Goal: Task Accomplishment & Management: Use online tool/utility

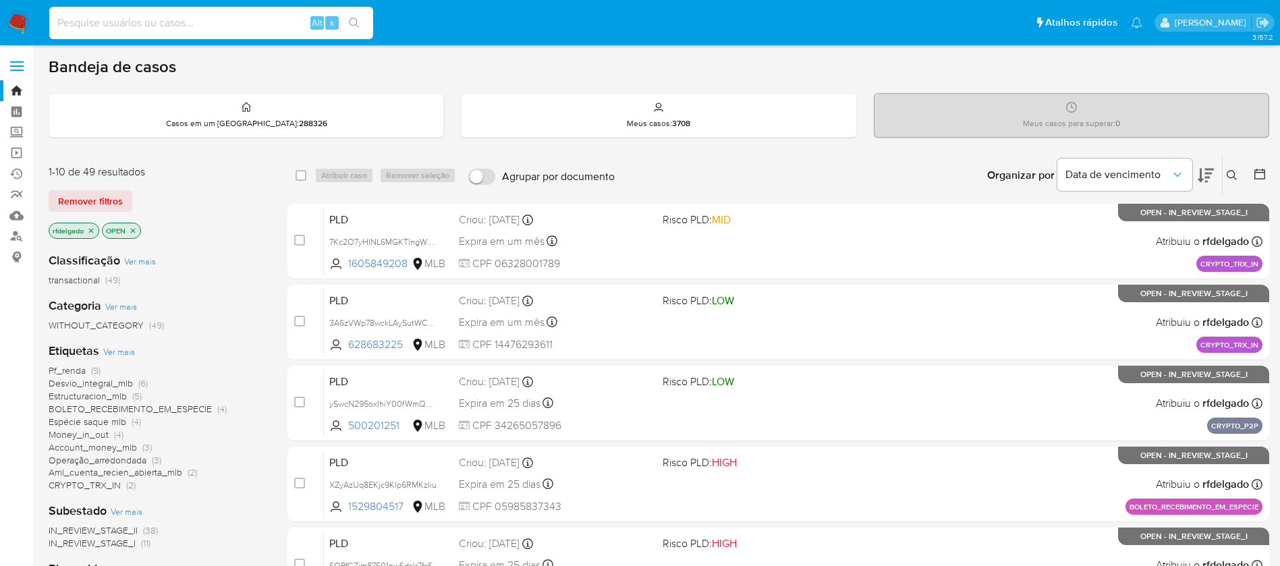
click at [177, 23] on input at bounding box center [211, 23] width 324 height 18
paste input "tII65A7ih9Cbf1vyc6WEYEMb"
type input "tII65A7ih9Cbf1vyc6WEYEMb"
click at [353, 18] on icon "search-icon" at bounding box center [354, 23] width 11 height 11
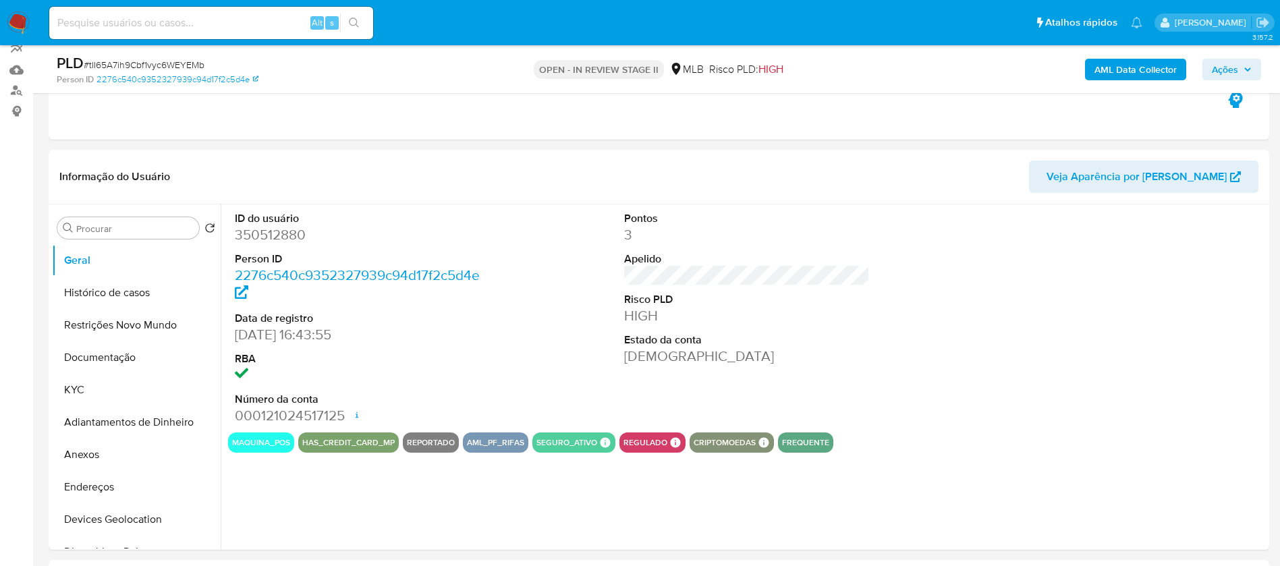
select select "10"
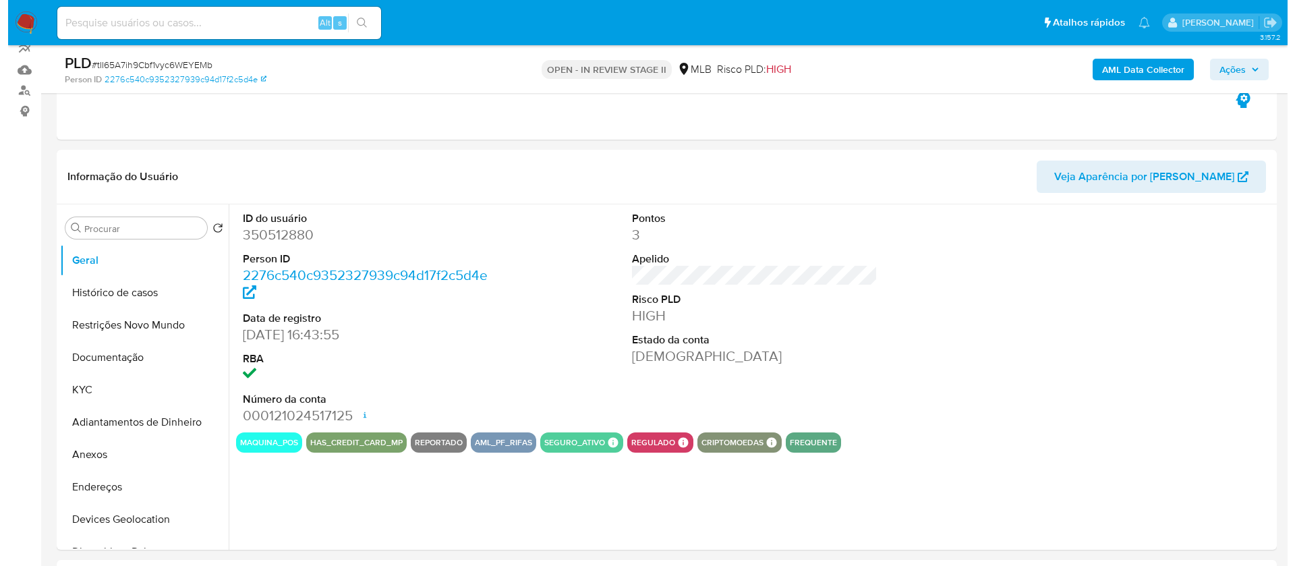
scroll to position [202, 0]
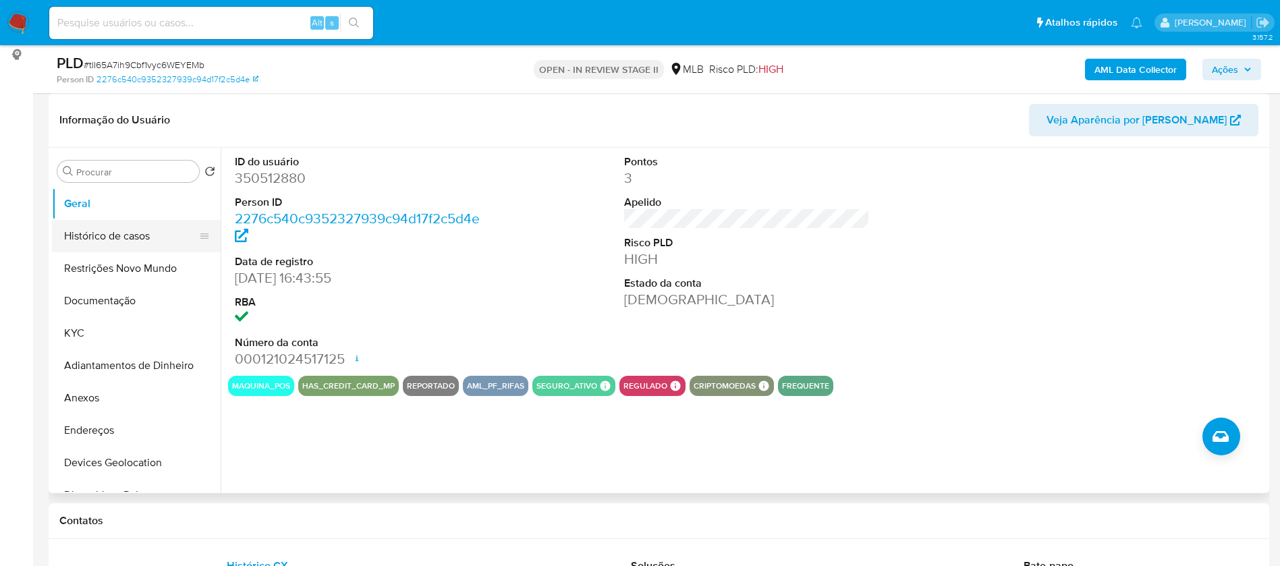
click at [91, 247] on button "Histórico de casos" at bounding box center [131, 236] width 158 height 32
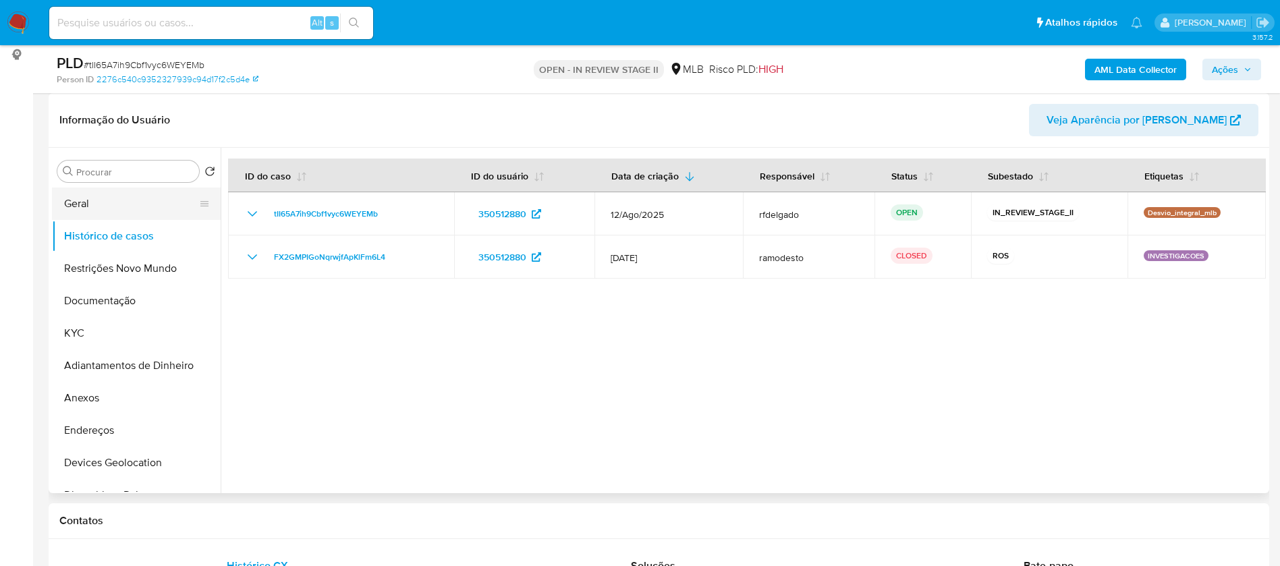
click at [74, 198] on button "Geral" at bounding box center [131, 204] width 158 height 32
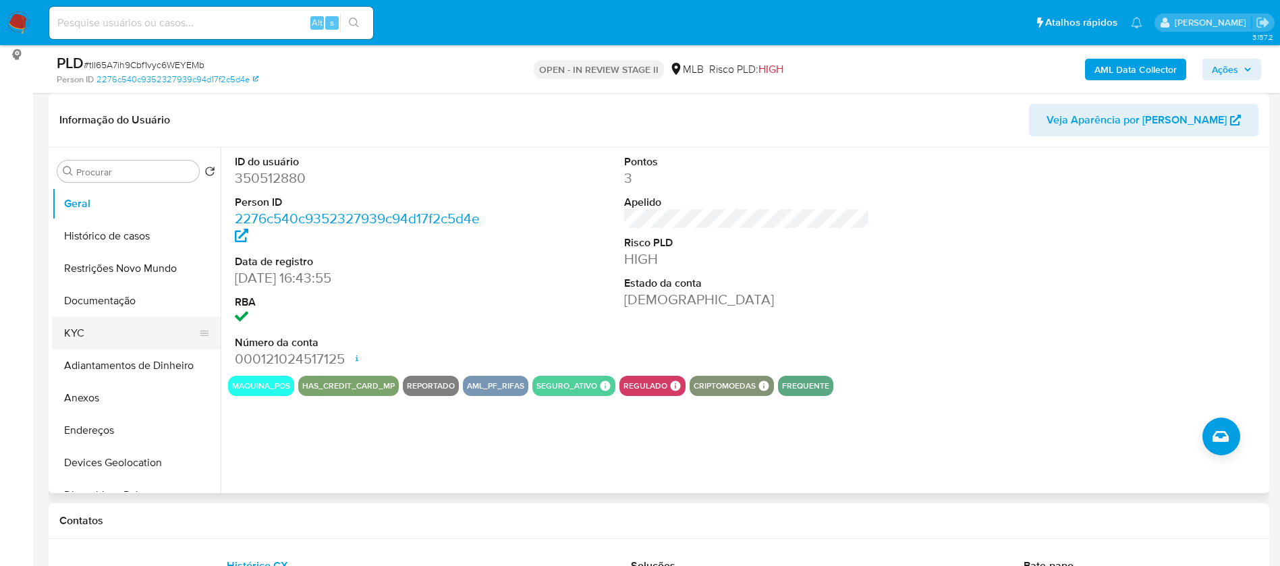
click at [132, 327] on button "KYC" at bounding box center [131, 333] width 158 height 32
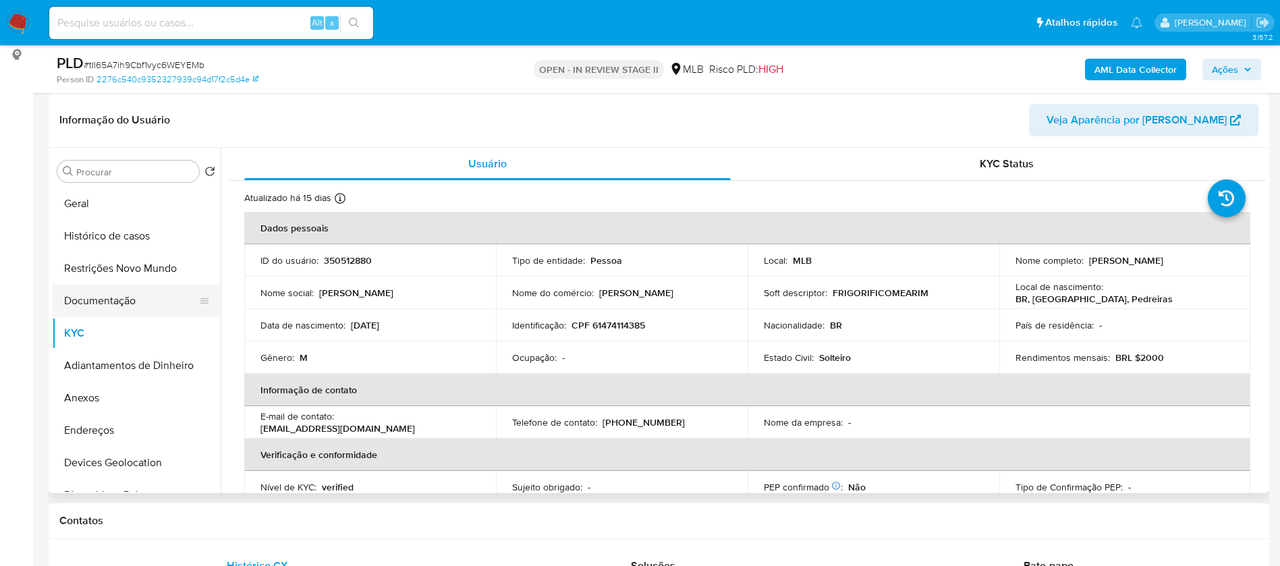
click at [119, 295] on button "Documentação" at bounding box center [131, 301] width 158 height 32
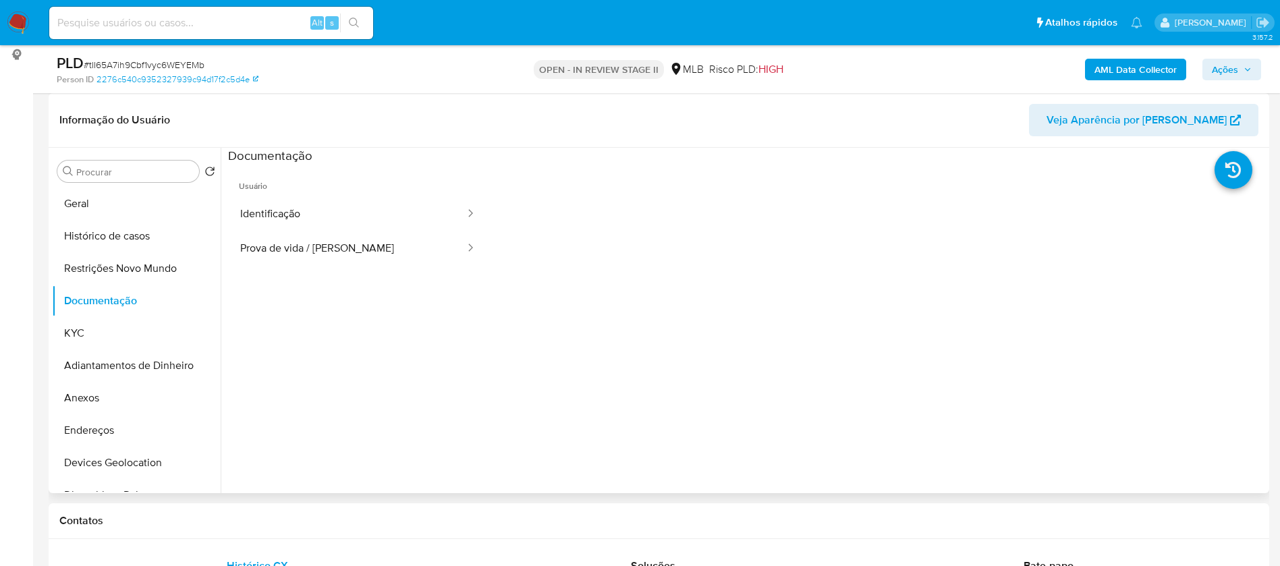
click at [226, 212] on div at bounding box center [743, 320] width 1045 height 345
click at [237, 213] on button "Identificação" at bounding box center [347, 214] width 238 height 34
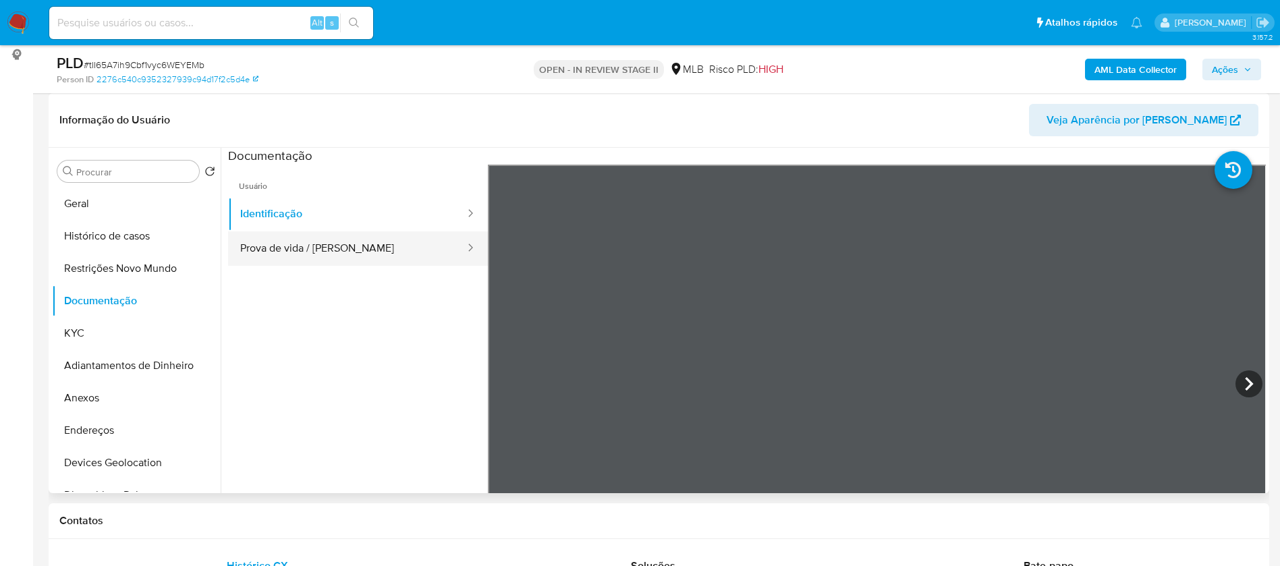
click at [389, 256] on button "Prova de vida / [PERSON_NAME]" at bounding box center [347, 248] width 238 height 34
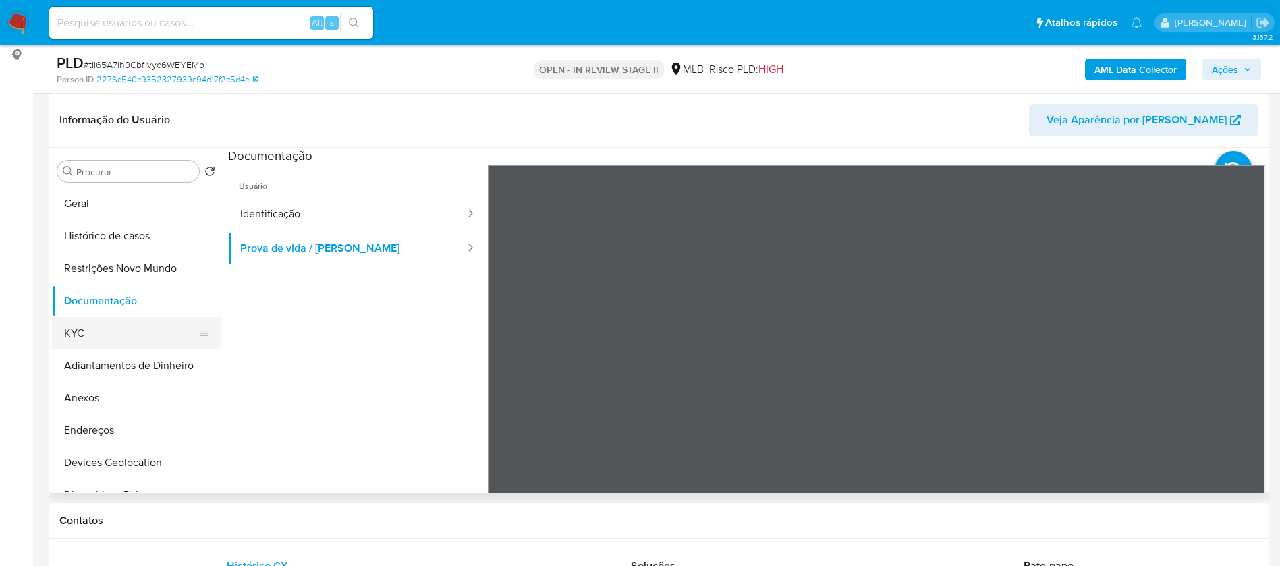
click at [165, 322] on button "KYC" at bounding box center [131, 333] width 158 height 32
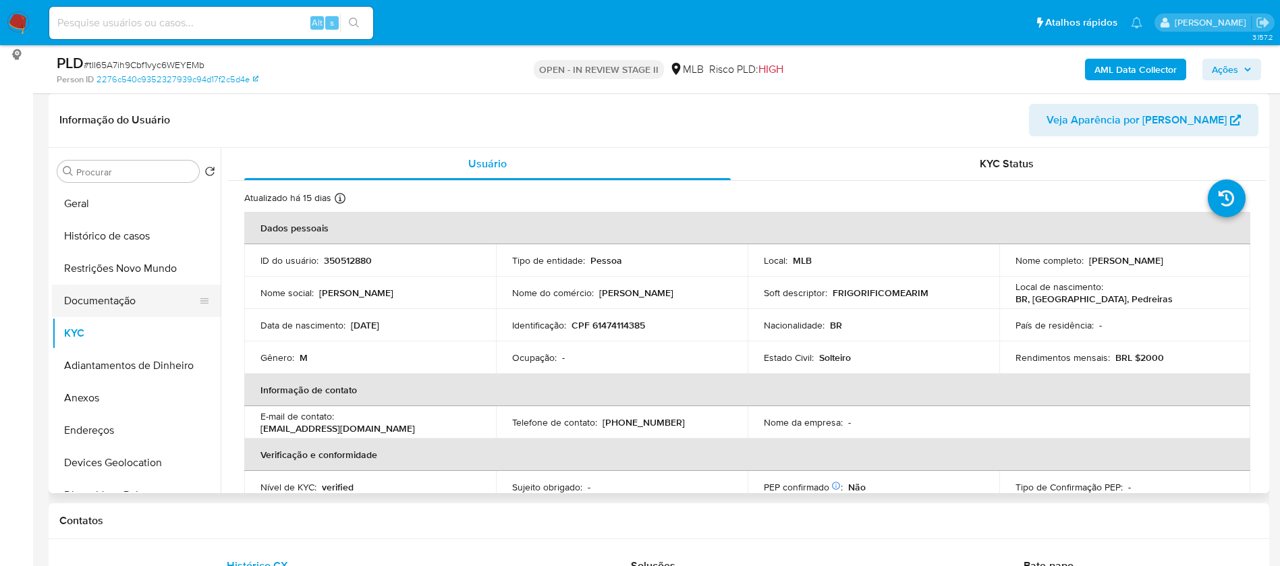
click at [150, 302] on button "Documentação" at bounding box center [131, 301] width 158 height 32
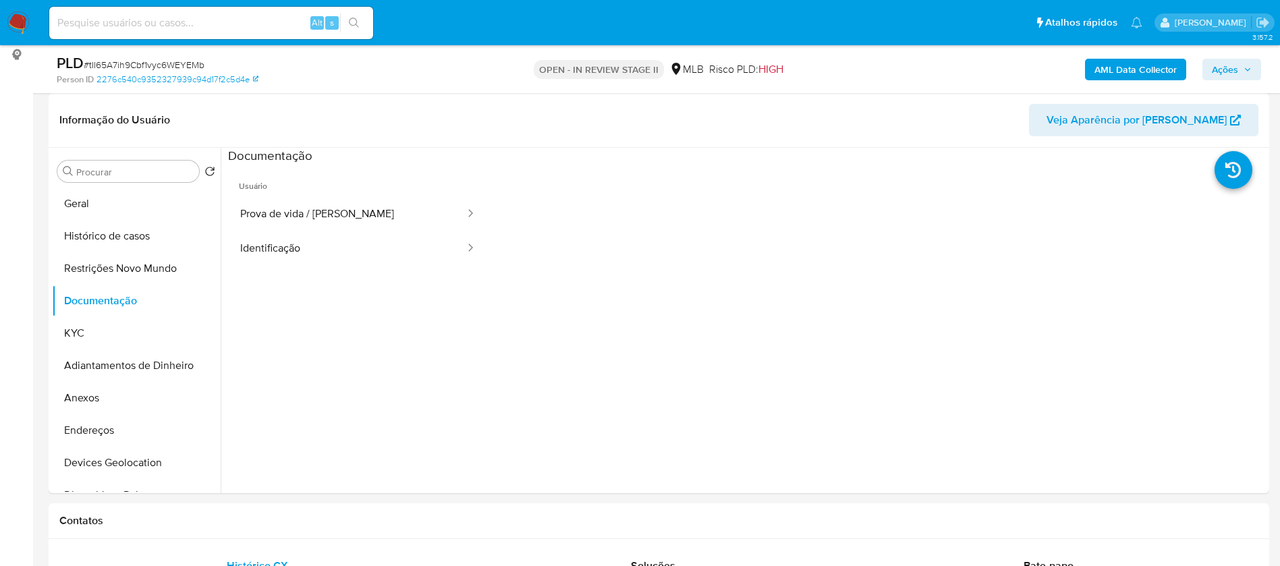
click at [1149, 62] on b "AML Data Collector" at bounding box center [1135, 70] width 82 height 22
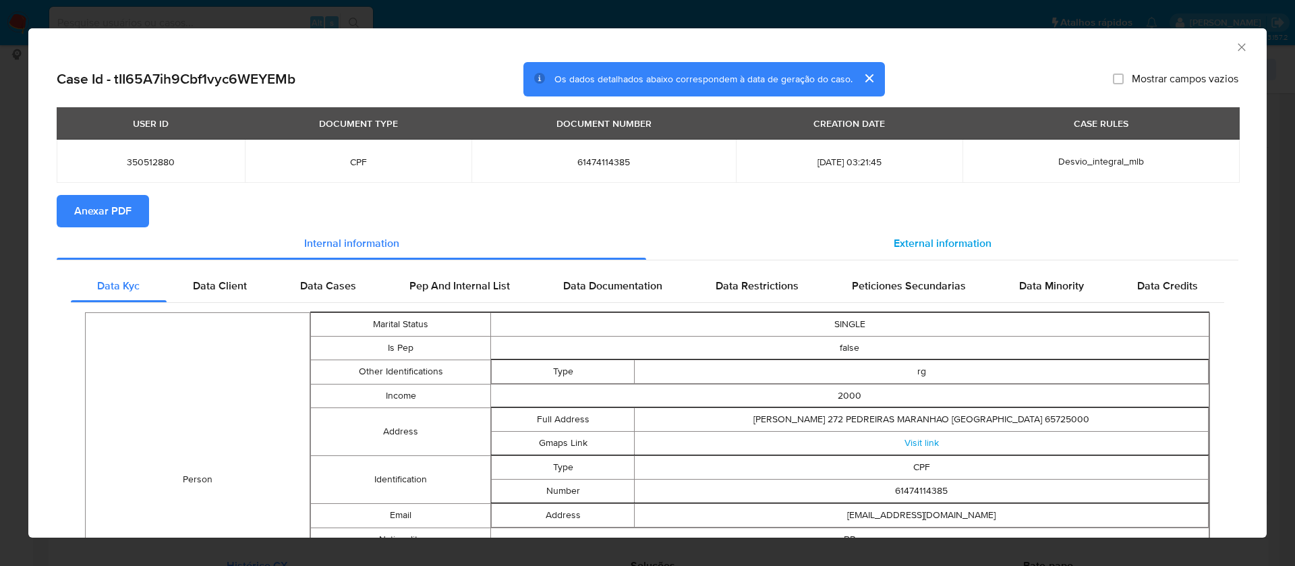
click at [948, 246] on span "External information" at bounding box center [943, 243] width 98 height 16
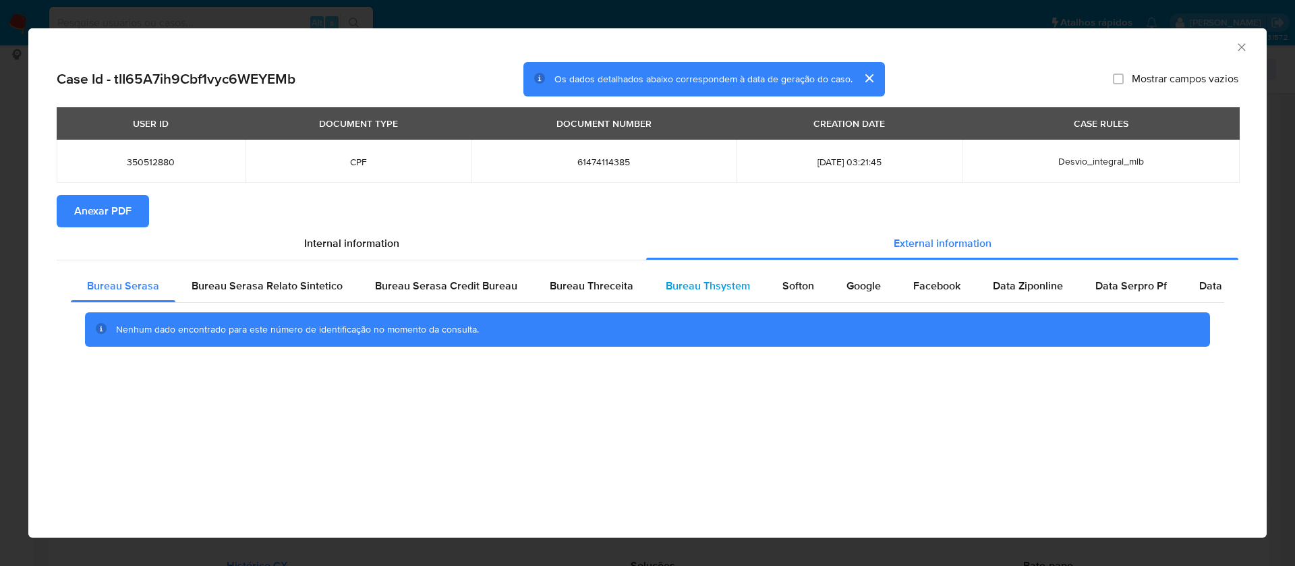
click at [707, 283] on span "Bureau Thsystem" at bounding box center [708, 286] width 84 height 16
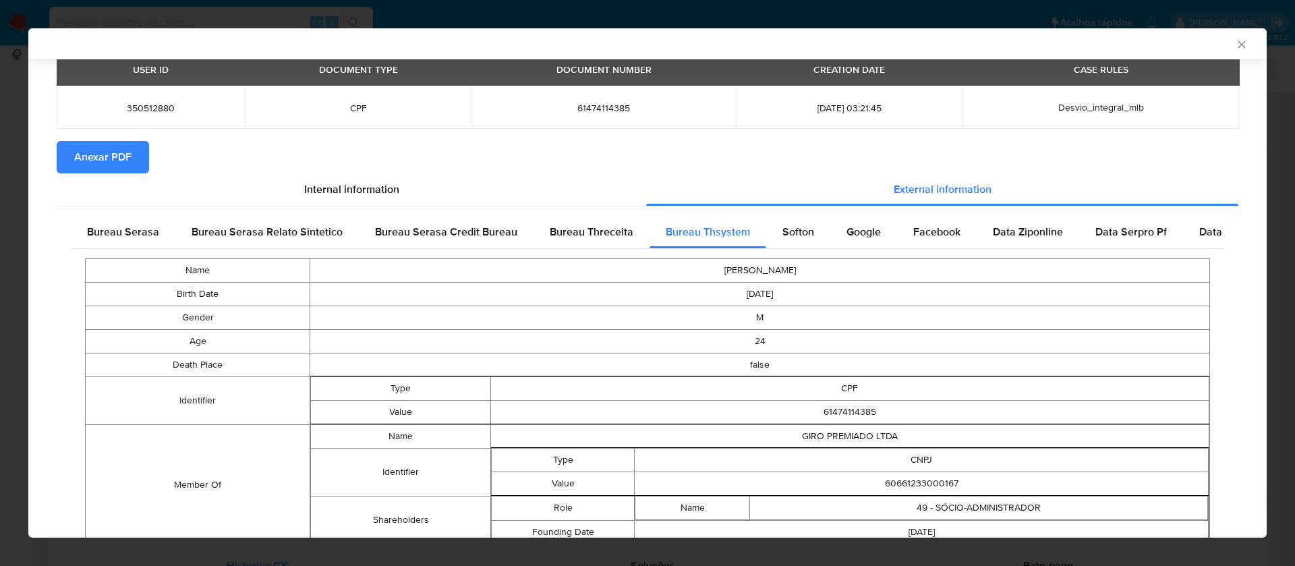
scroll to position [106, 0]
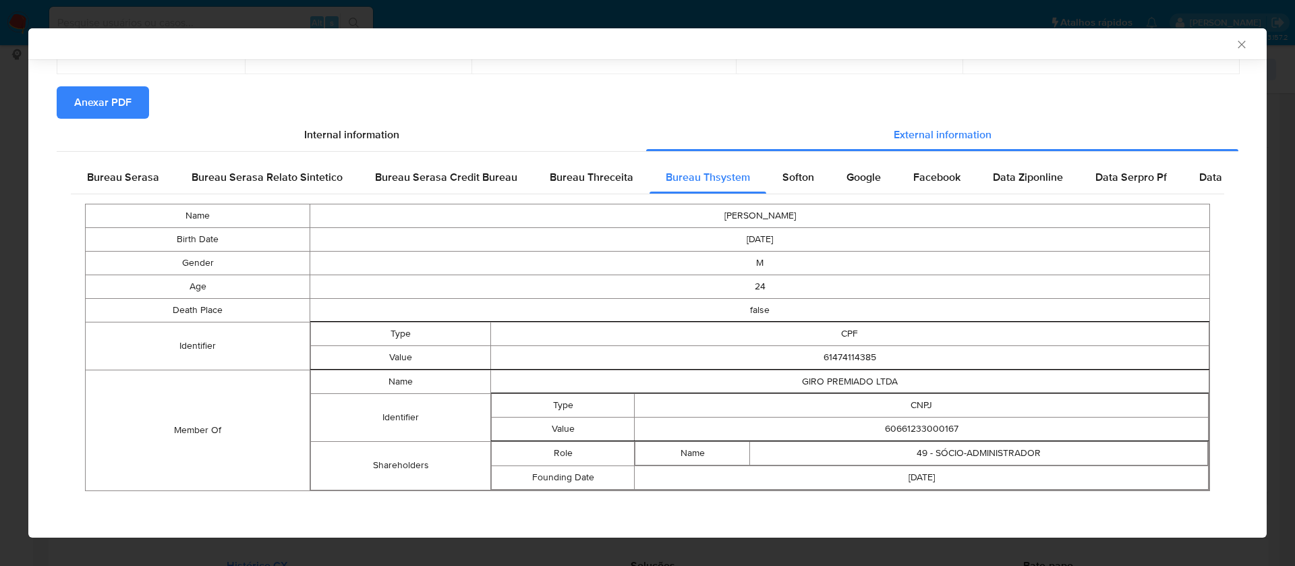
click at [894, 424] on td "60661233000167" at bounding box center [922, 429] width 574 height 24
copy td "60661233000167"
click at [585, 173] on span "Bureau Threceita" at bounding box center [592, 177] width 84 height 16
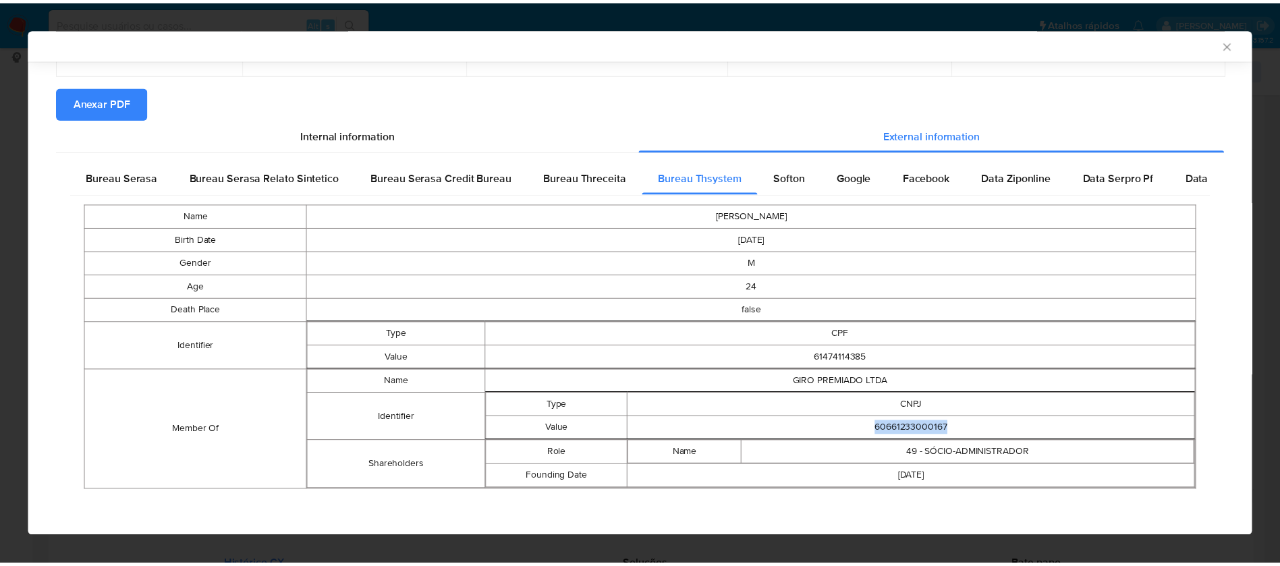
scroll to position [0, 0]
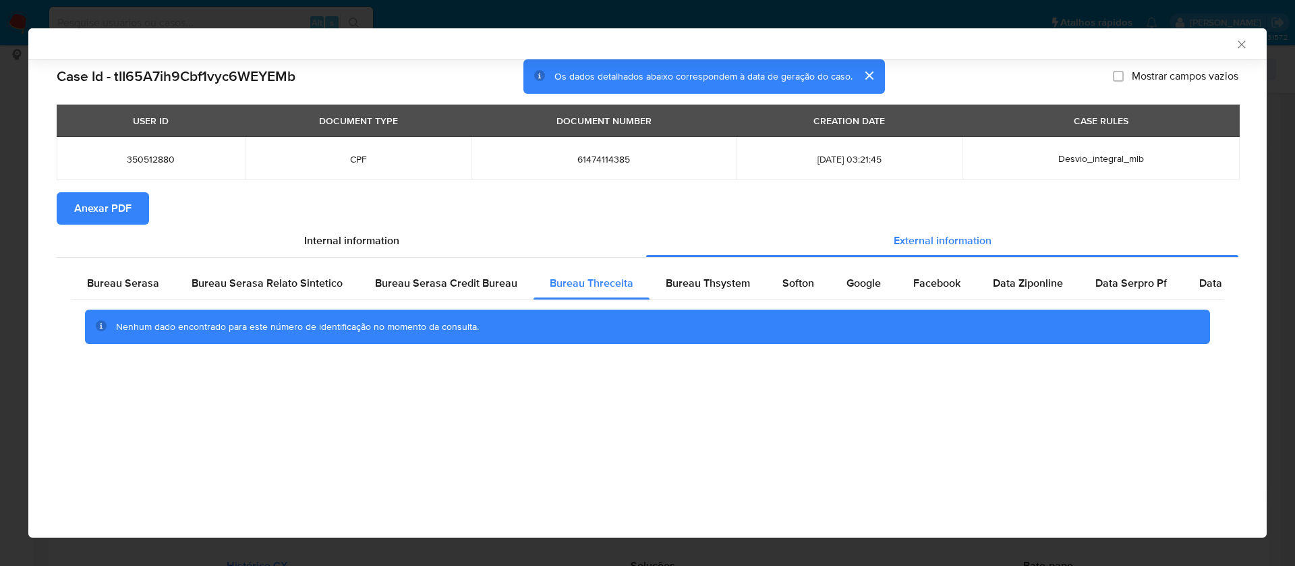
click at [97, 207] on span "Anexar PDF" at bounding box center [102, 209] width 57 height 30
click at [1240, 40] on icon "Fechar a janela" at bounding box center [1241, 44] width 13 height 13
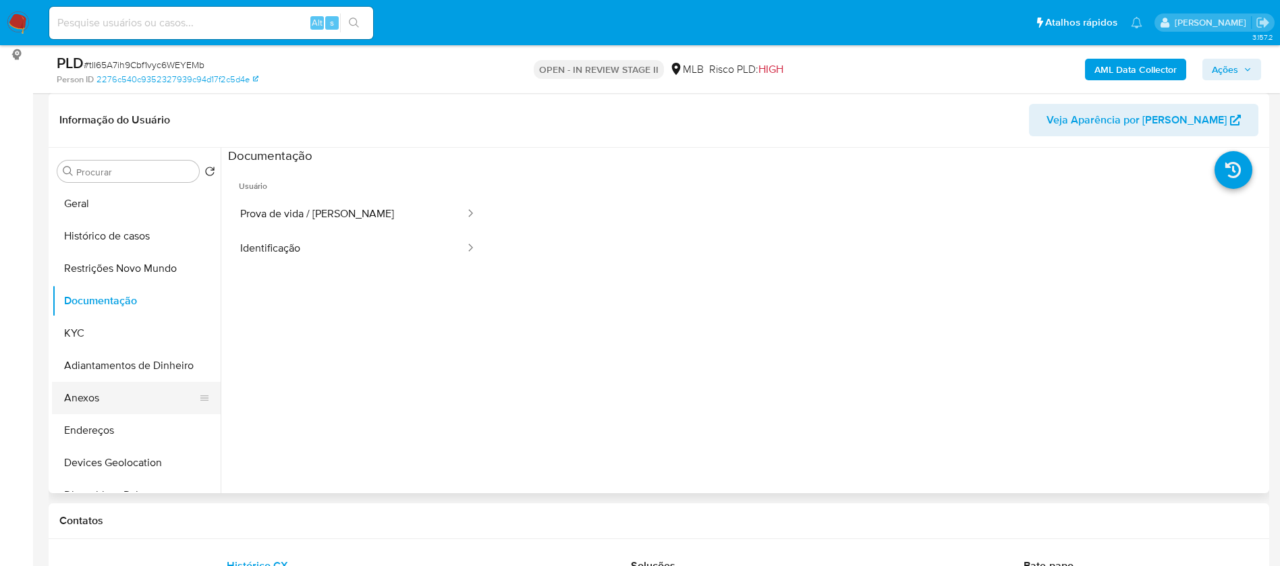
click at [84, 395] on button "Anexos" at bounding box center [131, 398] width 158 height 32
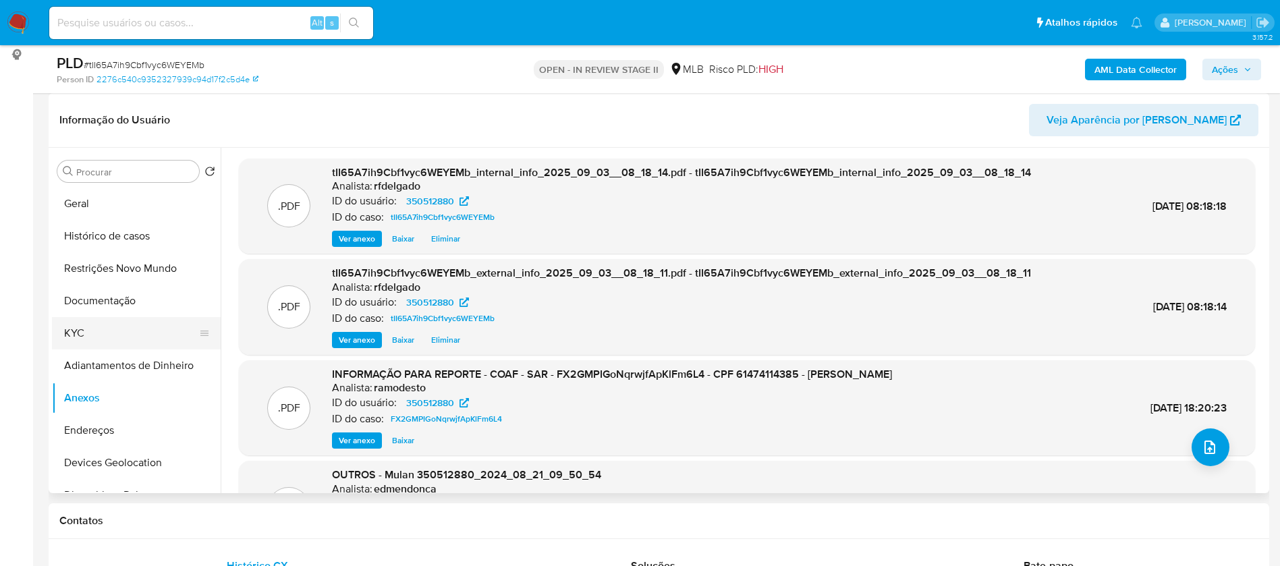
click at [109, 323] on button "KYC" at bounding box center [131, 333] width 158 height 32
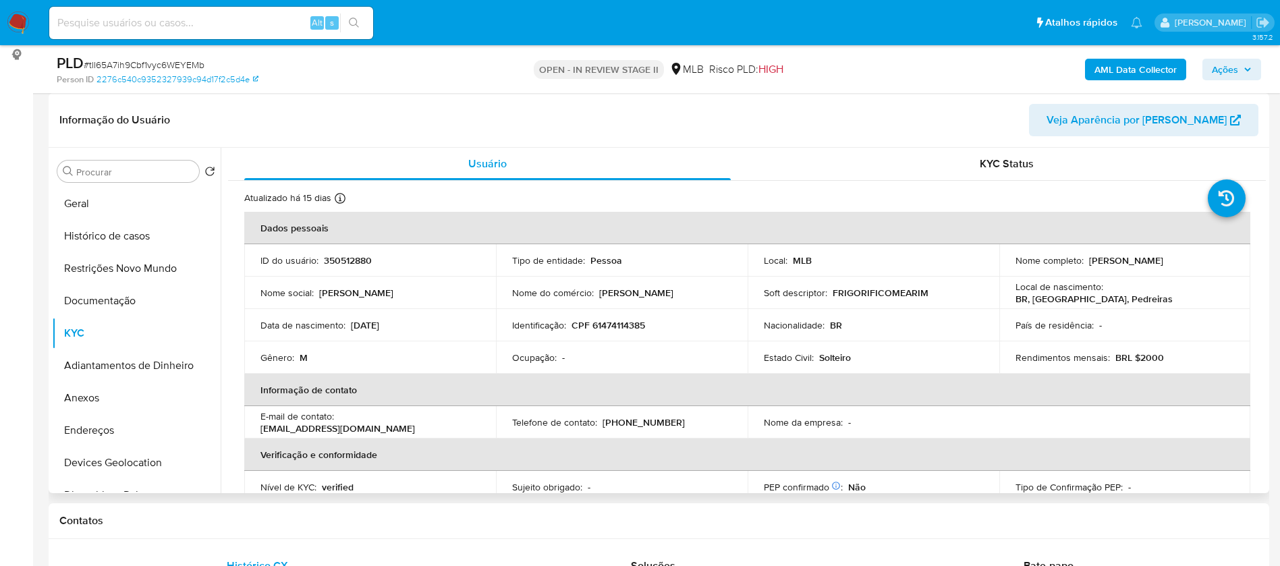
drag, startPoint x: 1200, startPoint y: 261, endPoint x: 1085, endPoint y: 259, distance: 115.4
click at [1085, 259] on div "Nome completo : Osvaldo Ferreira Pinto Filho" at bounding box center [1124, 260] width 219 height 12
copy p "Osvaldo Ferreira Pinto Filho"
click at [364, 259] on p "350512880" at bounding box center [348, 260] width 48 height 12
click at [364, 258] on p "350512880" at bounding box center [348, 260] width 48 height 12
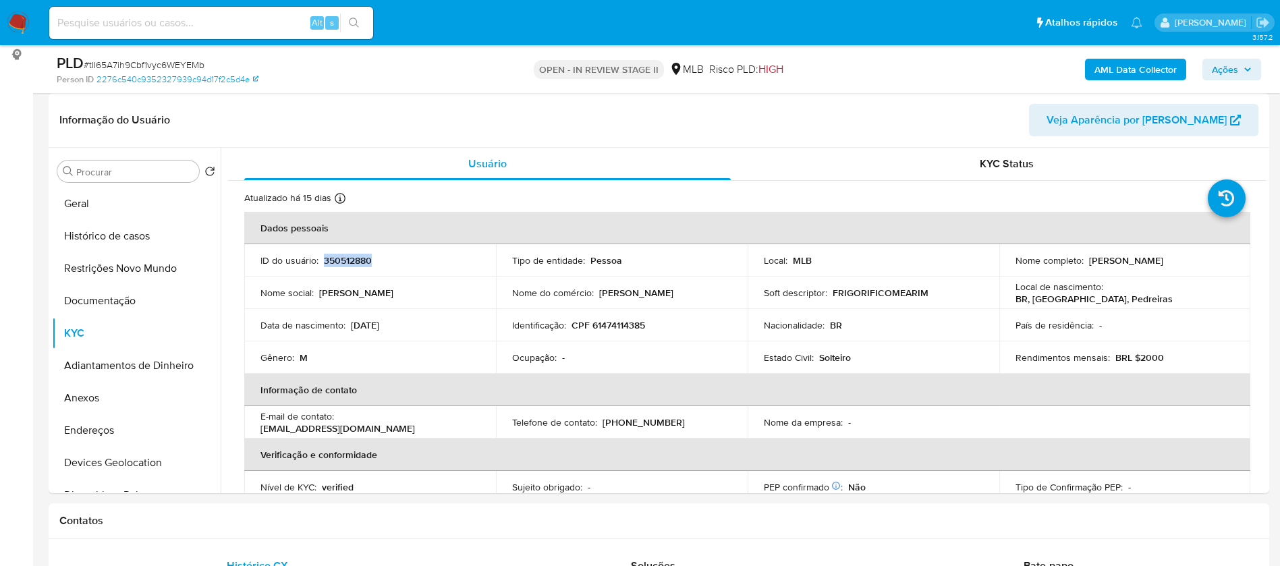
copy p "350512880"
click at [121, 214] on button "Geral" at bounding box center [131, 204] width 158 height 32
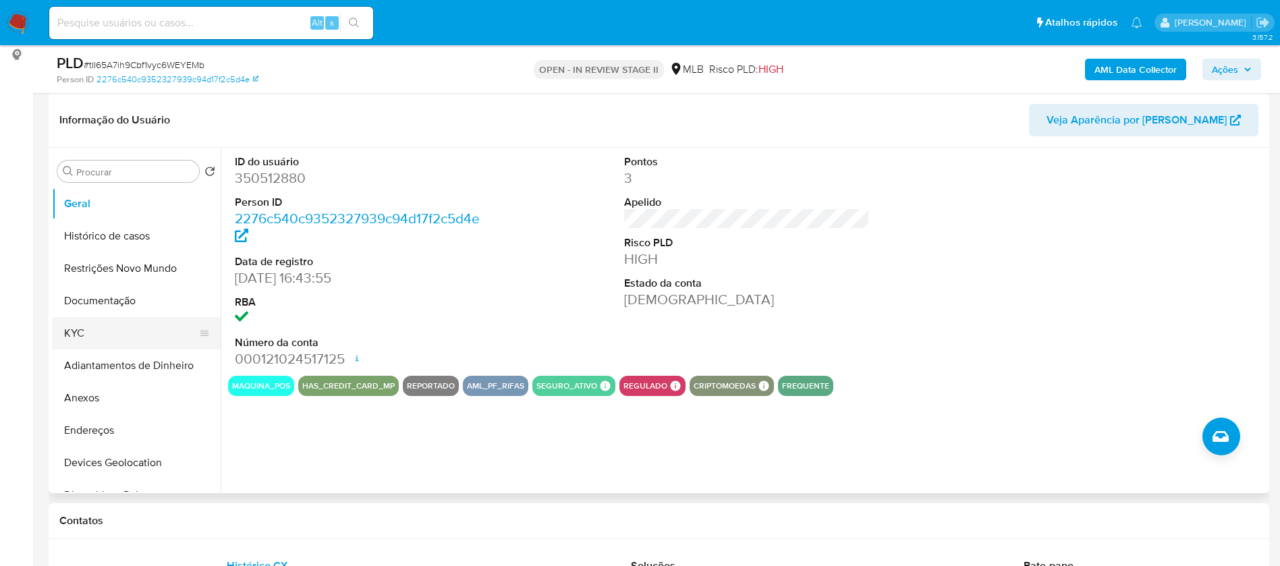
click at [111, 343] on button "KYC" at bounding box center [131, 333] width 158 height 32
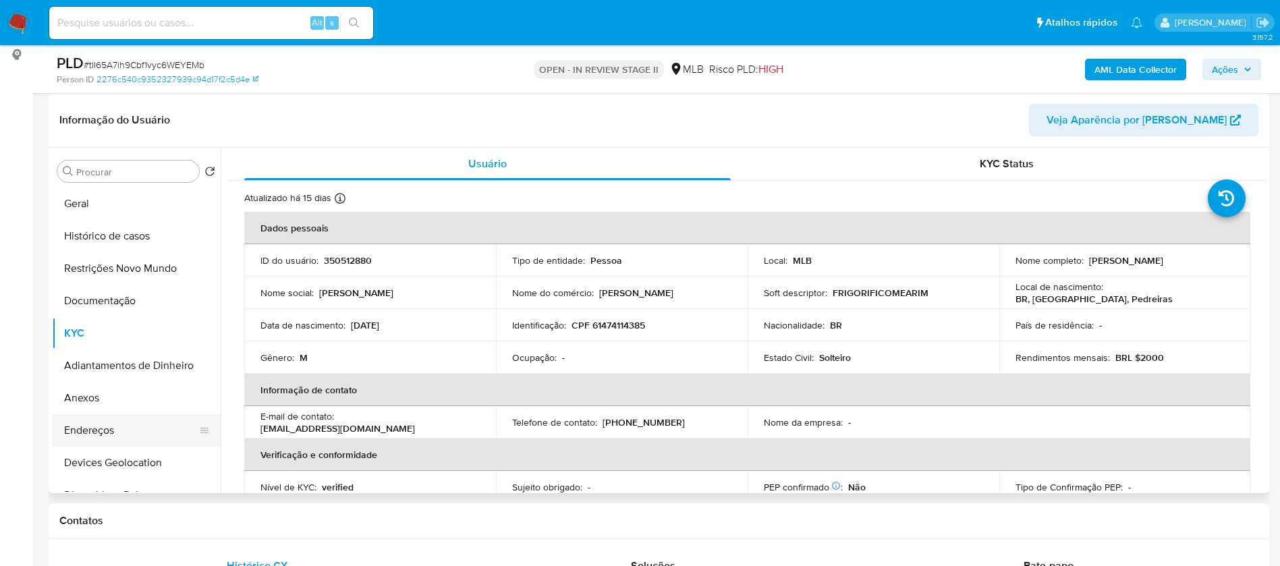
click at [151, 423] on button "Endereços" at bounding box center [131, 430] width 158 height 32
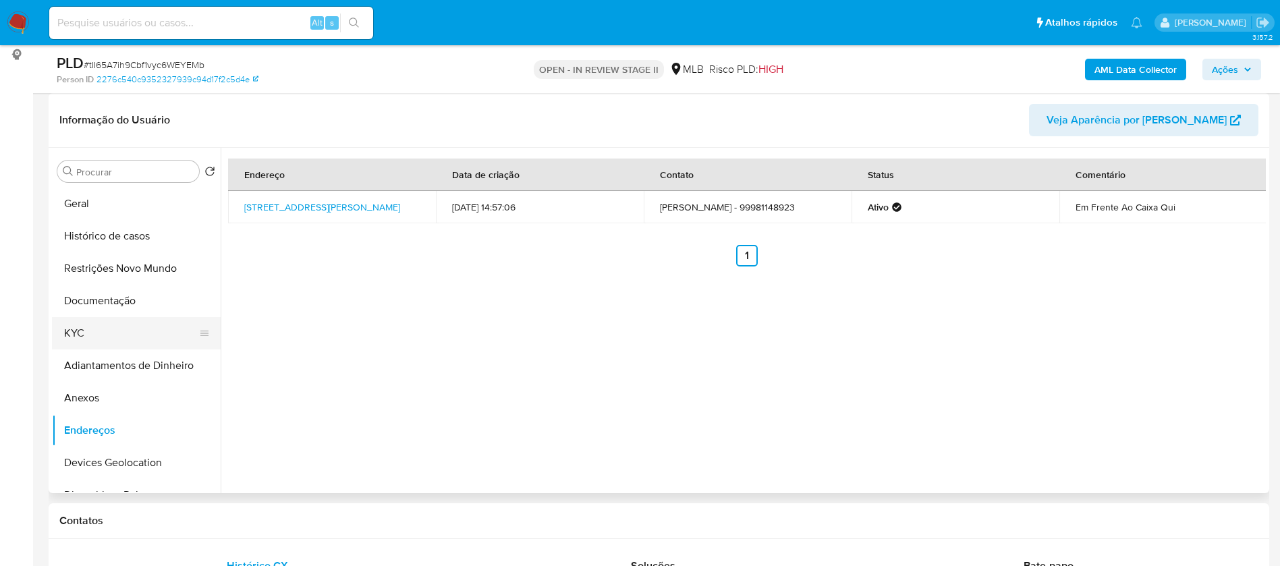
scroll to position [101, 0]
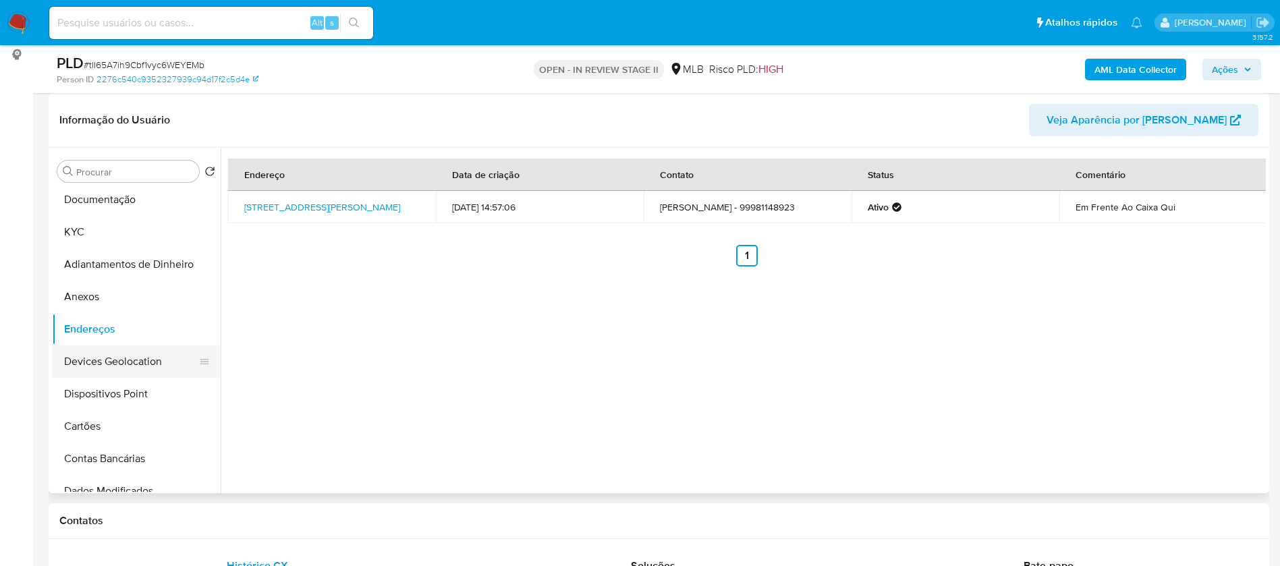
click at [142, 361] on button "Devices Geolocation" at bounding box center [131, 361] width 158 height 32
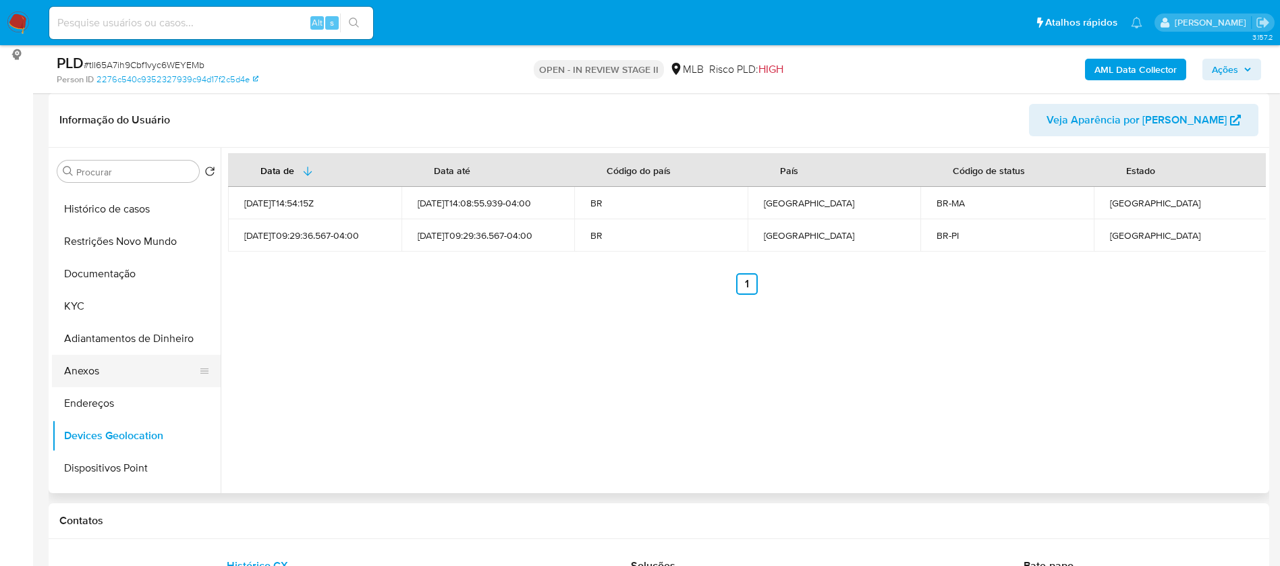
scroll to position [0, 0]
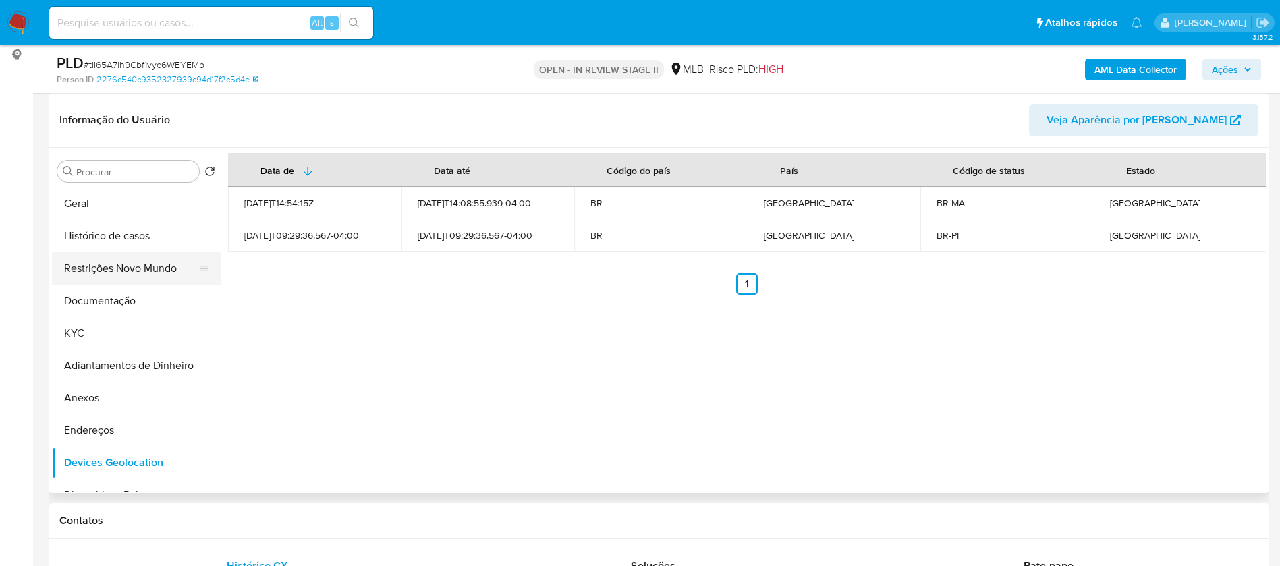
click at [140, 270] on button "Restrições Novo Mundo" at bounding box center [131, 268] width 158 height 32
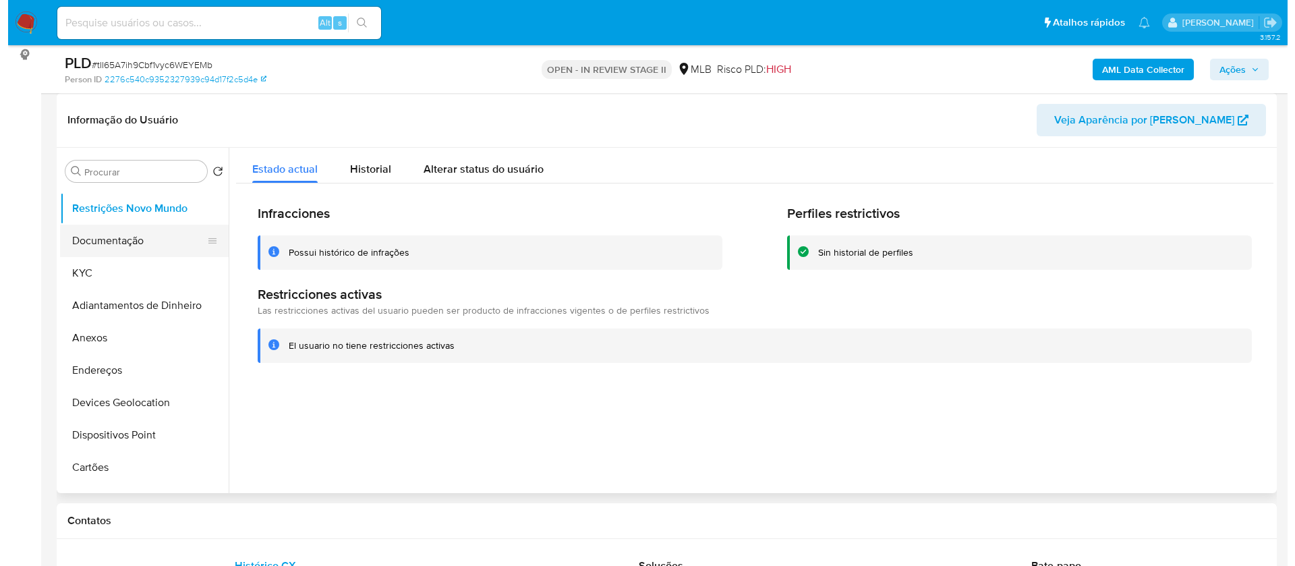
scroll to position [101, 0]
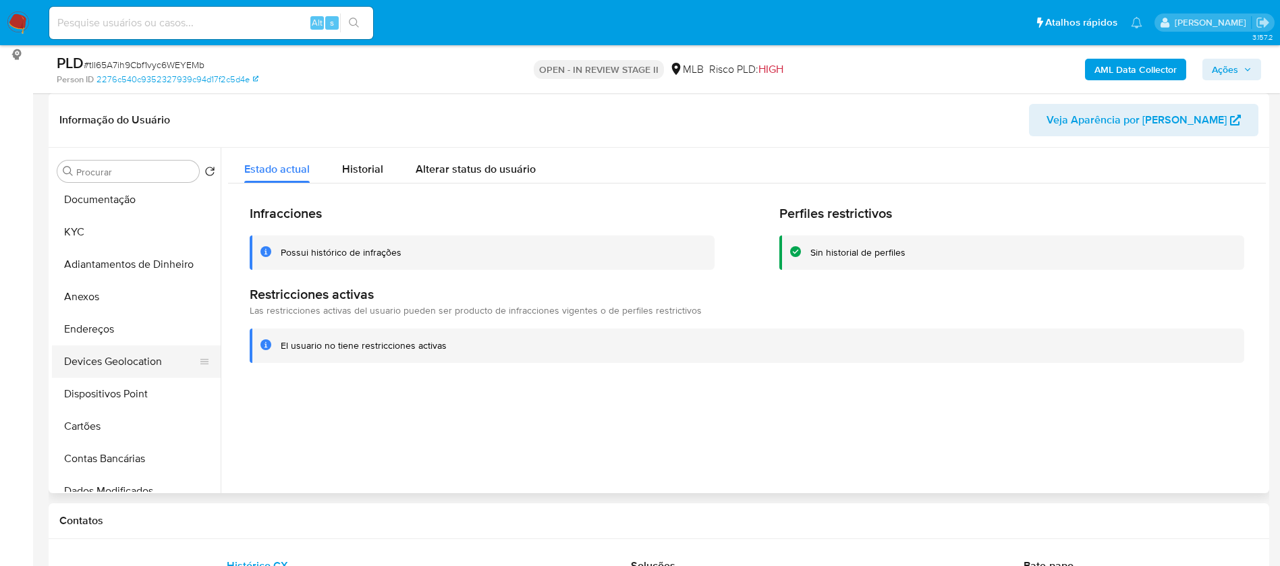
click at [142, 357] on button "Devices Geolocation" at bounding box center [131, 361] width 158 height 32
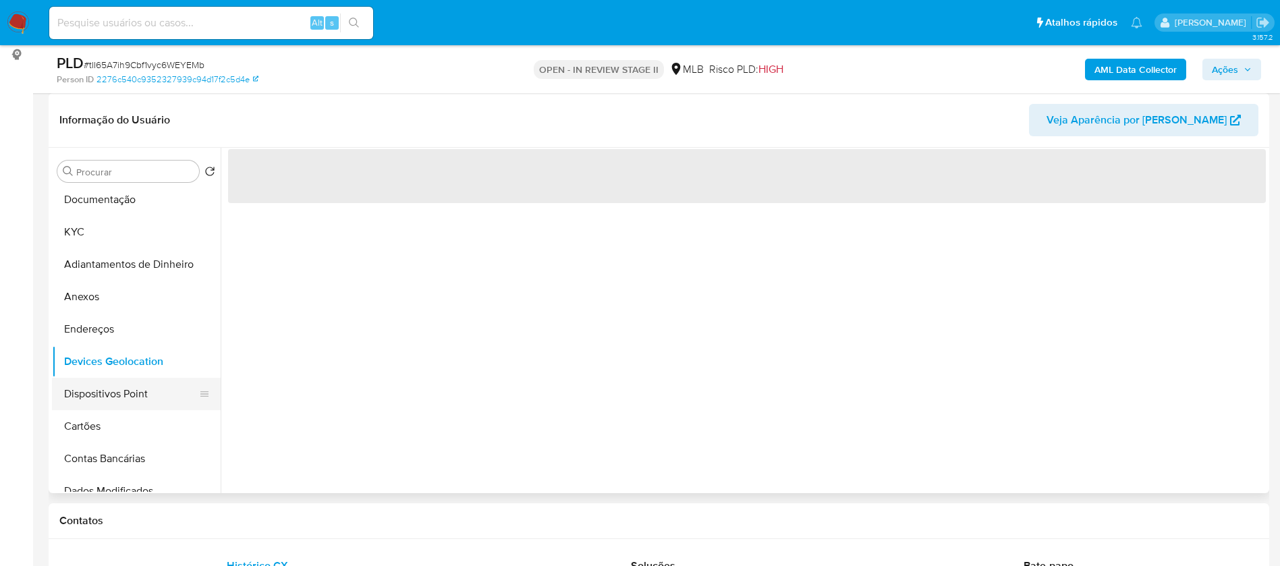
click at [138, 389] on button "Dispositivos Point" at bounding box center [131, 394] width 158 height 32
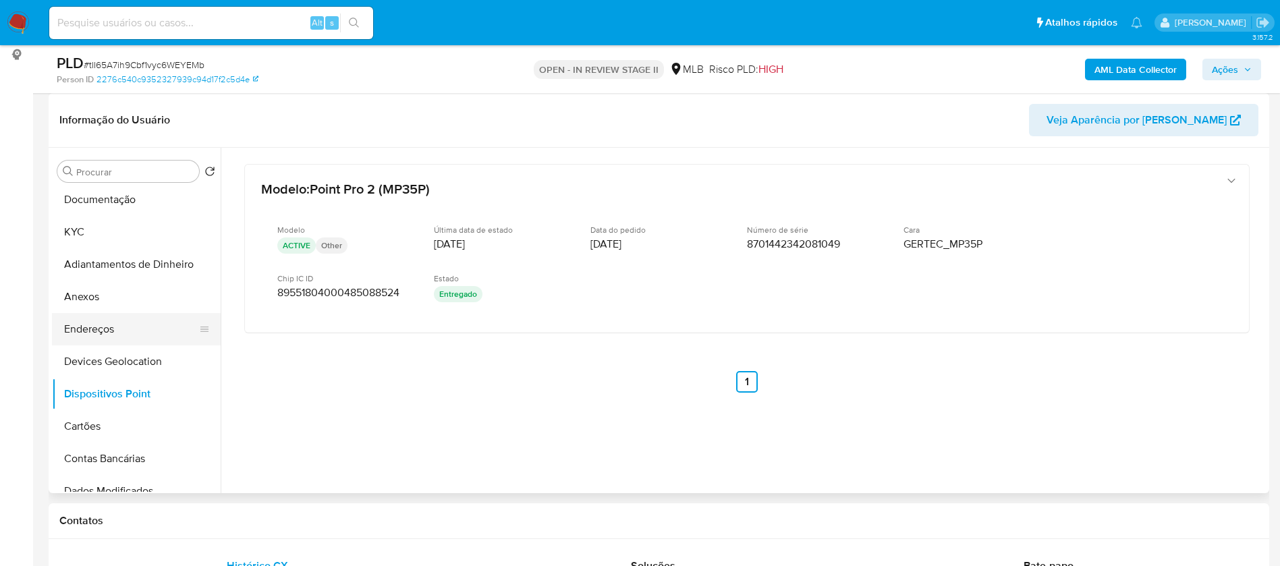
click at [121, 326] on button "Endereços" at bounding box center [131, 329] width 158 height 32
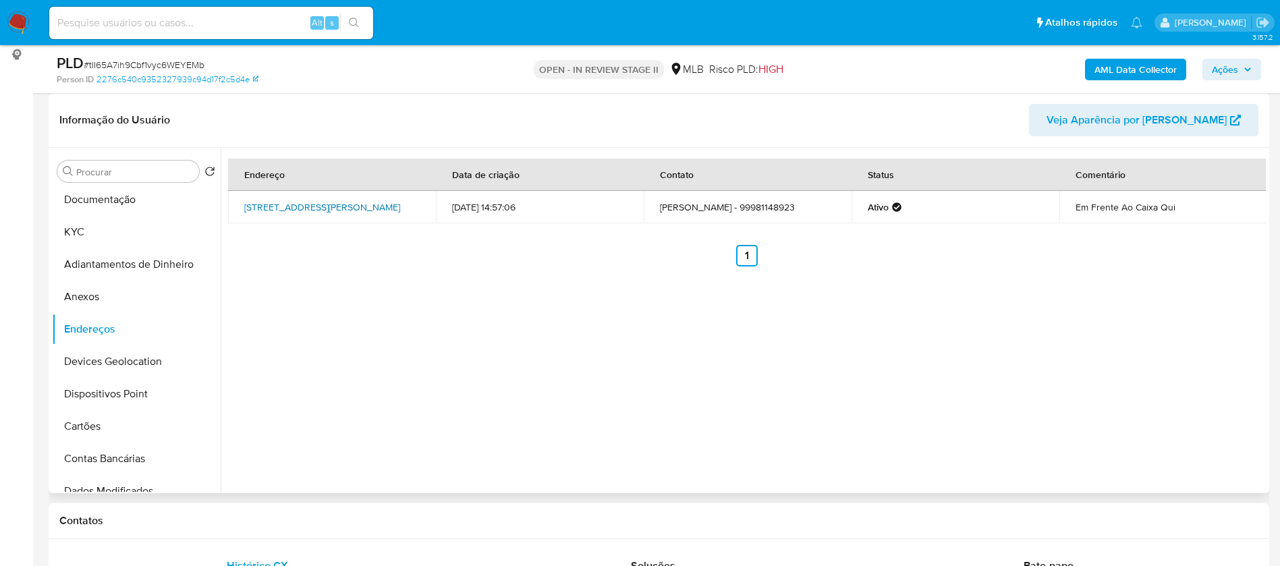
click at [330, 200] on link "Rua Manoel Trindade 272, Pedreiras, Maranhão, 65725000, Brasil 272" at bounding box center [322, 206] width 156 height 13
click at [121, 307] on button "Anexos" at bounding box center [131, 297] width 158 height 32
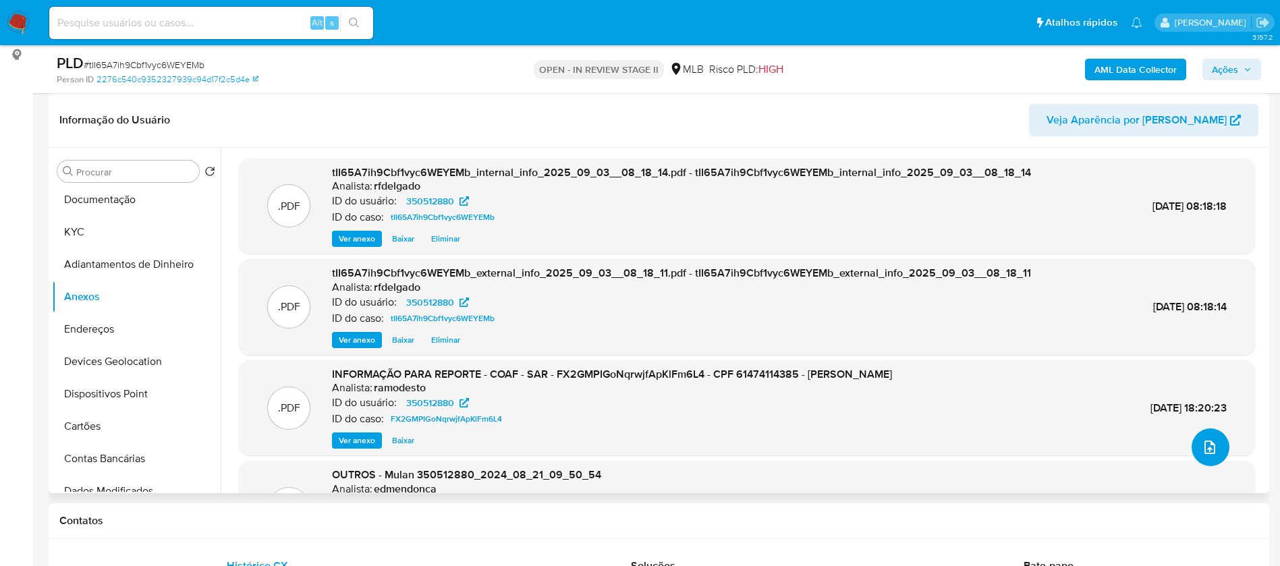
click at [1197, 438] on button "upload-file" at bounding box center [1210, 447] width 38 height 38
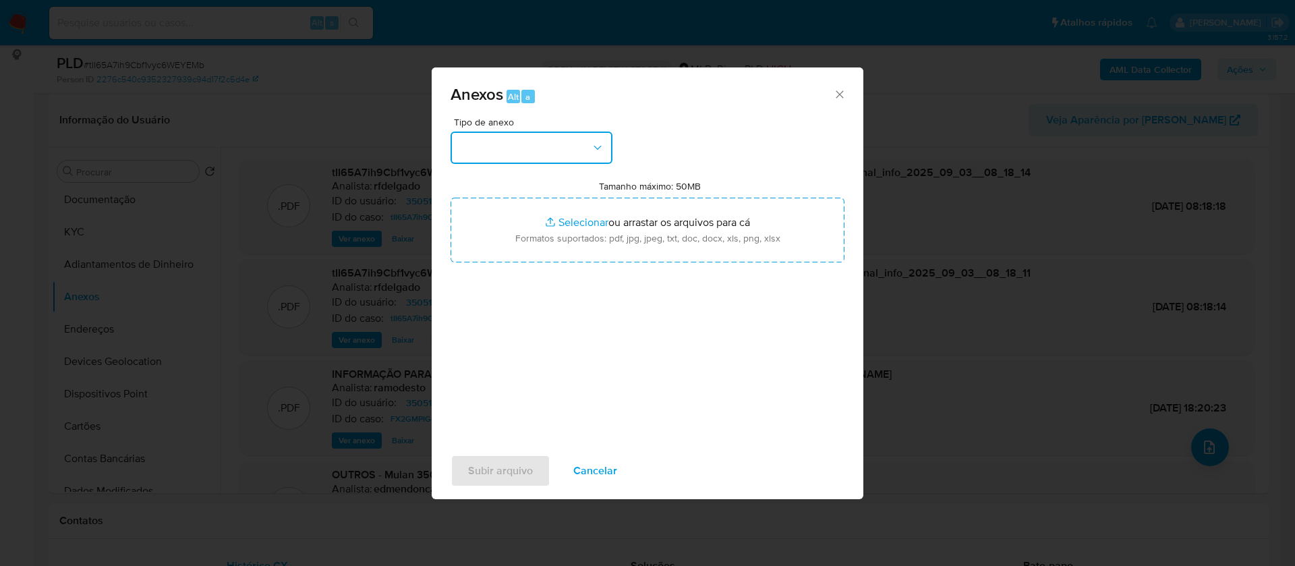
click at [564, 153] on button "button" at bounding box center [532, 148] width 162 height 32
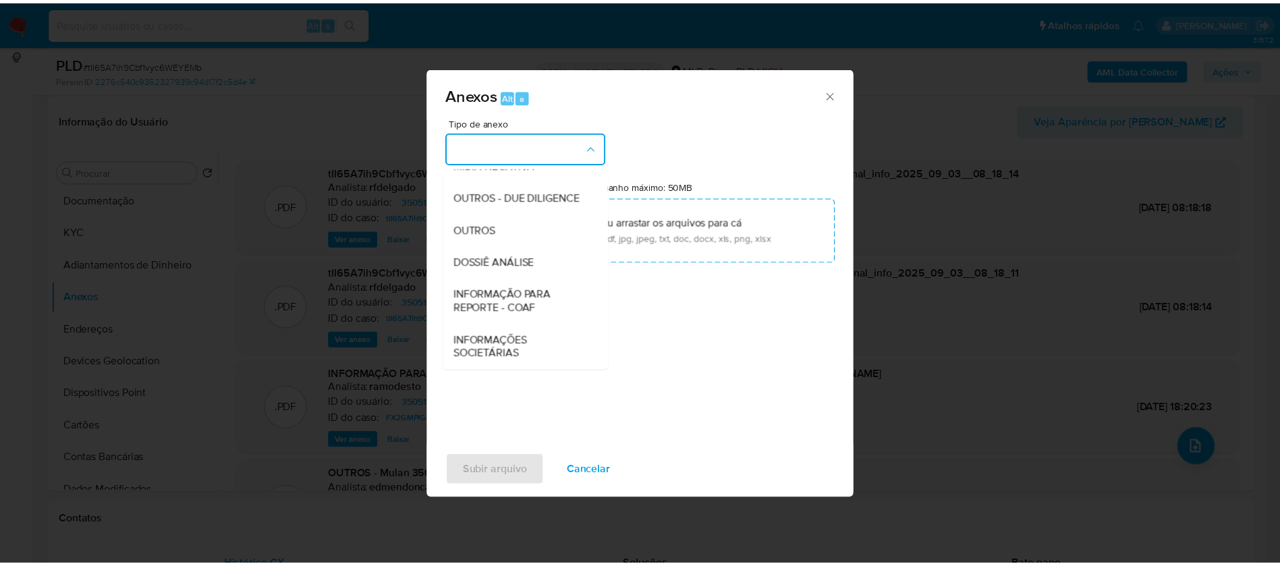
scroll to position [202, 0]
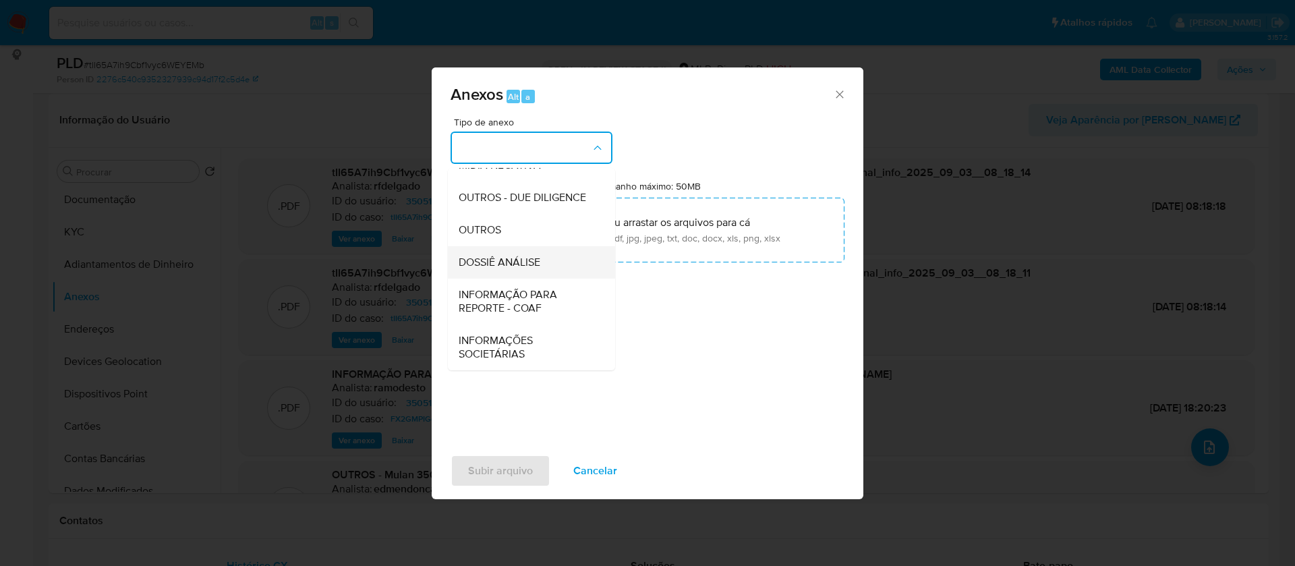
click at [536, 264] on span "DOSSIÊ ANÁLISE" at bounding box center [500, 262] width 82 height 13
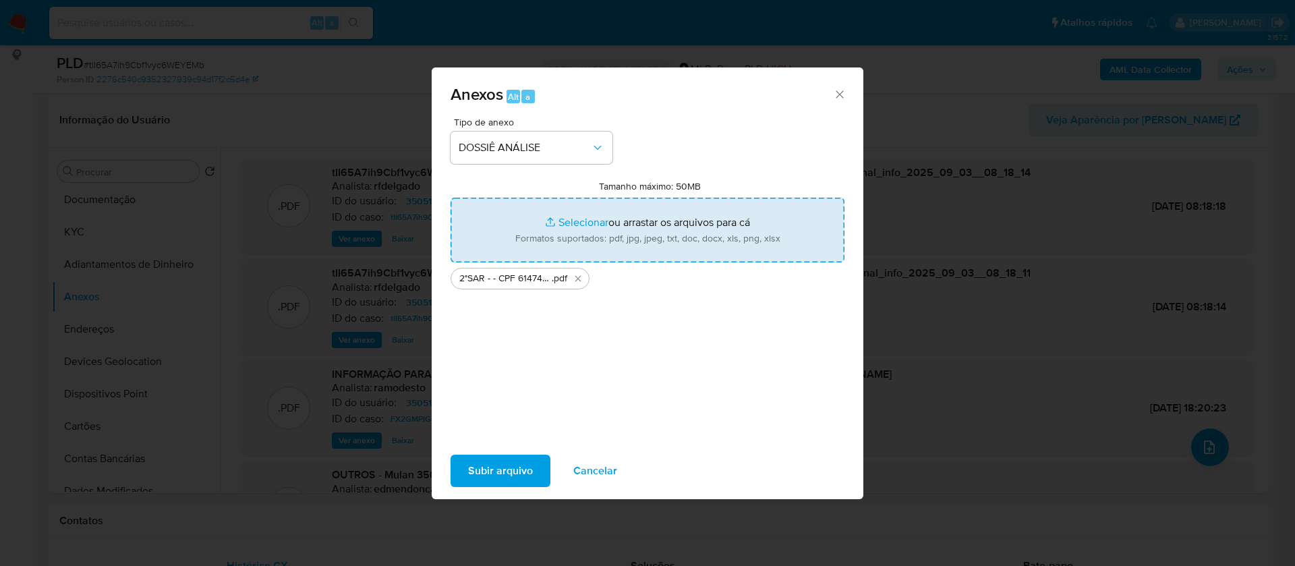
type input "C:\fakepath\Mulan 350512880_2025_09_02_16_18_41.xlsx"
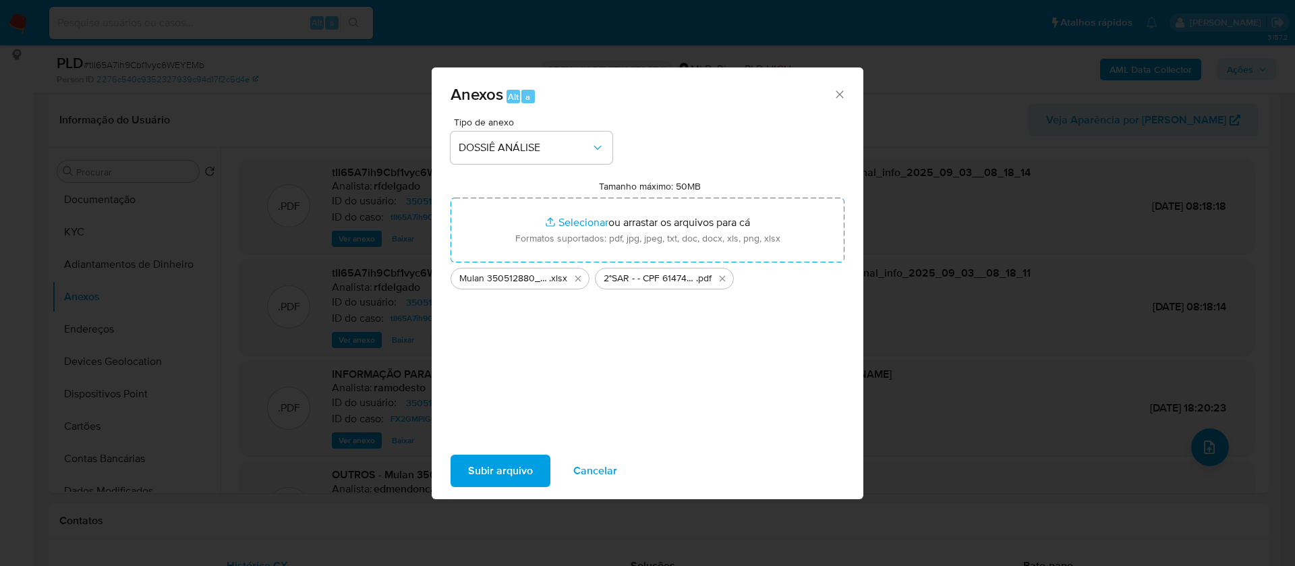
click at [523, 467] on span "Subir arquivo" at bounding box center [500, 471] width 65 height 30
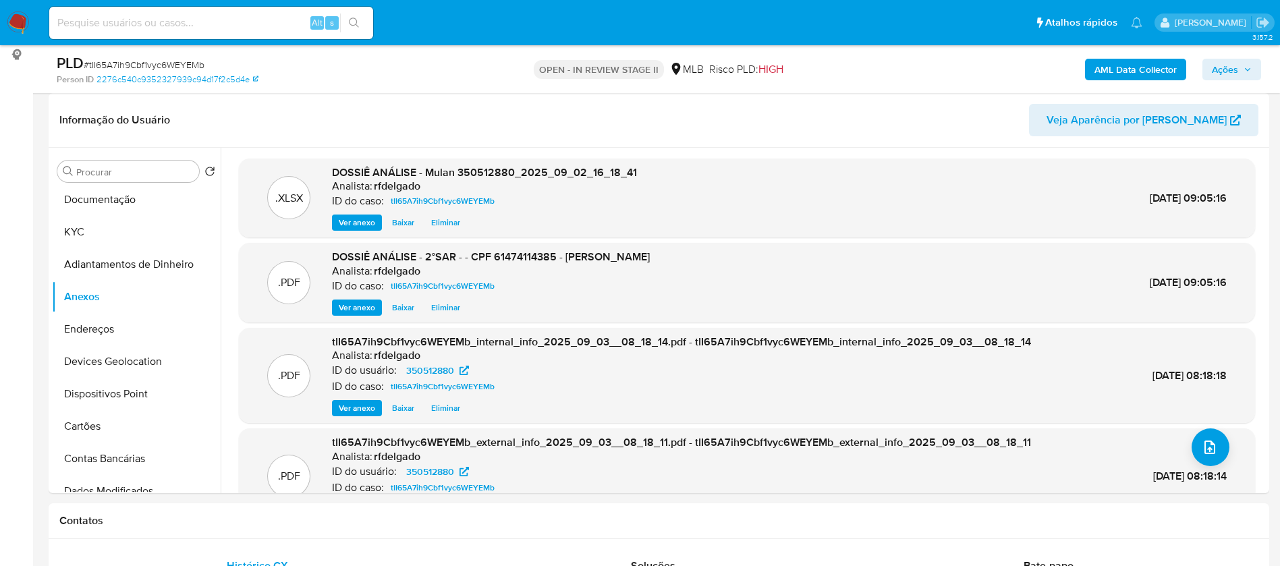
click at [1257, 70] on button "Ações" at bounding box center [1231, 70] width 59 height 22
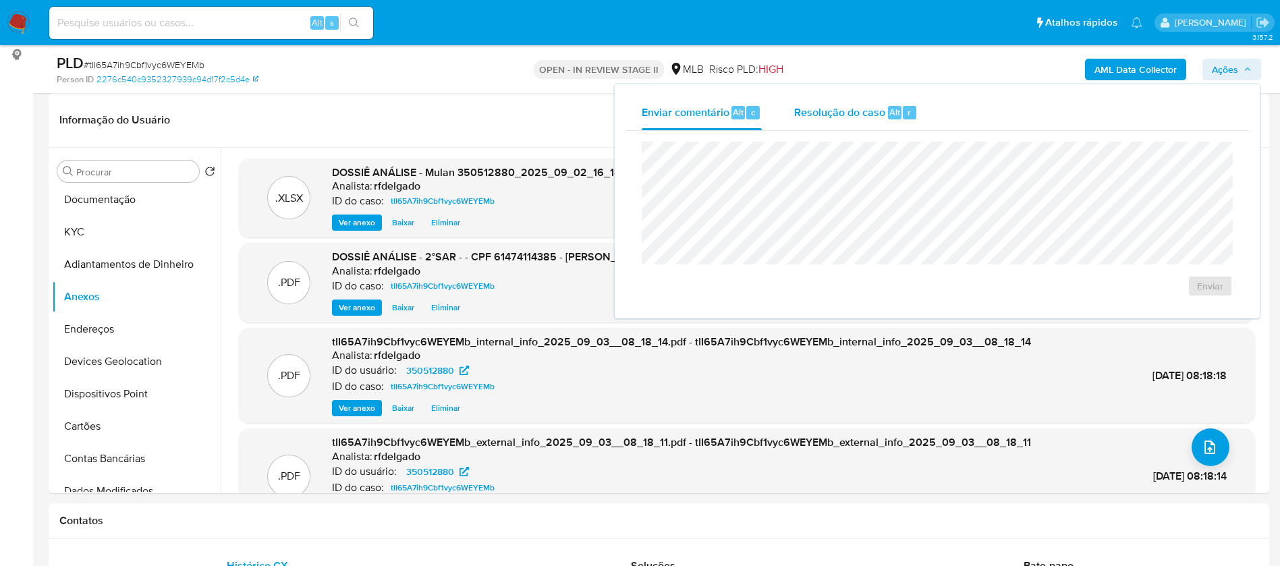
click at [842, 105] on span "Resolução do caso" at bounding box center [839, 112] width 91 height 16
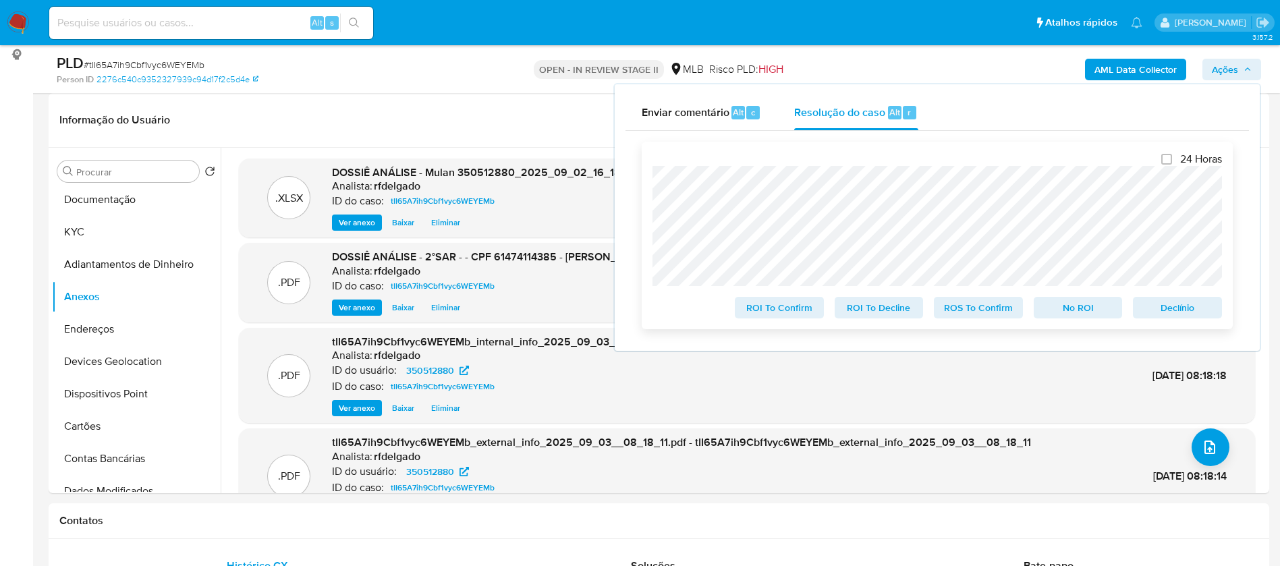
click at [1168, 307] on span "Declínio" at bounding box center [1177, 307] width 70 height 19
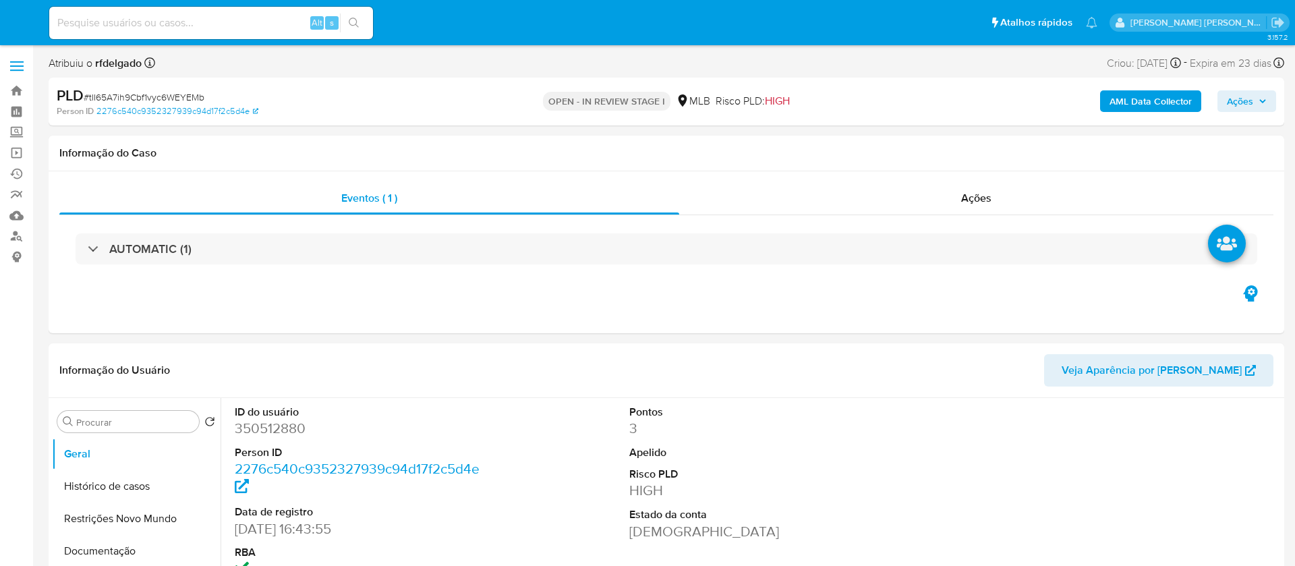
select select "10"
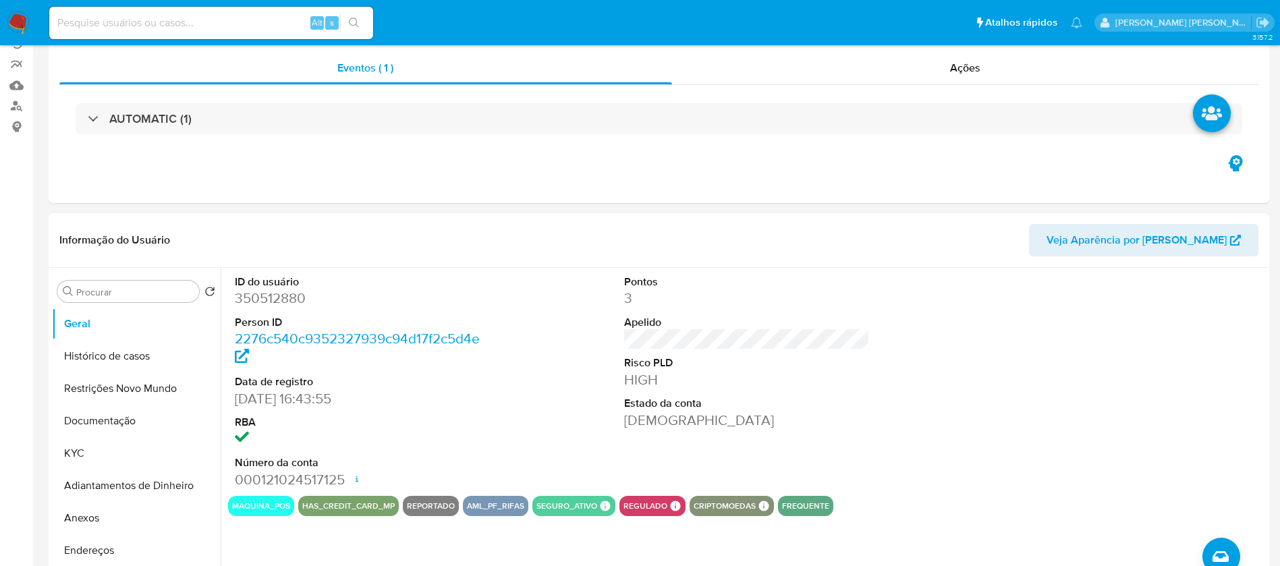
scroll to position [304, 0]
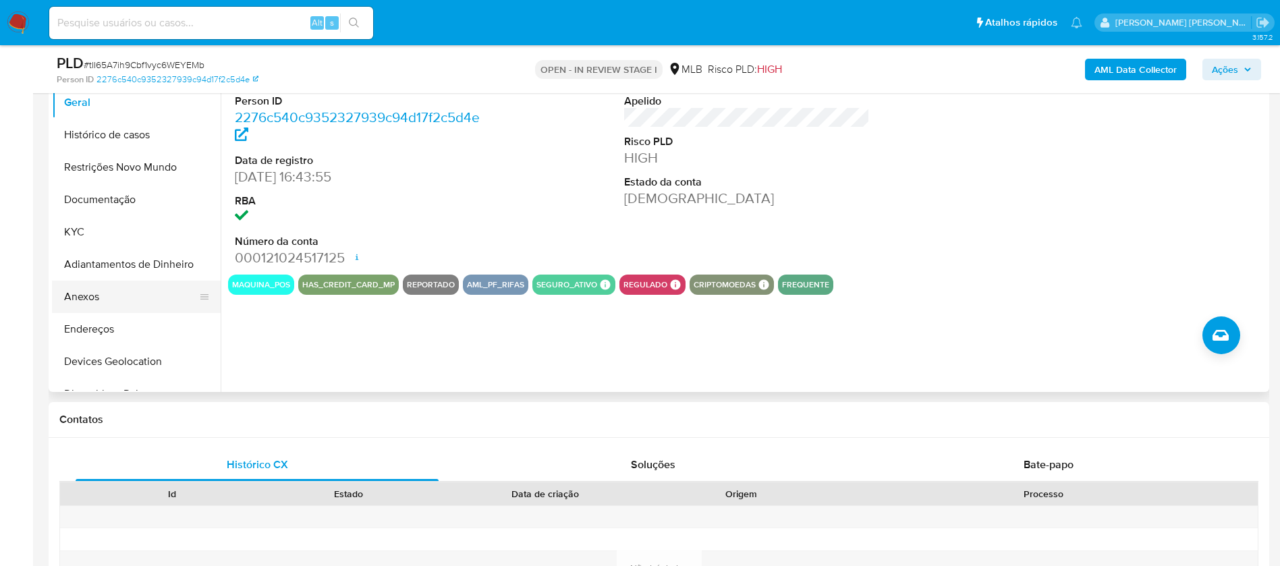
drag, startPoint x: 74, startPoint y: 291, endPoint x: 93, endPoint y: 289, distance: 19.6
click at [74, 290] on button "Anexos" at bounding box center [131, 297] width 158 height 32
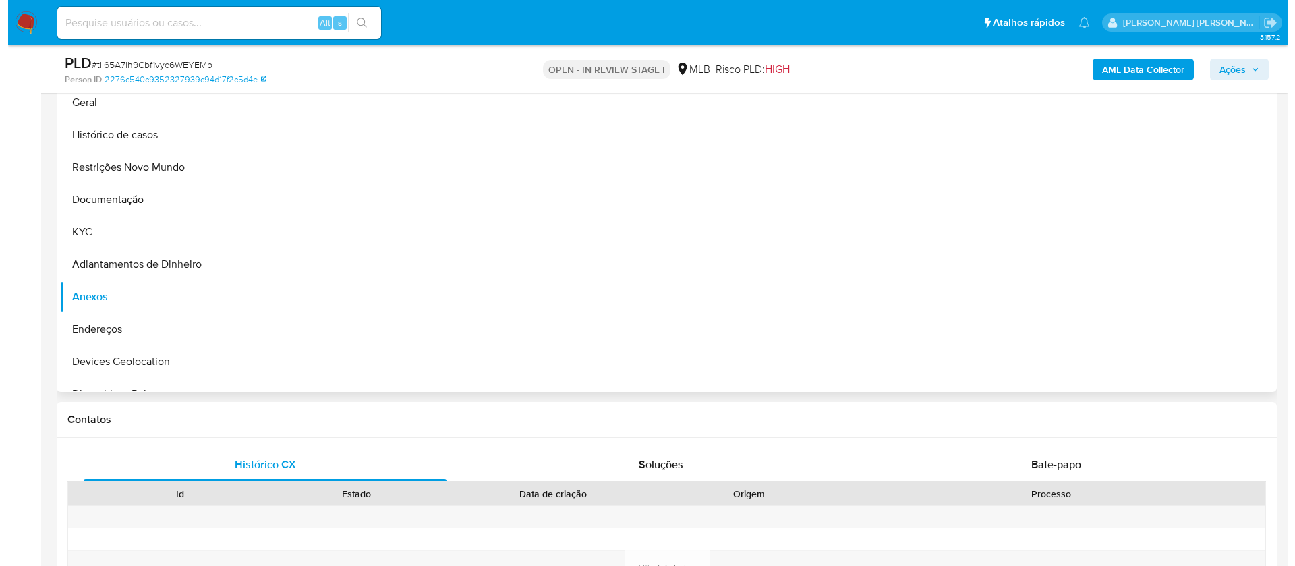
scroll to position [202, 0]
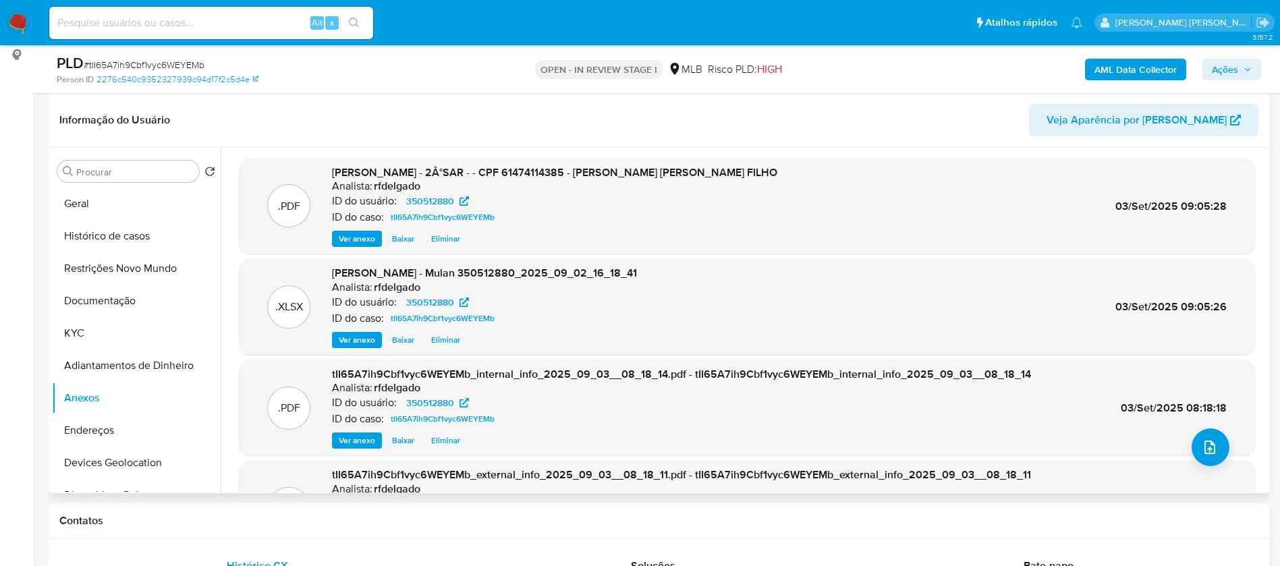
click at [457, 238] on span "Eliminar" at bounding box center [445, 238] width 29 height 13
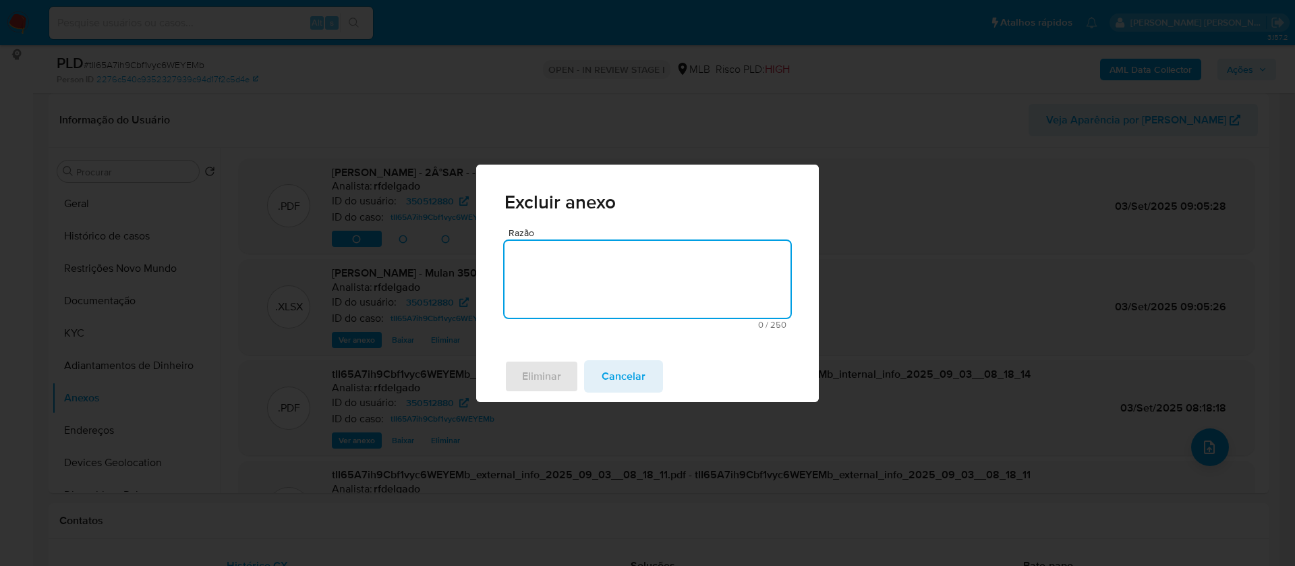
click at [621, 281] on textarea "Razão" at bounding box center [648, 279] width 286 height 77
type textarea "."
click at [552, 386] on span "Eliminar" at bounding box center [541, 377] width 39 height 30
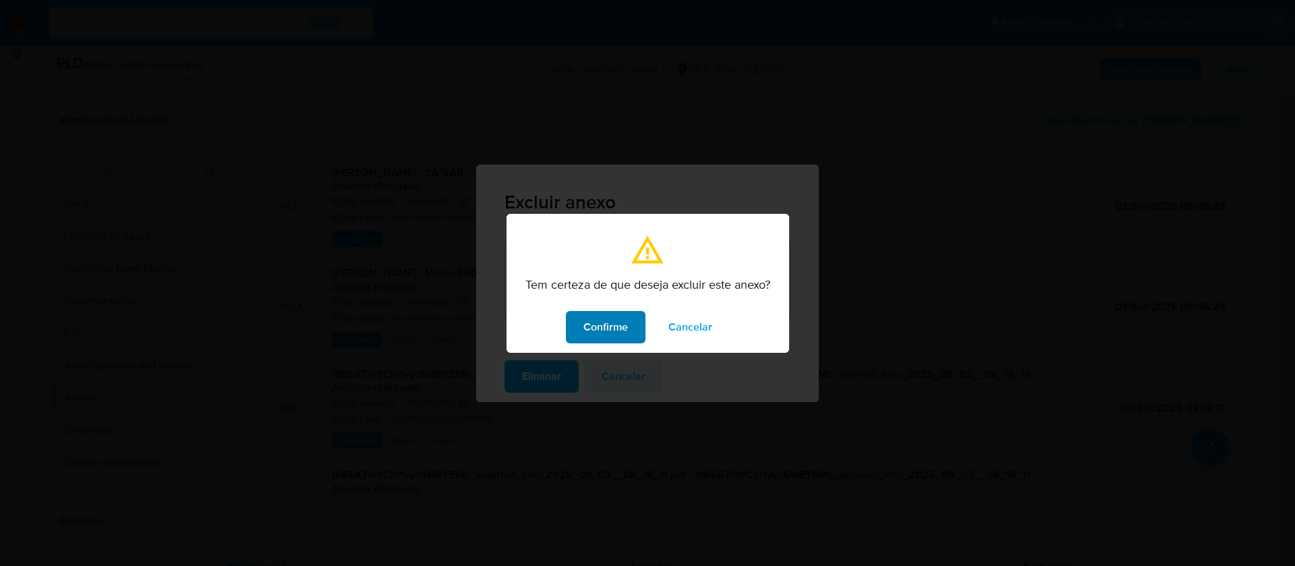
click at [619, 326] on span "Confirme" at bounding box center [605, 327] width 45 height 30
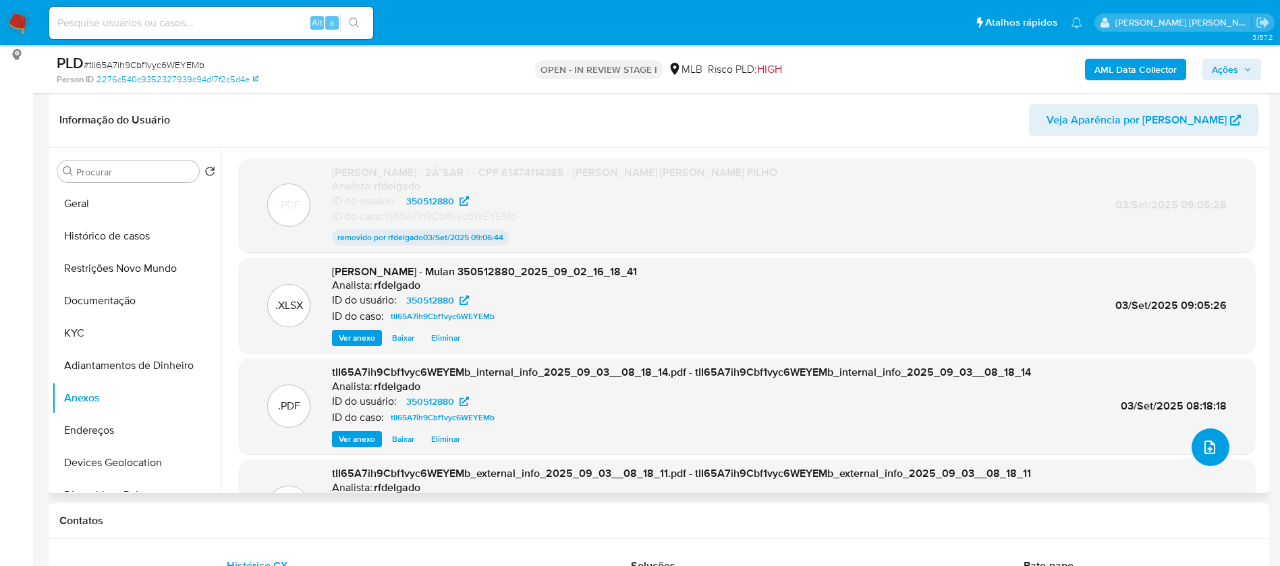
click at [1207, 447] on icon "upload-file" at bounding box center [1209, 447] width 16 height 16
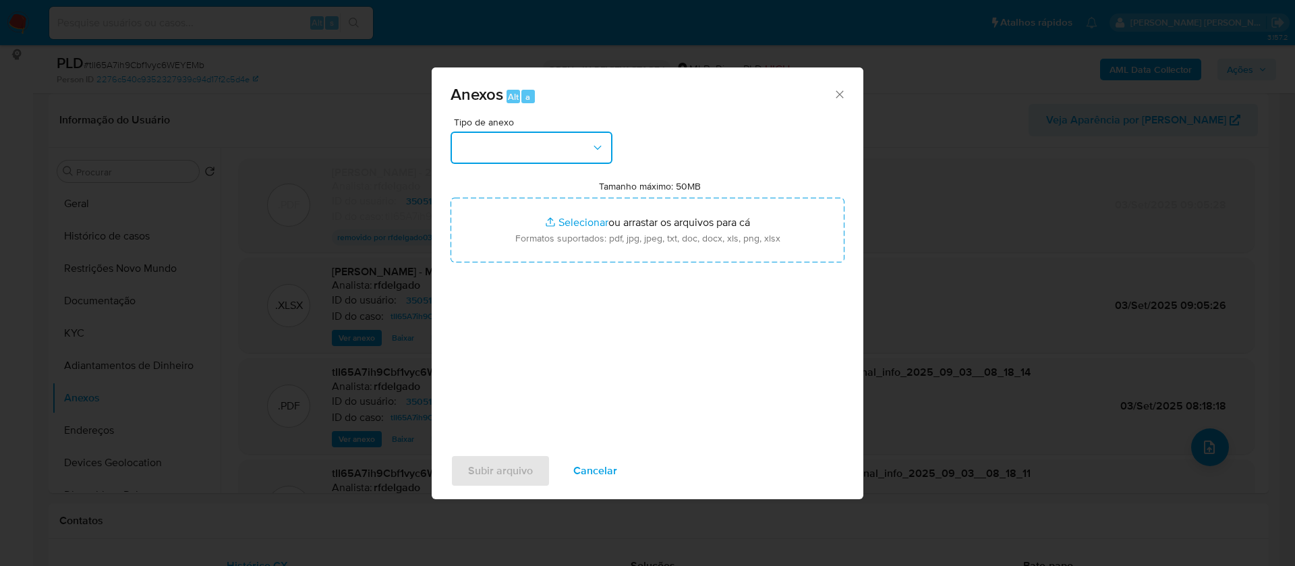
click at [532, 154] on button "button" at bounding box center [532, 148] width 162 height 32
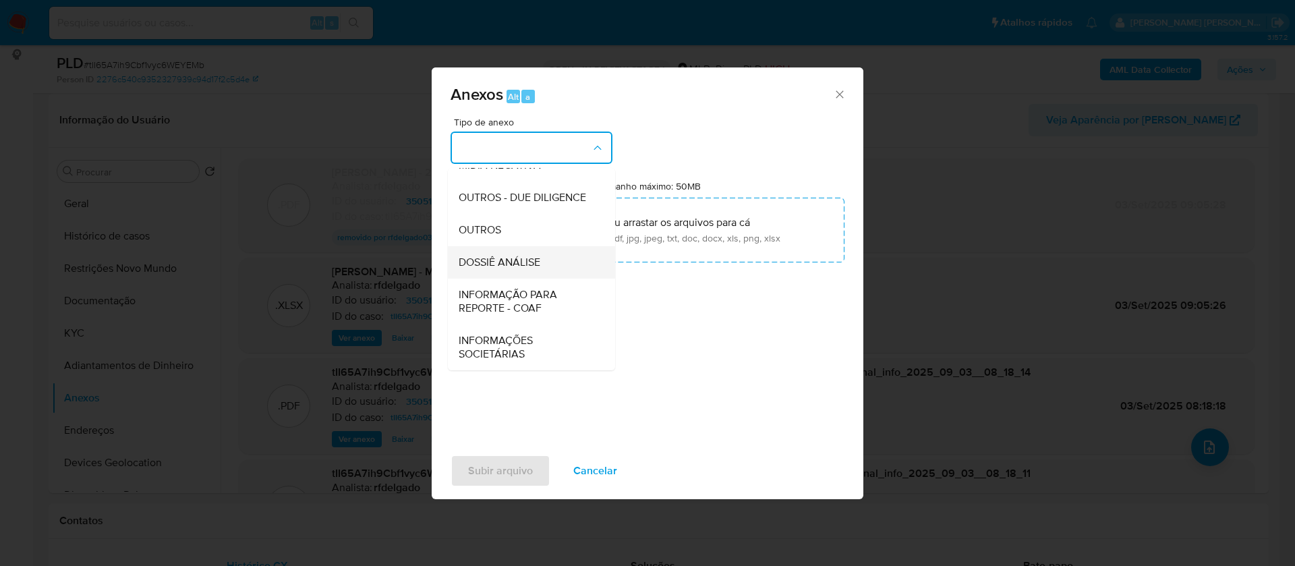
click at [557, 265] on div "DOSSIÊ ANÁLISE" at bounding box center [528, 262] width 138 height 32
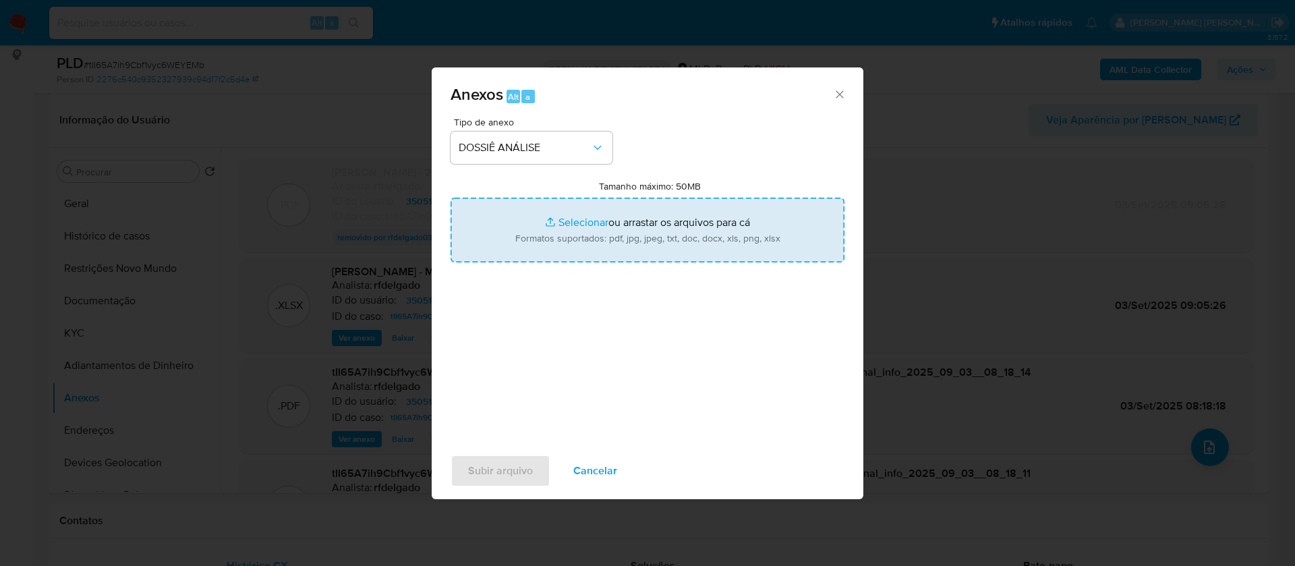
type input "C:\fakepath\2°SAR - - CPF 61474114385 - OSVALDO FERREIRA PINTO FILHO (1).pdf"
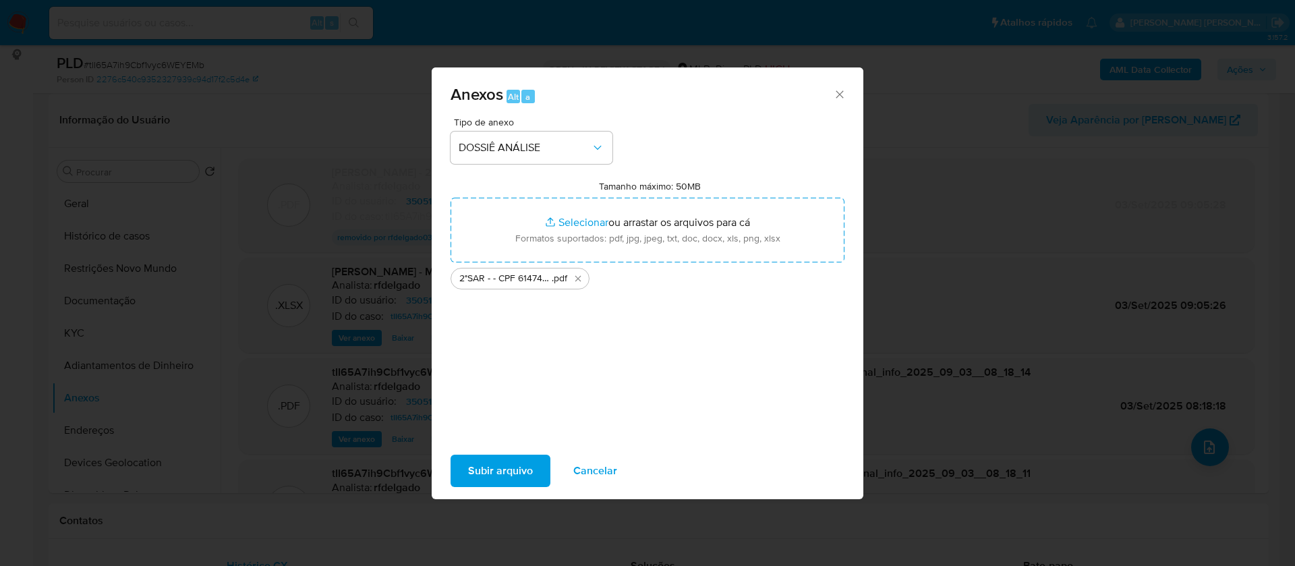
click at [517, 471] on span "Subir arquivo" at bounding box center [500, 471] width 65 height 30
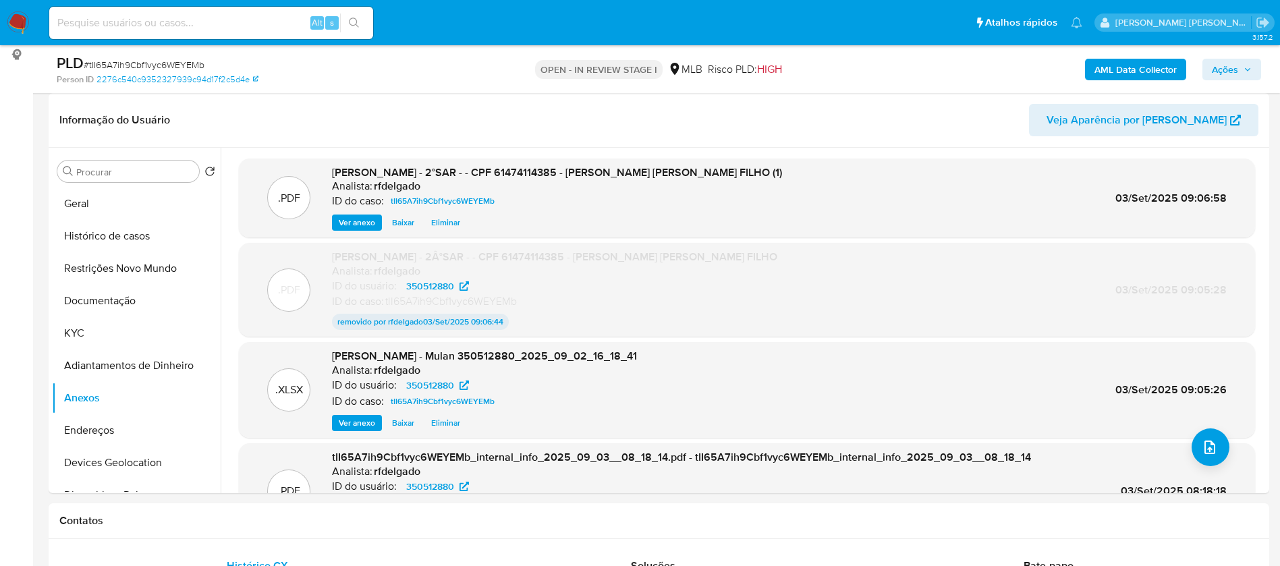
click at [1237, 71] on span "Ações" at bounding box center [1224, 70] width 26 height 22
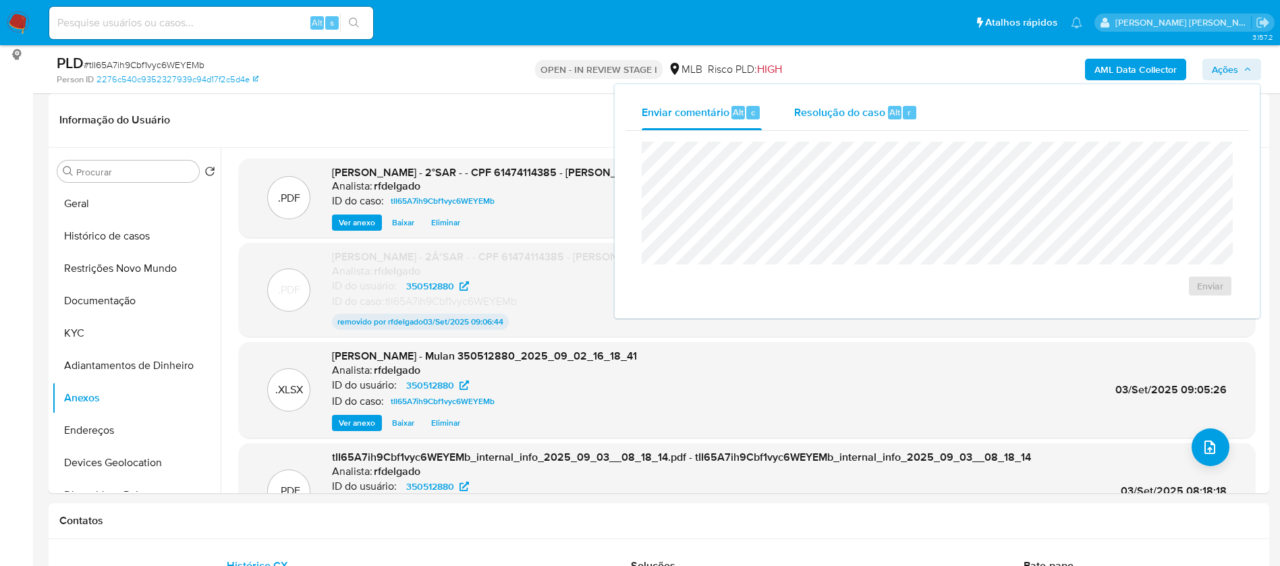
click at [779, 111] on button "Resolução do caso Alt r" at bounding box center [856, 112] width 156 height 35
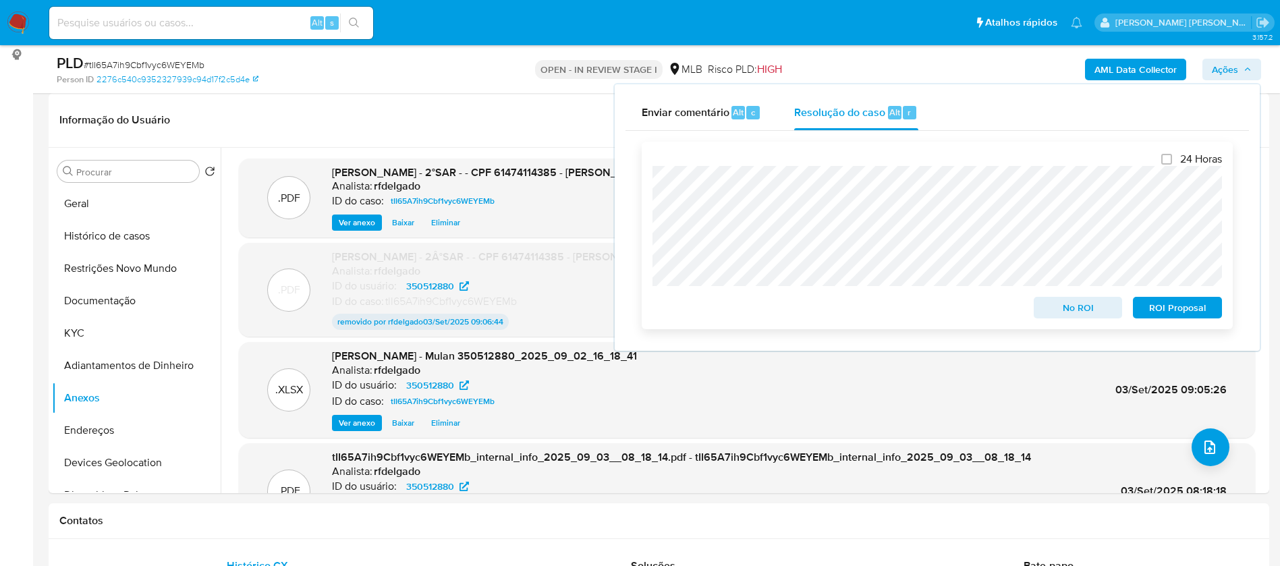
click at [1201, 308] on span "ROI Proposal" at bounding box center [1177, 307] width 70 height 19
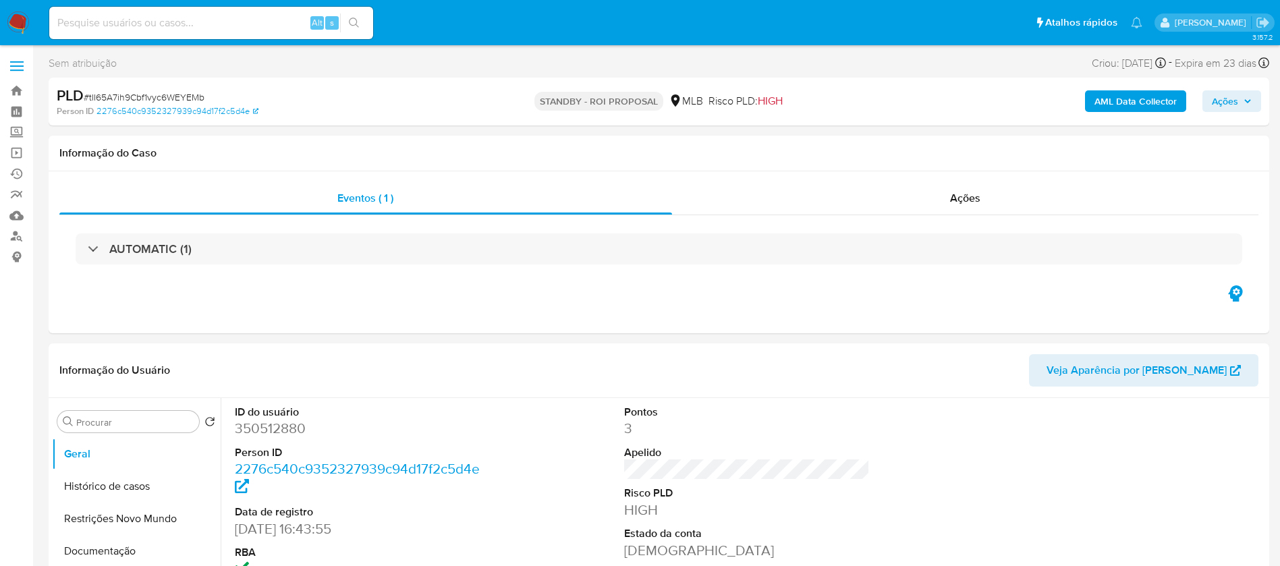
select select "10"
click at [192, 22] on input at bounding box center [211, 23] width 324 height 18
paste input "QxBl3SK70XVScXUBLYcYbIrx"
type input "QxBl3SK70XVScXUBLYcYbIrx"
click at [350, 22] on icon "search-icon" at bounding box center [354, 23] width 11 height 11
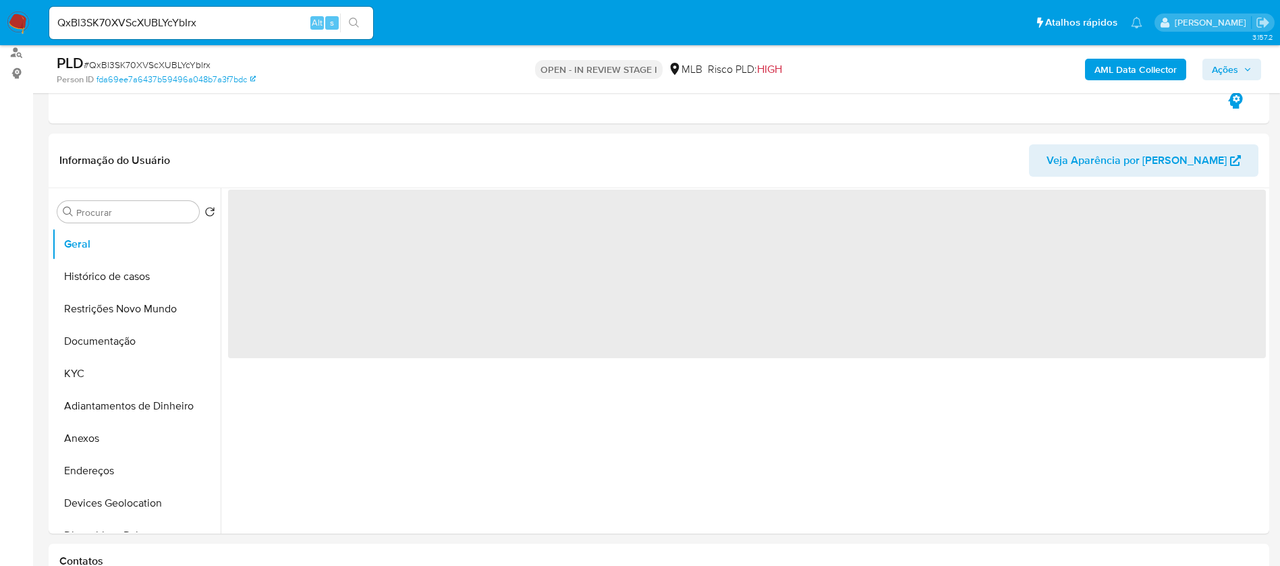
scroll to position [202, 0]
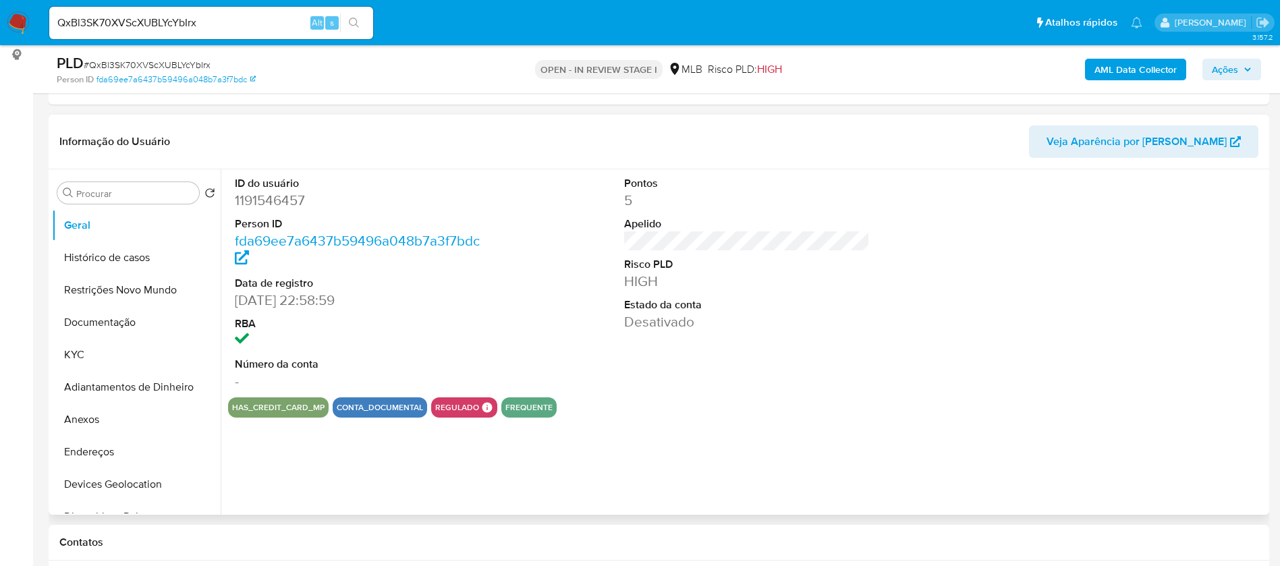
select select "10"
click at [263, 198] on dd "1191546457" at bounding box center [358, 200] width 246 height 19
copy dd "1191546457"
drag, startPoint x: 125, startPoint y: 286, endPoint x: 243, endPoint y: 310, distance: 120.4
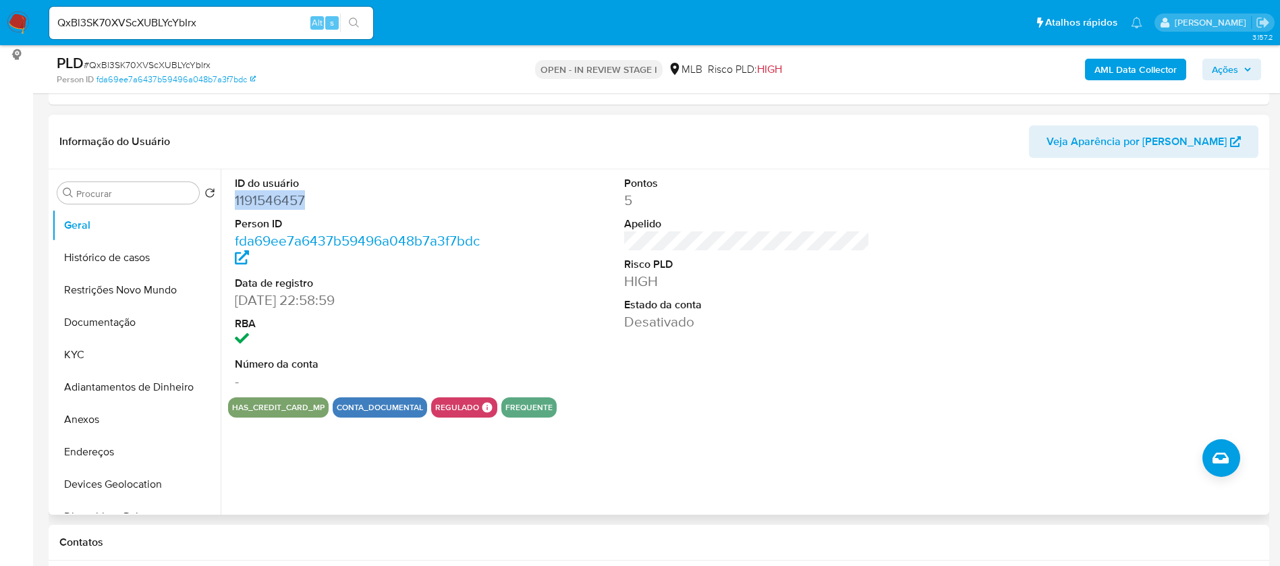
click at [126, 286] on button "Restrições Novo Mundo" at bounding box center [136, 290] width 169 height 32
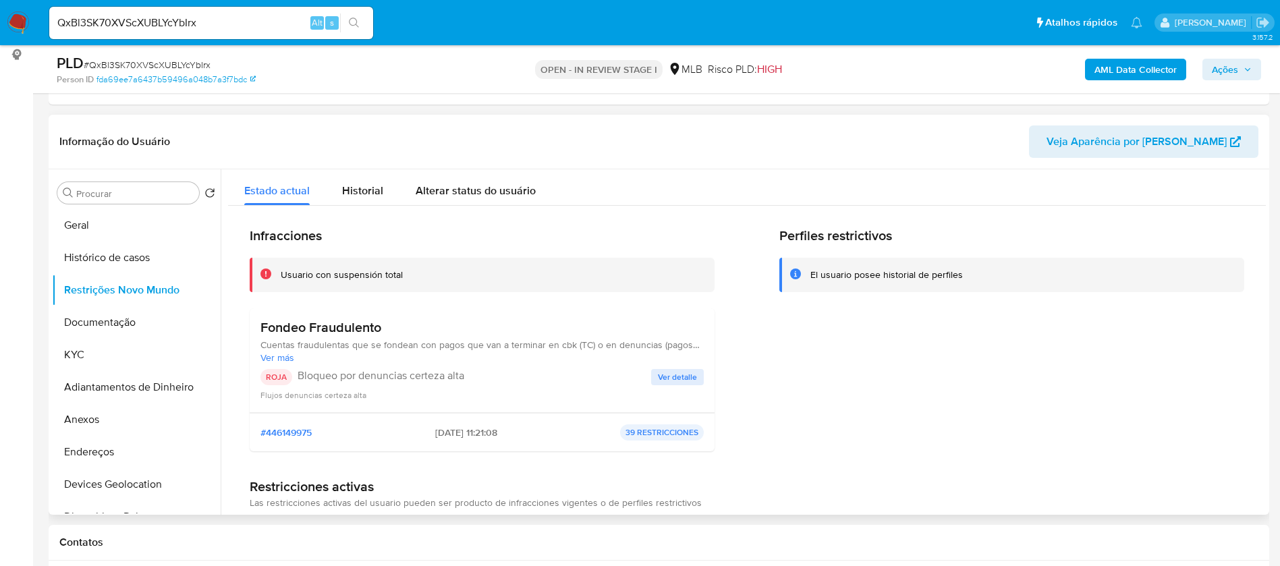
scroll to position [101, 0]
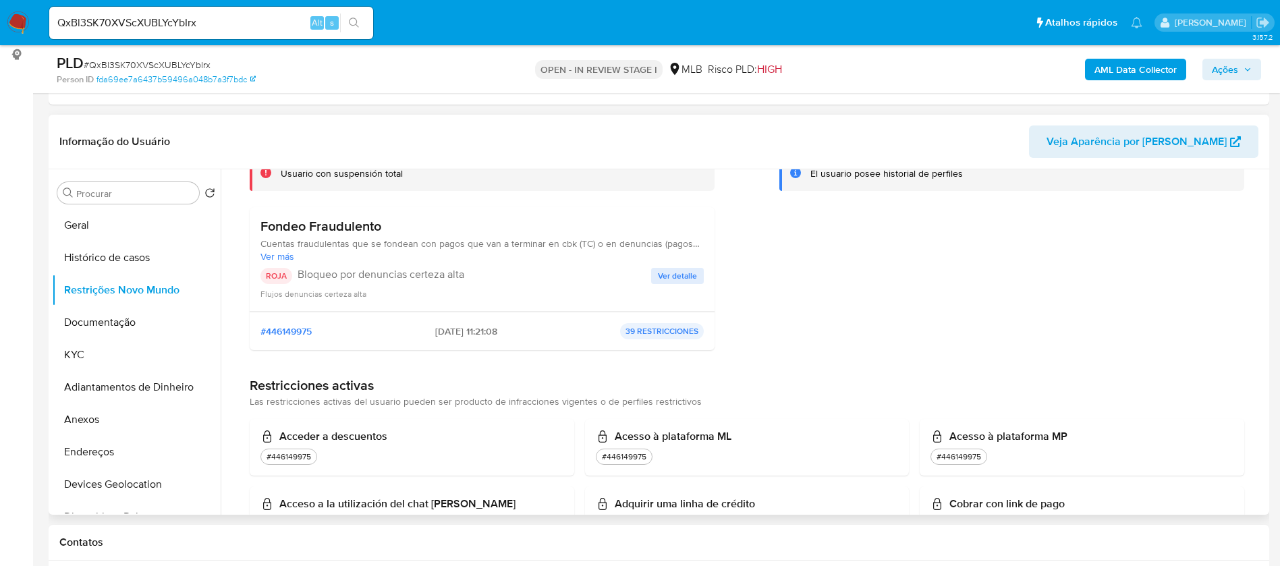
drag, startPoint x: 258, startPoint y: 225, endPoint x: 368, endPoint y: 224, distance: 110.0
click at [368, 224] on div "Fondeo Fraudulento Cuentas fraudulentas que se fondean con pagos que van a term…" at bounding box center [482, 259] width 465 height 105
drag, startPoint x: 392, startPoint y: 225, endPoint x: 262, endPoint y: 233, distance: 130.4
click at [262, 233] on h3 "Fondeo Fraudulento" at bounding box center [481, 226] width 443 height 17
click at [691, 273] on span "Ver detalle" at bounding box center [677, 275] width 39 height 13
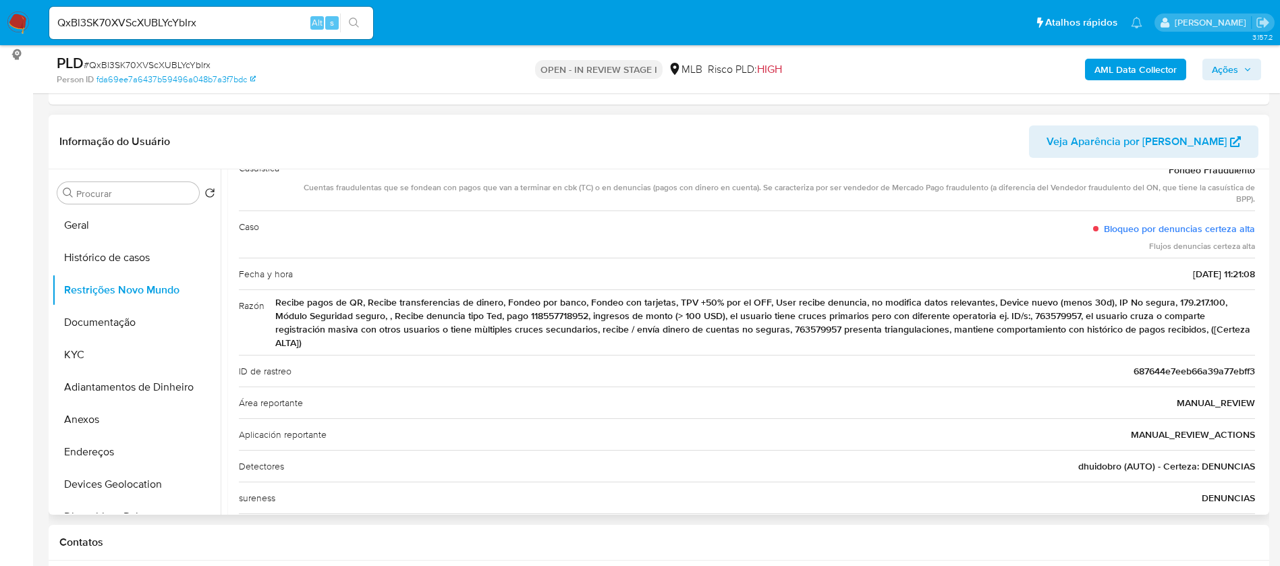
scroll to position [70, 0]
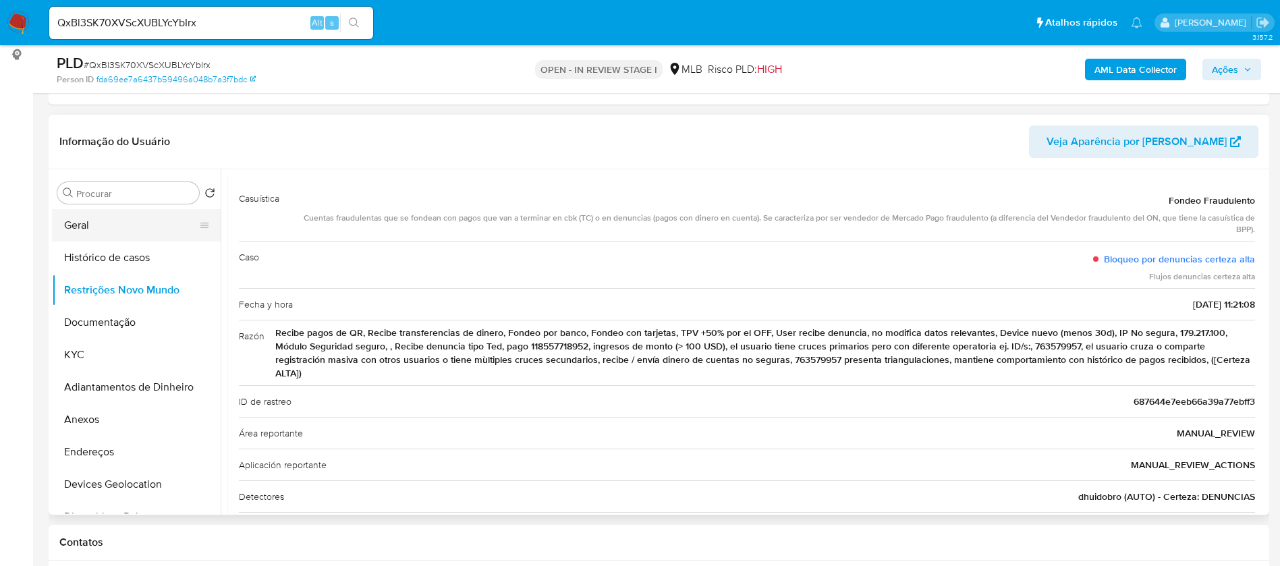
click at [111, 225] on button "Geral" at bounding box center [131, 225] width 158 height 32
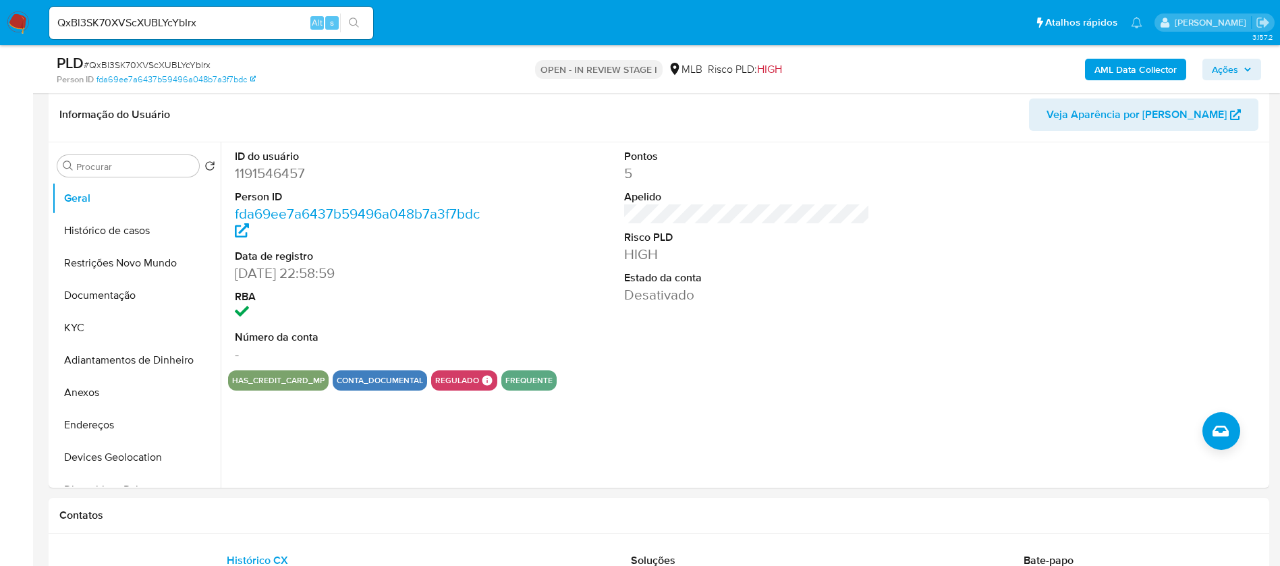
scroll to position [202, 0]
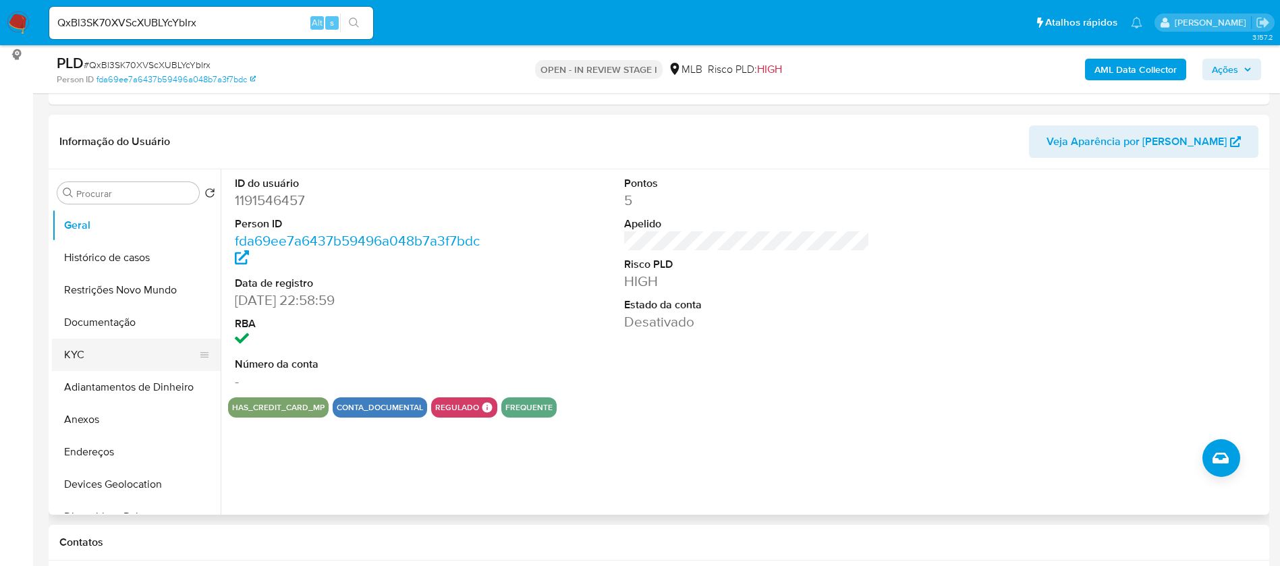
click at [77, 351] on button "KYC" at bounding box center [131, 355] width 158 height 32
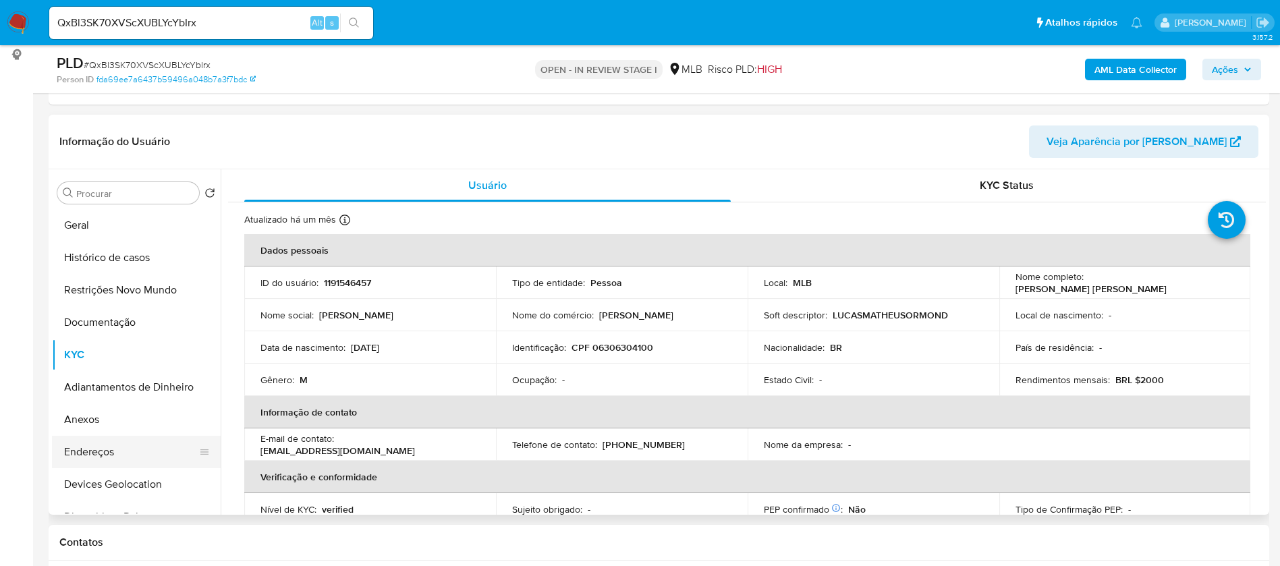
click at [151, 438] on button "Endereços" at bounding box center [131, 452] width 158 height 32
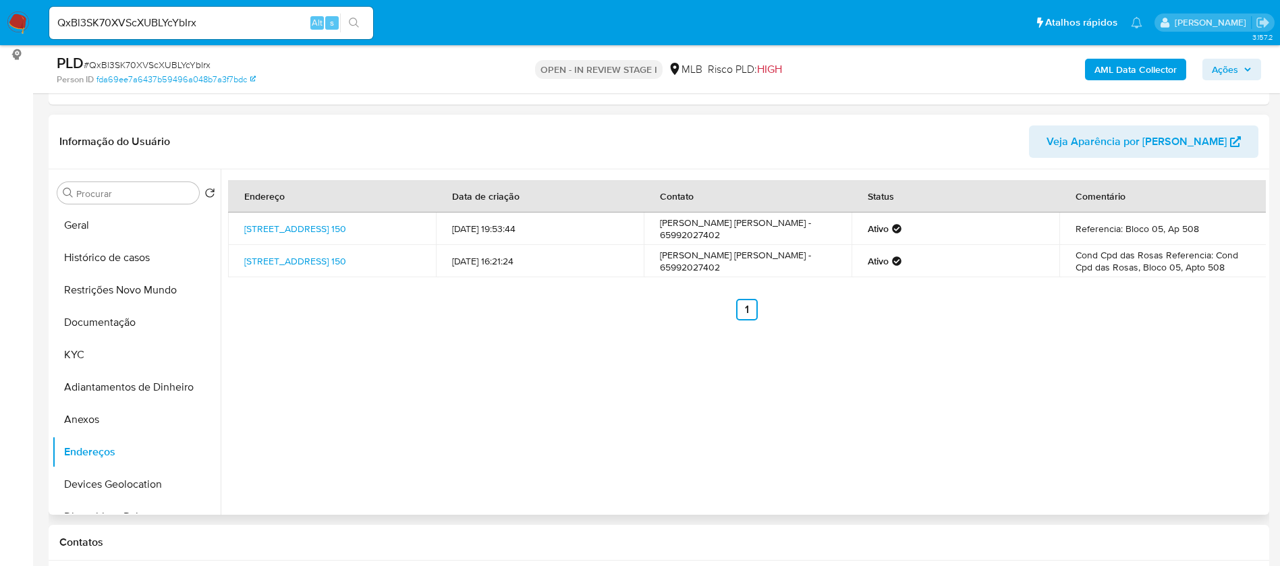
click at [1094, 334] on div "Endereço Data de criação Contato Status Comentário Avenida Oátomo Canavarros 15…" at bounding box center [743, 341] width 1045 height 345
click at [141, 470] on button "Devices Geolocation" at bounding box center [131, 484] width 158 height 32
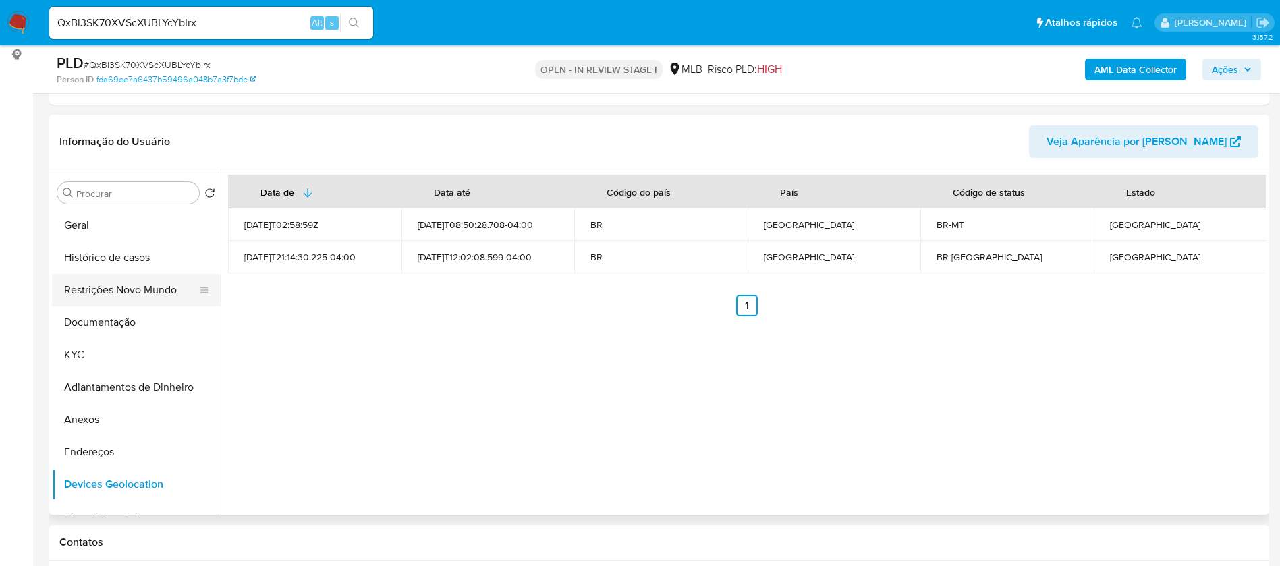
click at [146, 292] on button "Restrições Novo Mundo" at bounding box center [131, 290] width 158 height 32
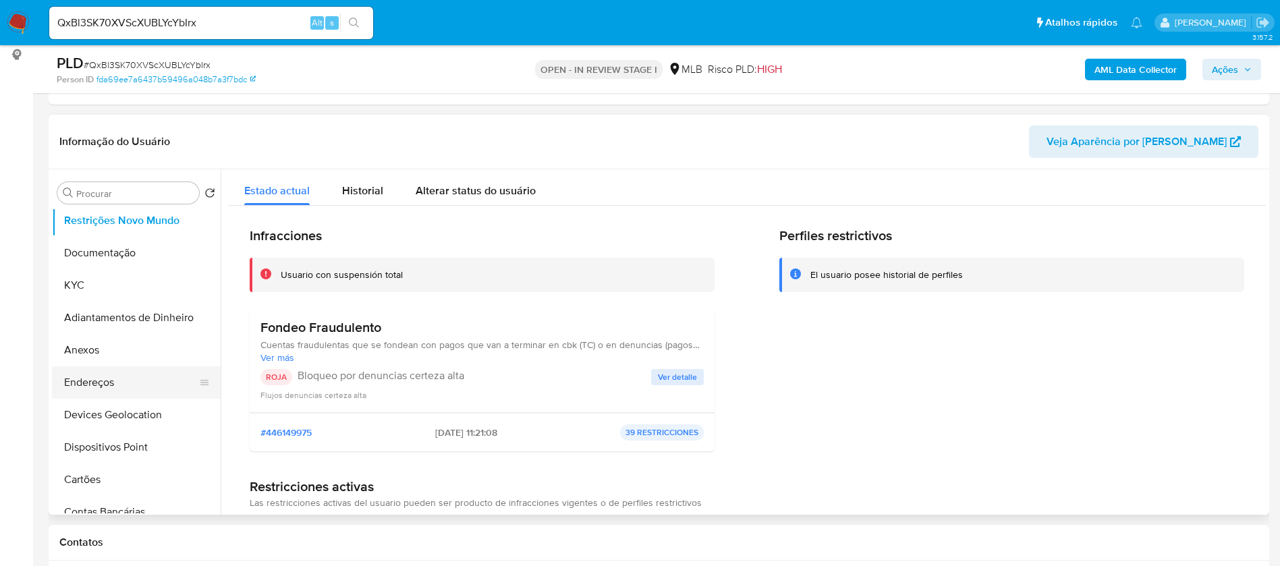
scroll to position [101, 0]
drag, startPoint x: 141, startPoint y: 411, endPoint x: 197, endPoint y: 398, distance: 57.6
click at [142, 411] on button "Dispositivos Point" at bounding box center [136, 415] width 169 height 32
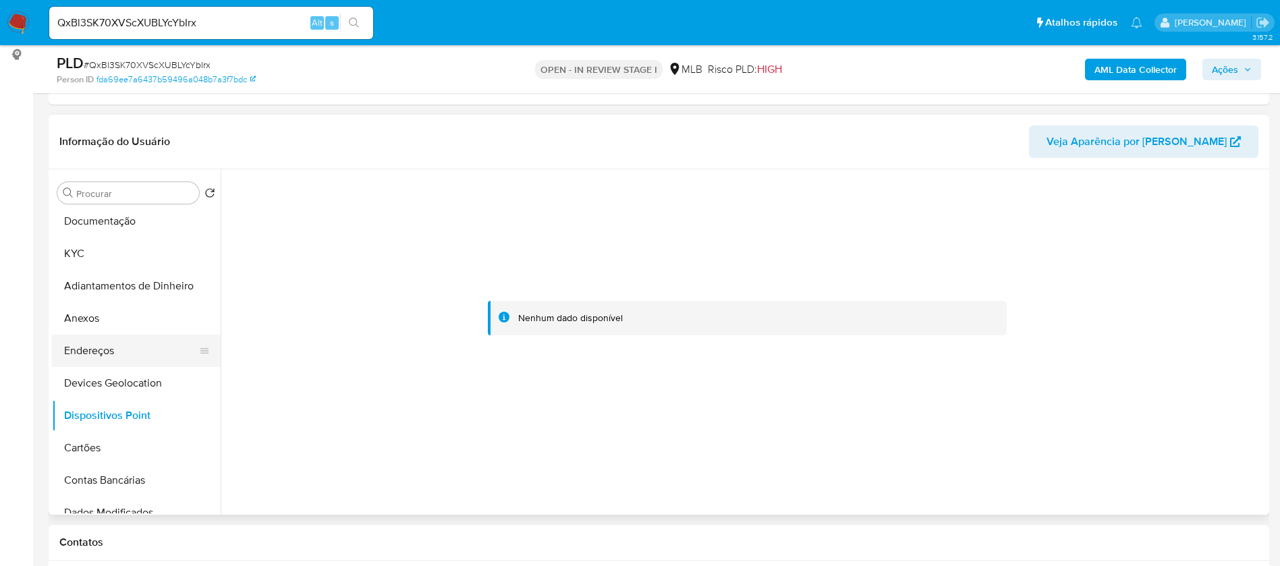
click at [139, 358] on button "Endereços" at bounding box center [131, 351] width 158 height 32
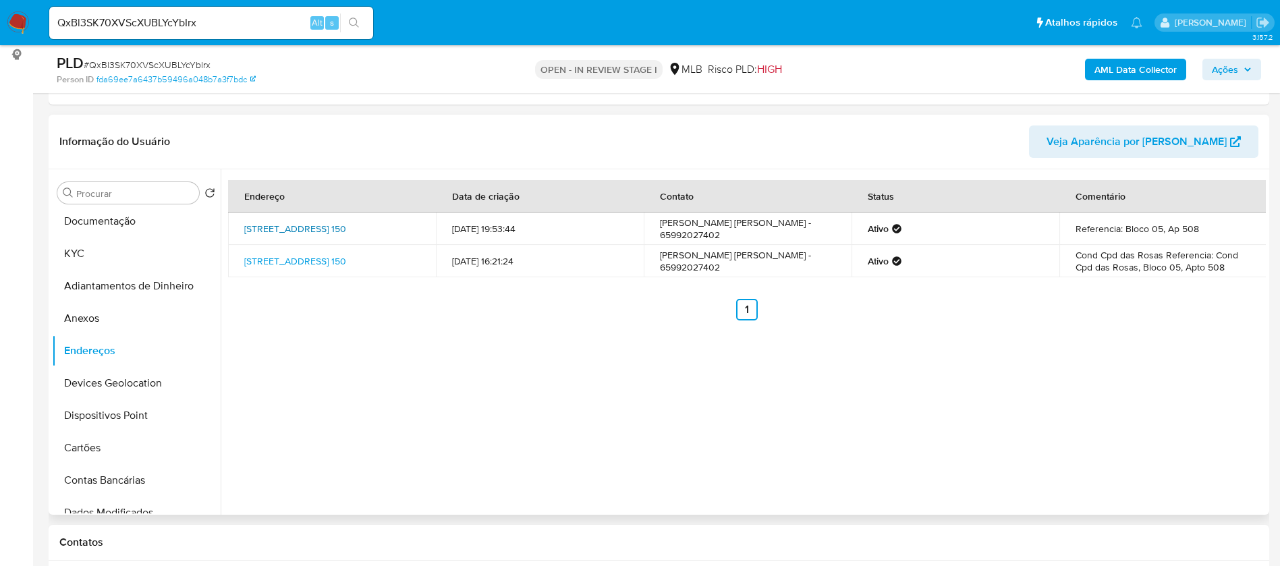
click at [331, 232] on link "Avenida Oátomo Canavarros 150, Cuiabá, Mato Grosso, 78050568, Brasil 150" at bounding box center [295, 228] width 102 height 13
click at [77, 253] on button "KYC" at bounding box center [131, 253] width 158 height 32
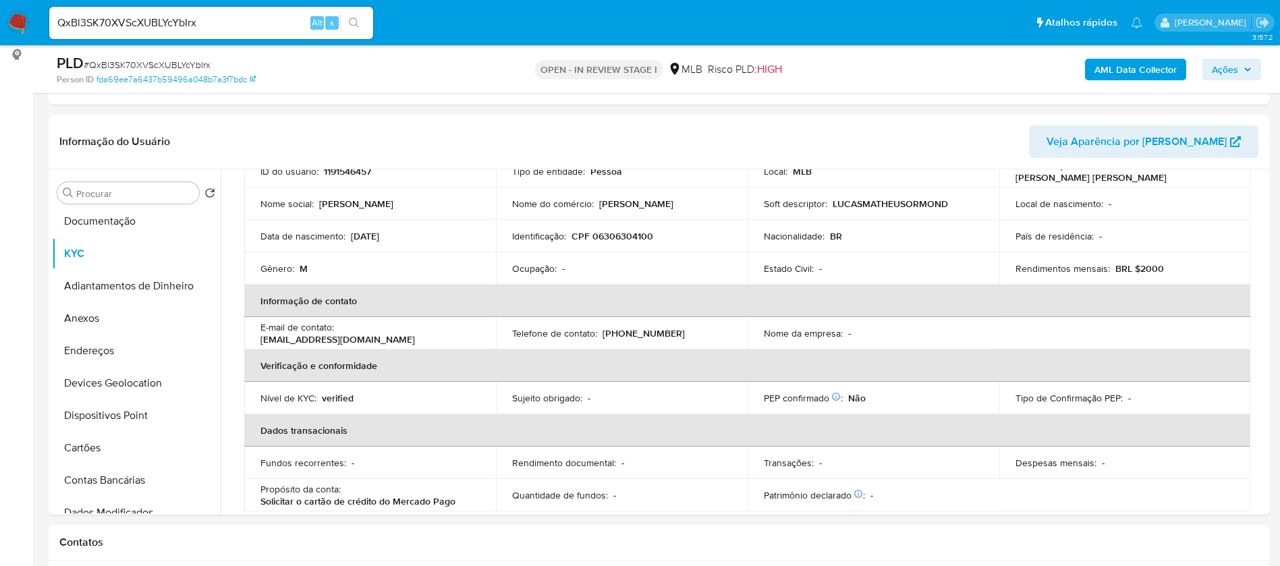
scroll to position [69, 0]
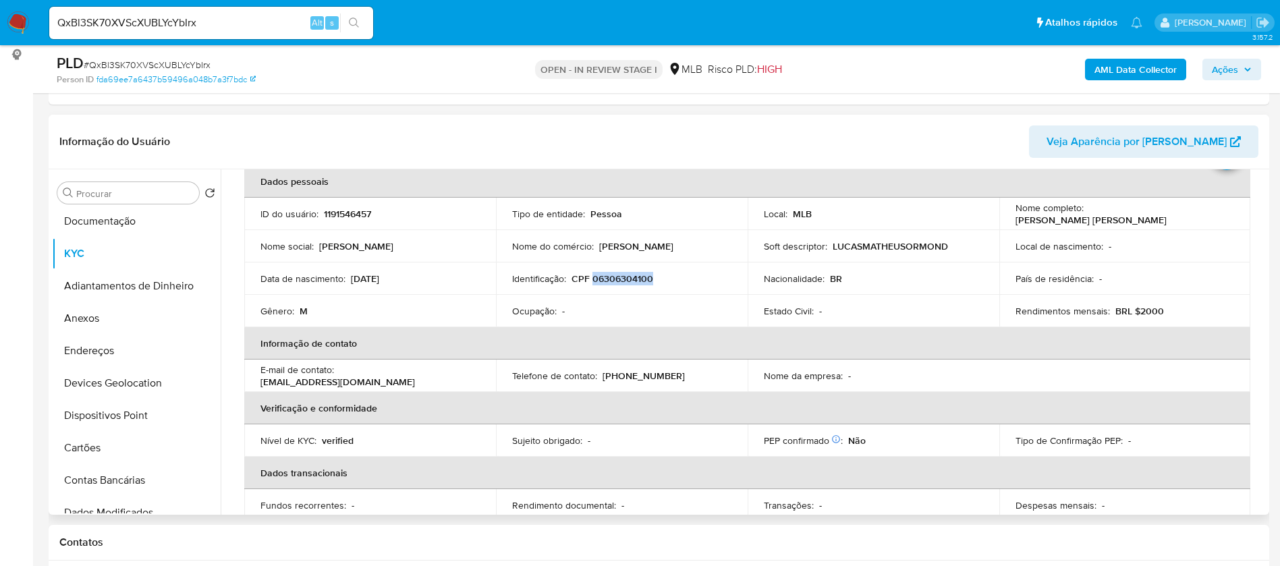
drag, startPoint x: 651, startPoint y: 277, endPoint x: 592, endPoint y: 277, distance: 58.7
click at [592, 277] on div "Identificação : CPF 06306304100" at bounding box center [621, 279] width 219 height 12
copy p "06306304100"
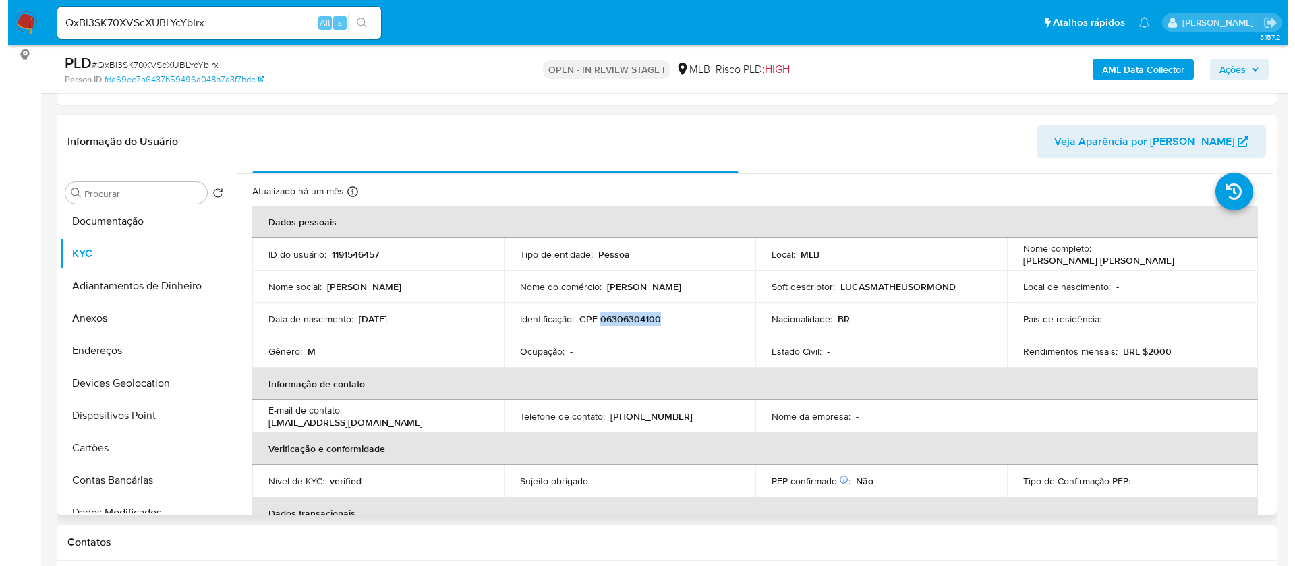
scroll to position [0, 0]
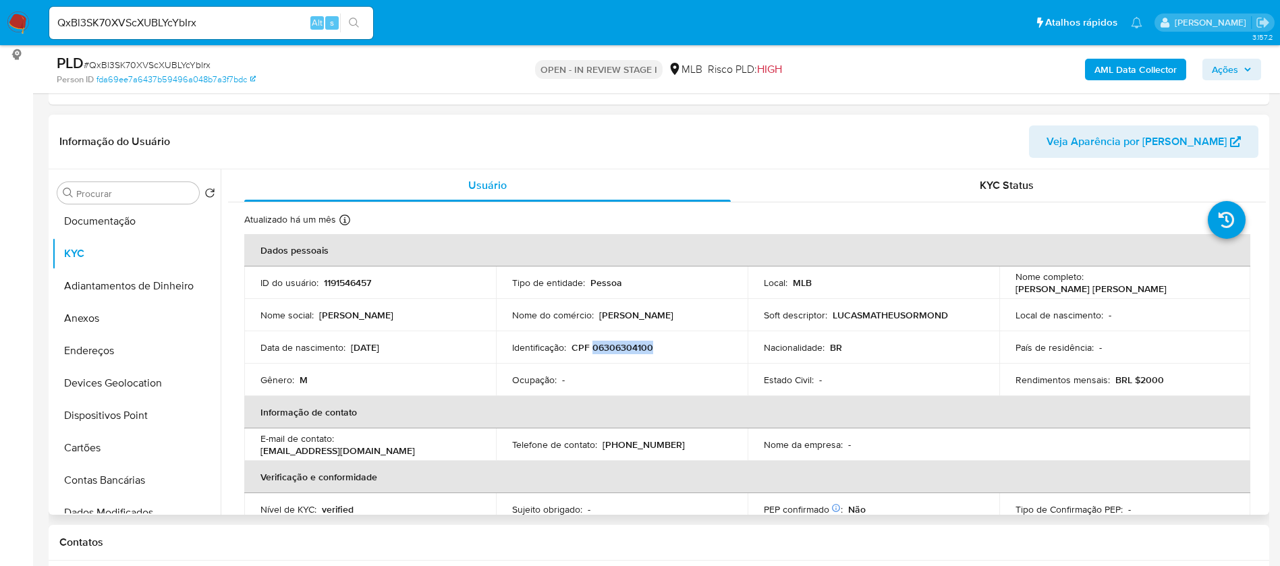
drag, startPoint x: 1155, startPoint y: 289, endPoint x: 1011, endPoint y: 293, distance: 144.4
click at [1015, 293] on div "Nome completo : Lucas Matheus Ormond Giordano" at bounding box center [1124, 282] width 219 height 24
copy p "Lucas Matheus Ormond Giordano"
click at [348, 279] on p "1191546457" at bounding box center [347, 283] width 47 height 12
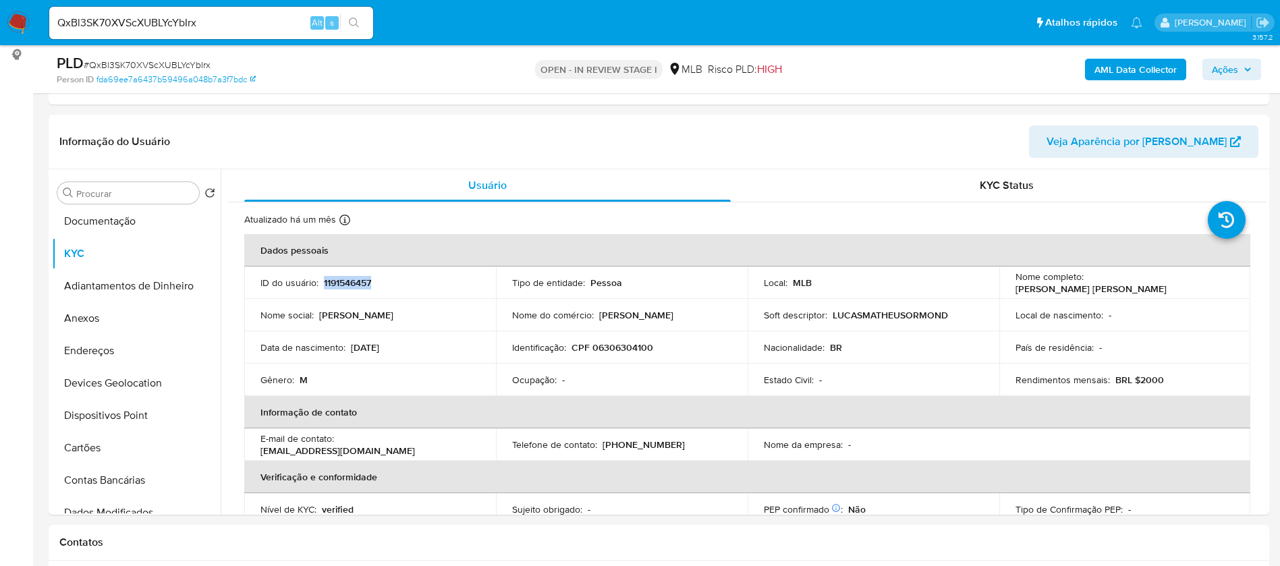
copy p "1191546457"
click at [125, 223] on button "Documentação" at bounding box center [131, 221] width 158 height 32
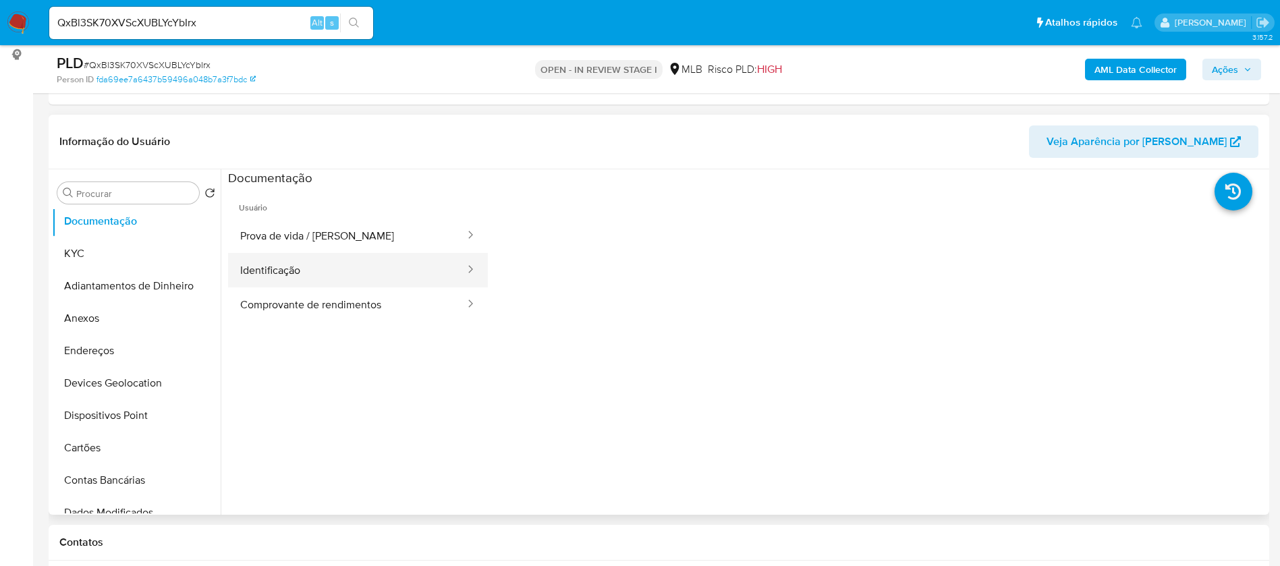
click at [262, 269] on button "Identificação" at bounding box center [347, 270] width 238 height 34
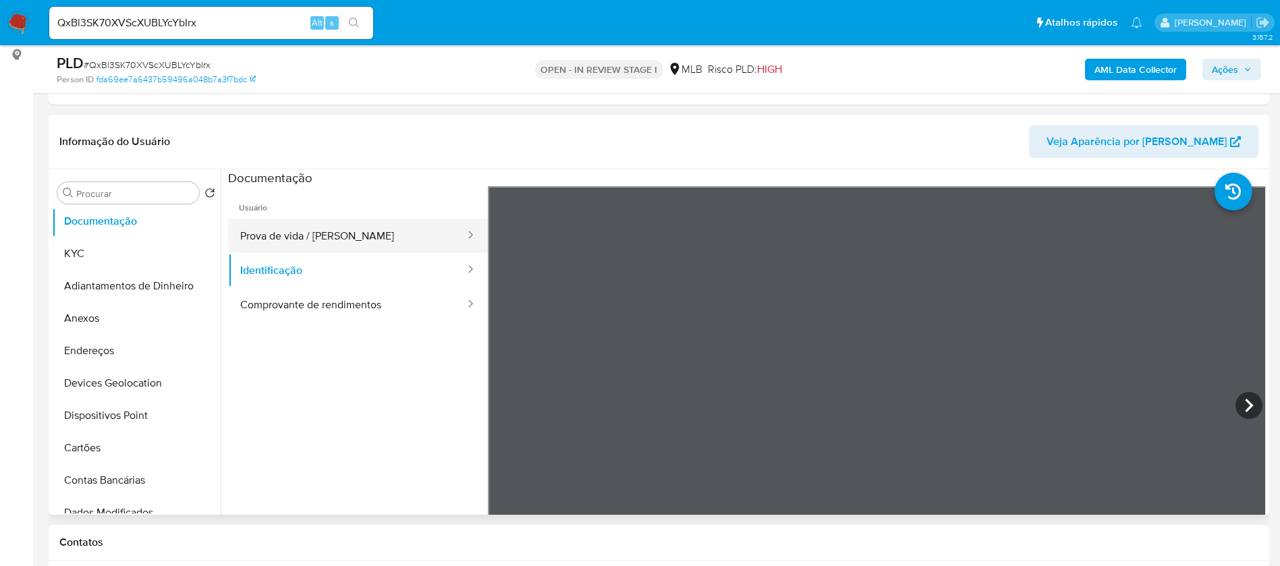
click at [305, 243] on button "Prova de vida / Selfie" at bounding box center [347, 236] width 238 height 34
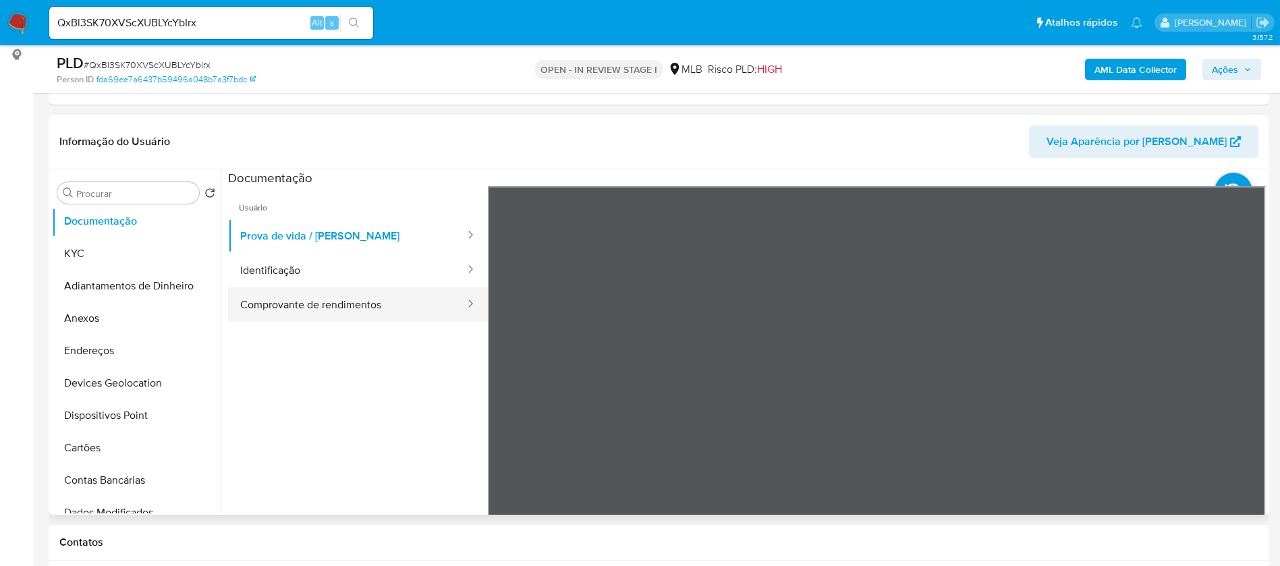
click at [328, 311] on button "Comprovante de rendimentos" at bounding box center [347, 304] width 238 height 34
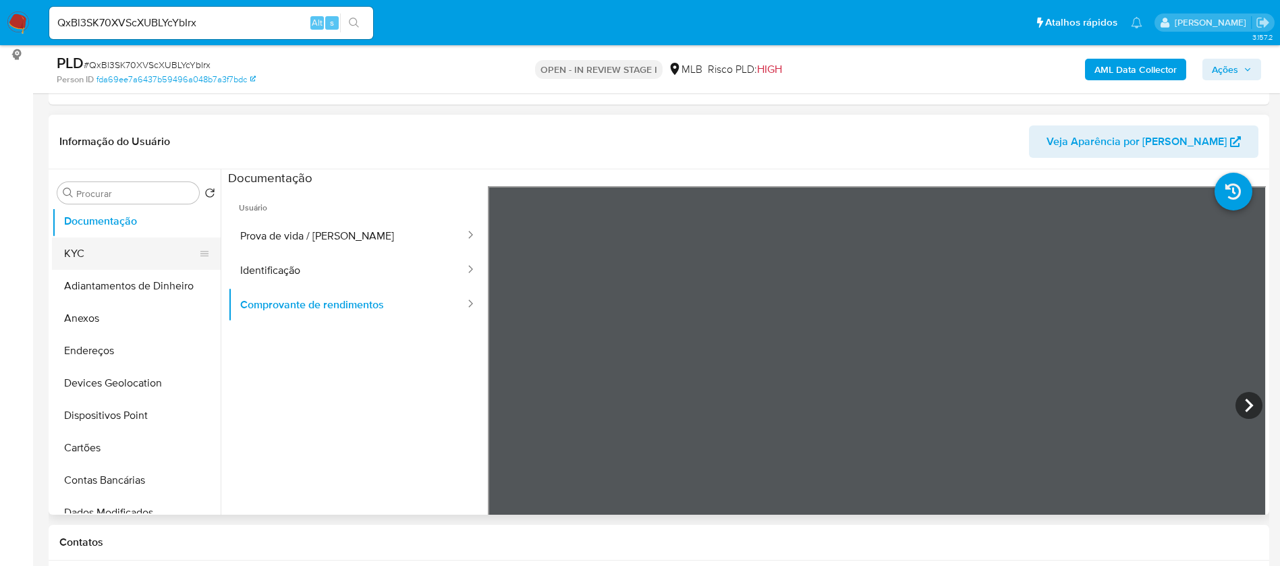
click at [119, 256] on button "KYC" at bounding box center [131, 253] width 158 height 32
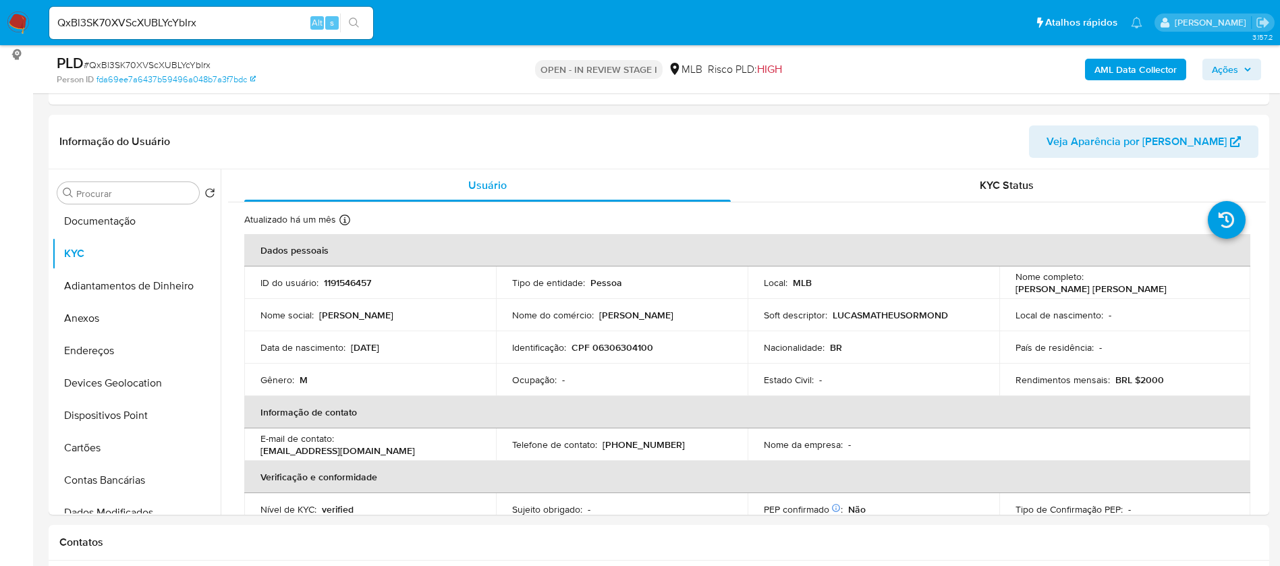
click at [1133, 68] on b "AML Data Collector" at bounding box center [1135, 70] width 82 height 22
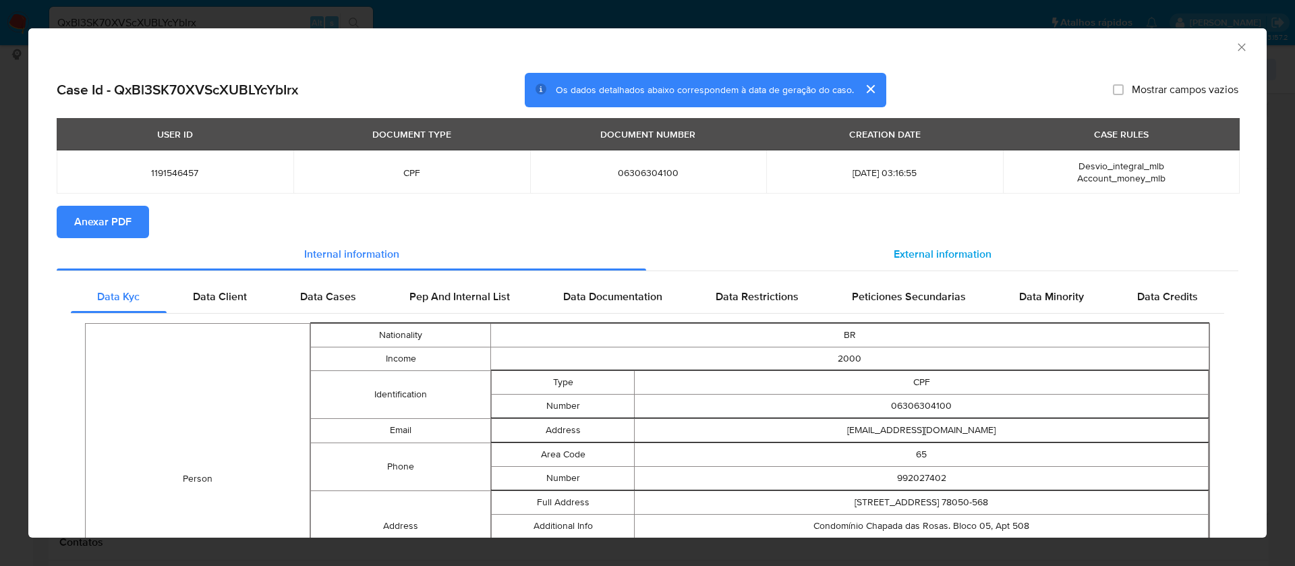
click at [929, 251] on span "External information" at bounding box center [943, 254] width 98 height 16
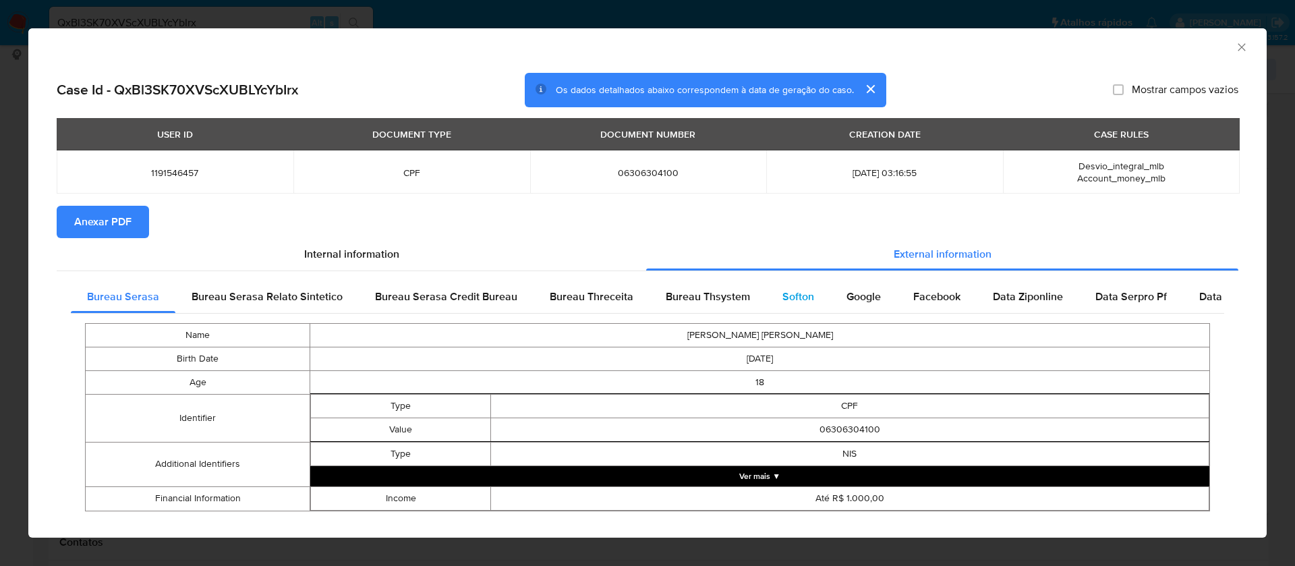
click at [768, 291] on div "Softon" at bounding box center [798, 297] width 64 height 32
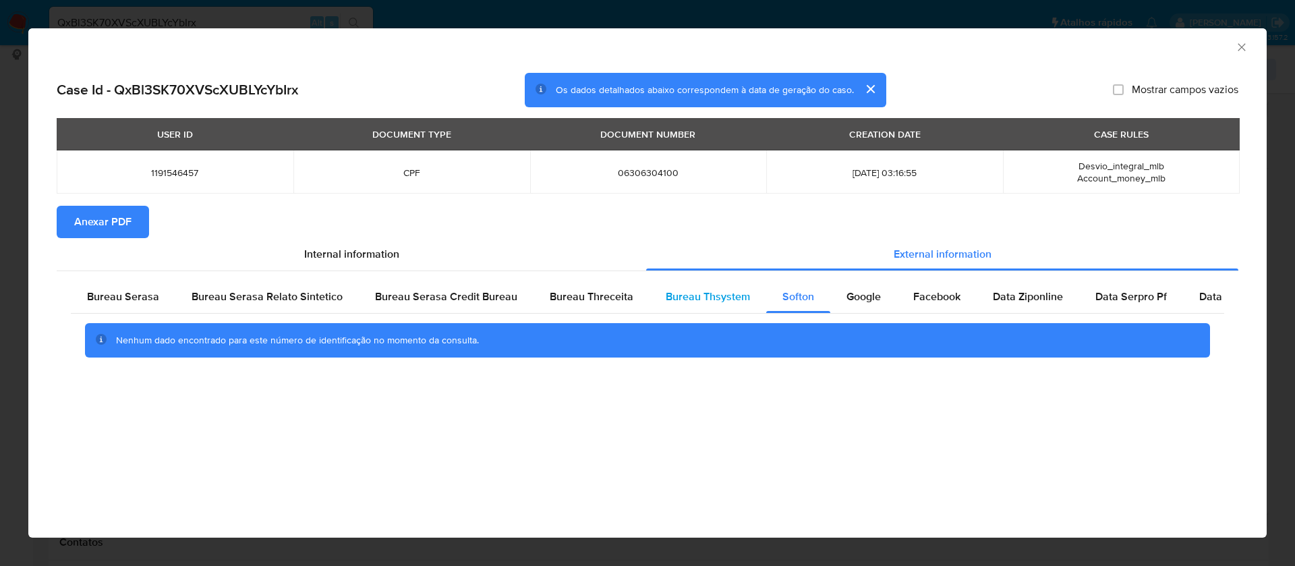
click at [717, 289] on span "Bureau Thsystem" at bounding box center [708, 297] width 84 height 16
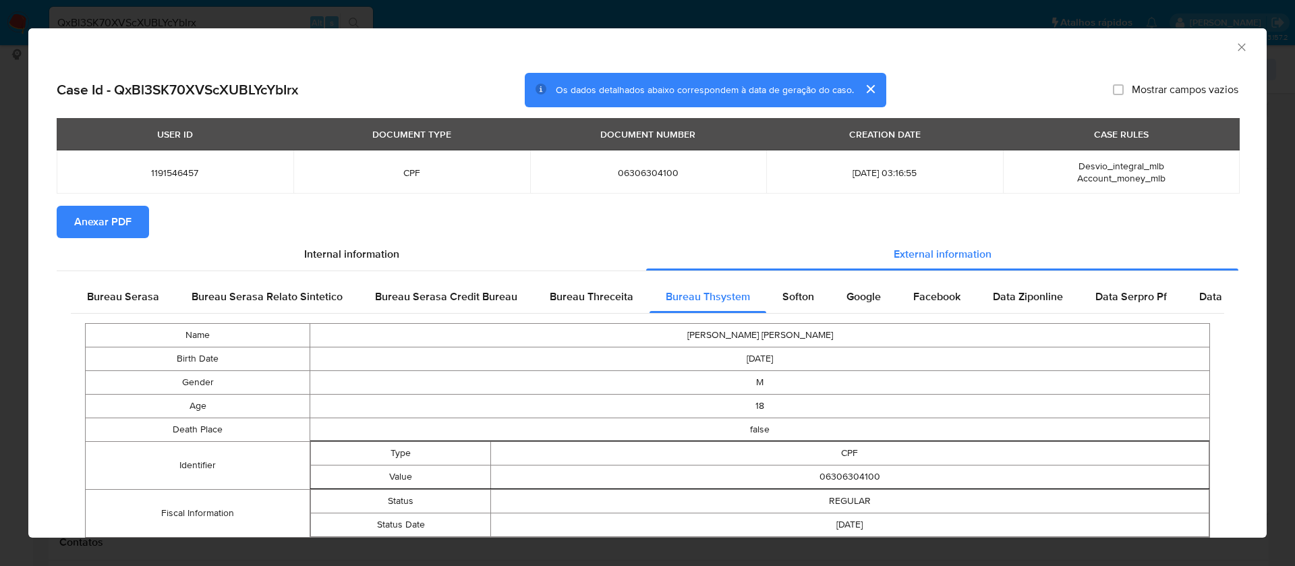
click at [109, 228] on span "Anexar PDF" at bounding box center [102, 222] width 57 height 30
click at [1235, 47] on icon "Fechar a janela" at bounding box center [1241, 46] width 13 height 13
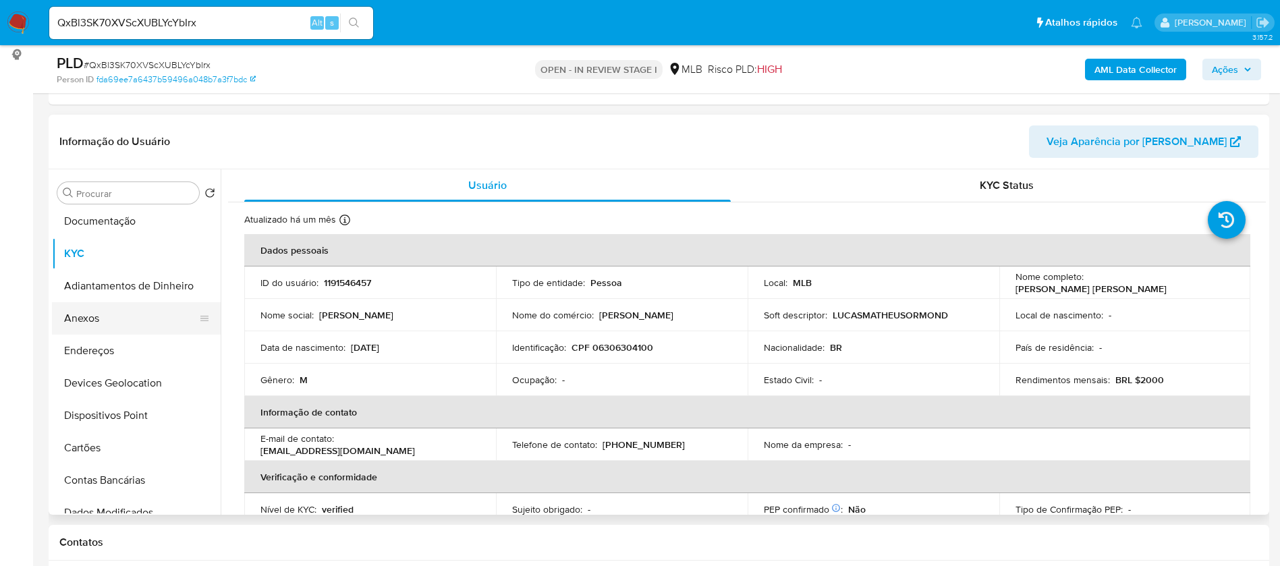
click at [125, 322] on button "Anexos" at bounding box center [131, 318] width 158 height 32
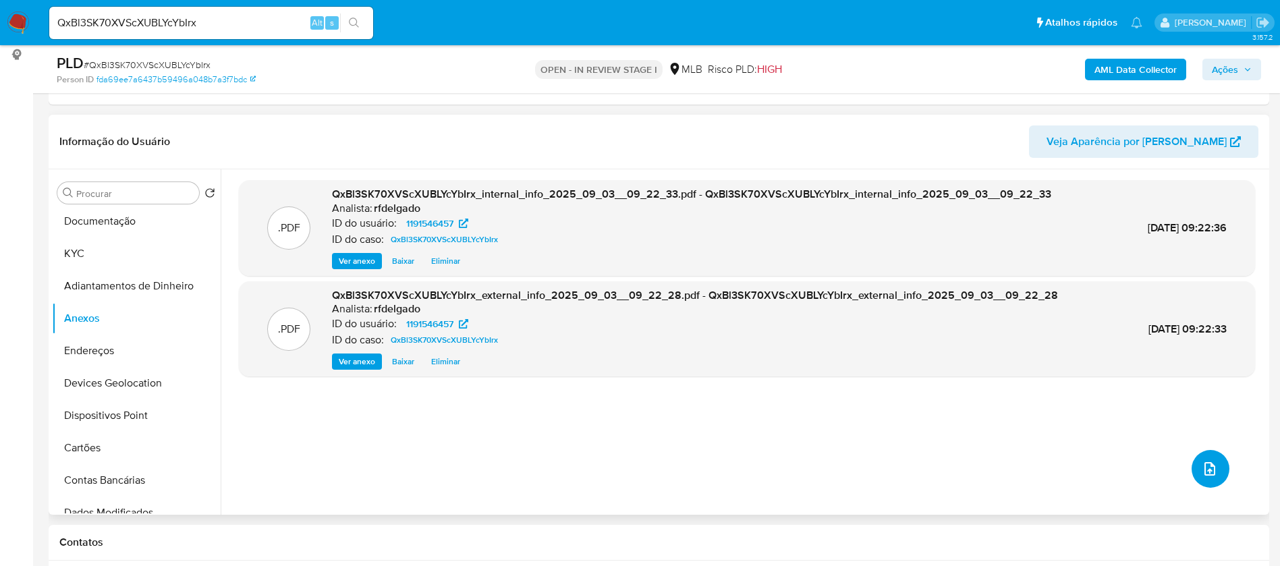
click at [1209, 468] on icon "upload-file" at bounding box center [1209, 468] width 11 height 13
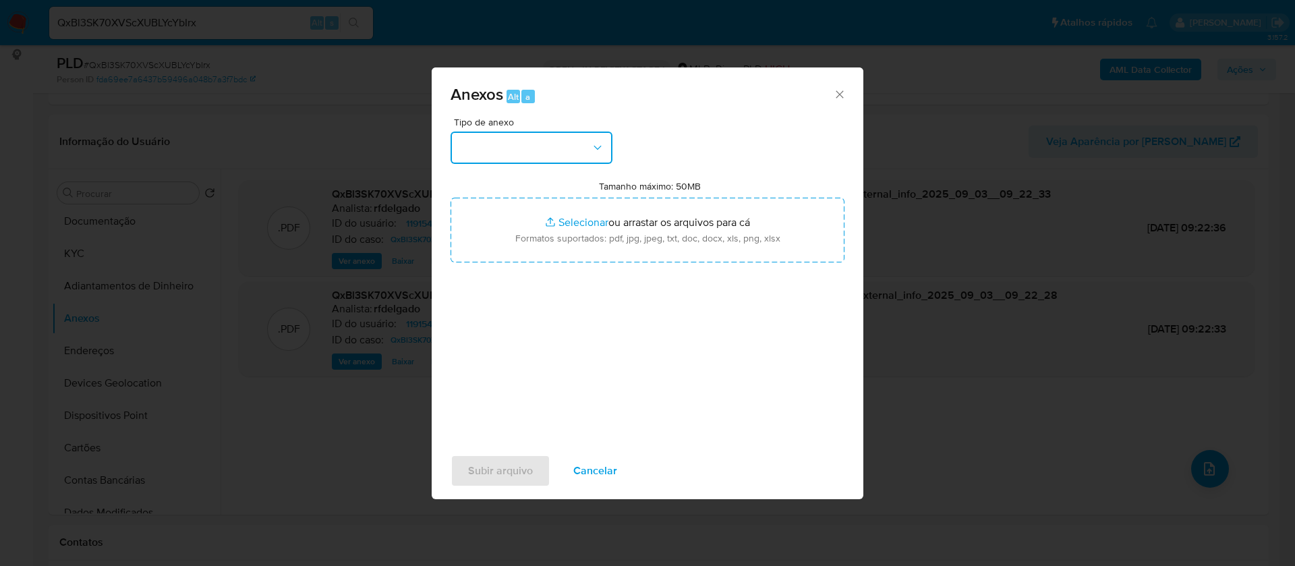
click at [544, 148] on button "button" at bounding box center [532, 148] width 162 height 32
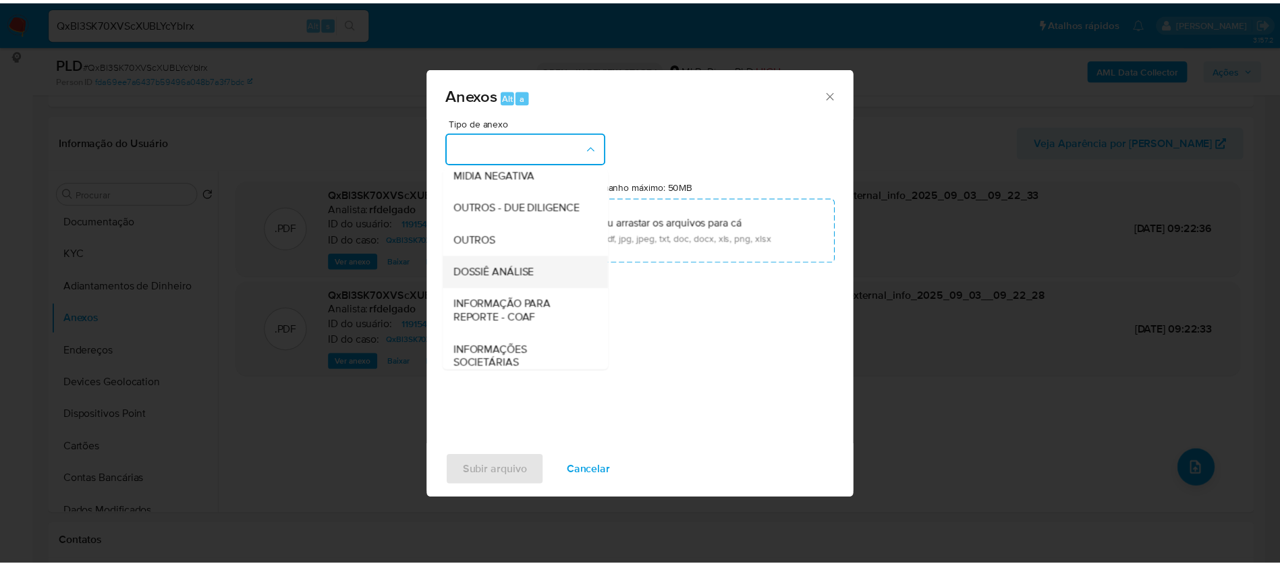
scroll to position [202, 0]
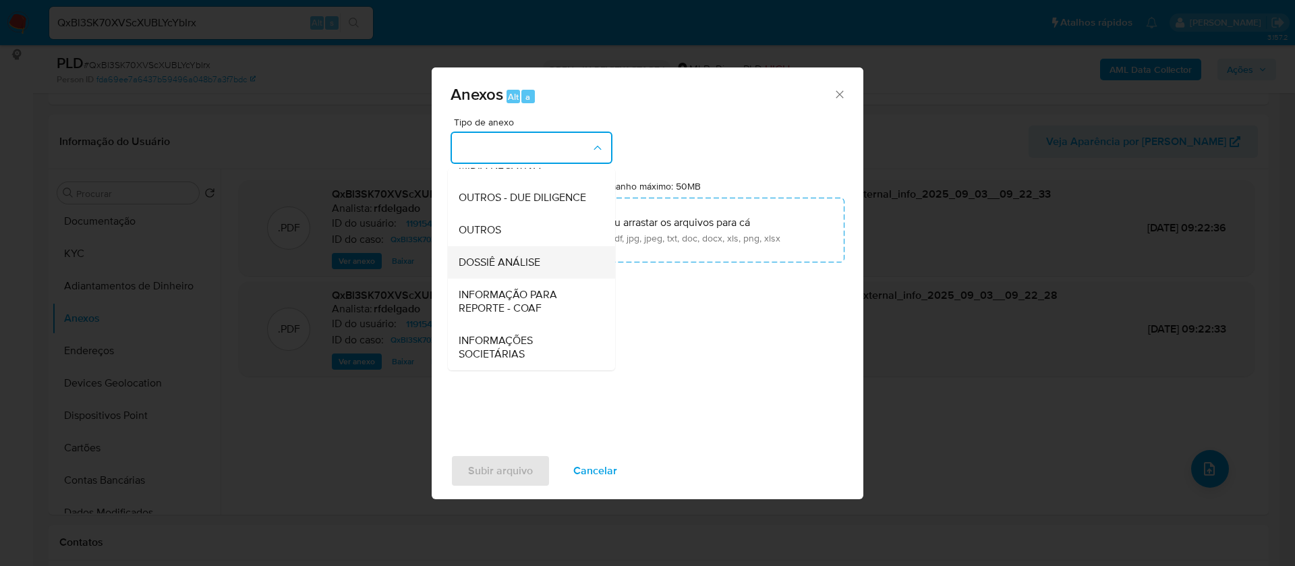
click at [542, 265] on div "DOSSIÊ ANÁLISE" at bounding box center [528, 262] width 138 height 32
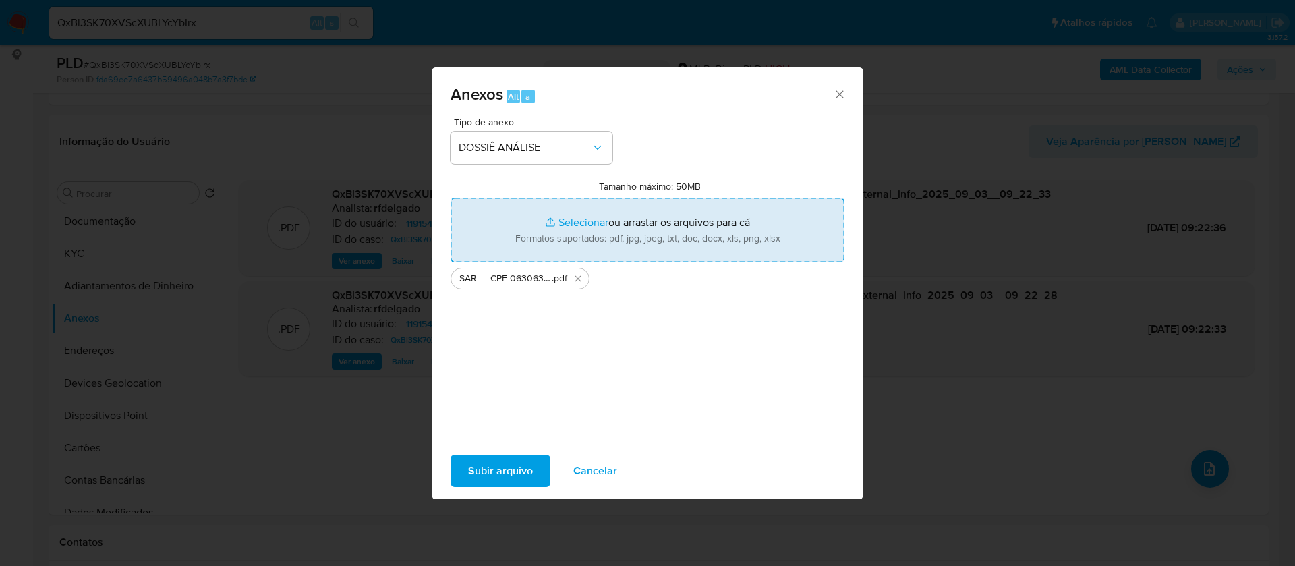
type input "C:\fakepath\Mulan 1191546457_2025_09_02_16_18_38.xlsx"
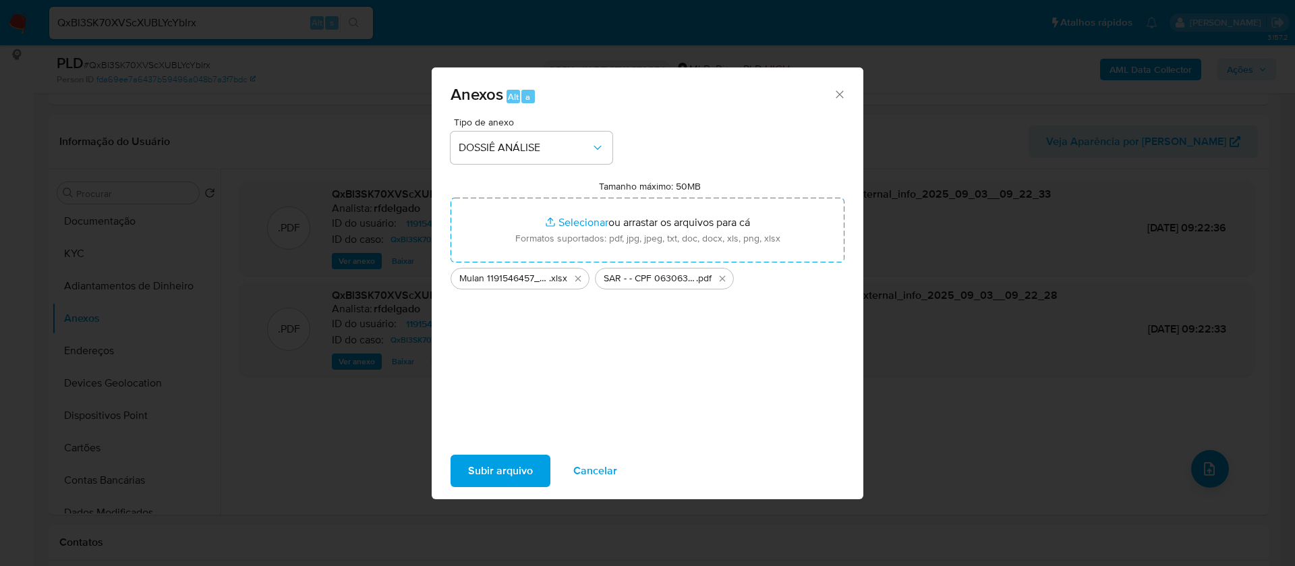
click at [524, 463] on span "Subir arquivo" at bounding box center [500, 471] width 65 height 30
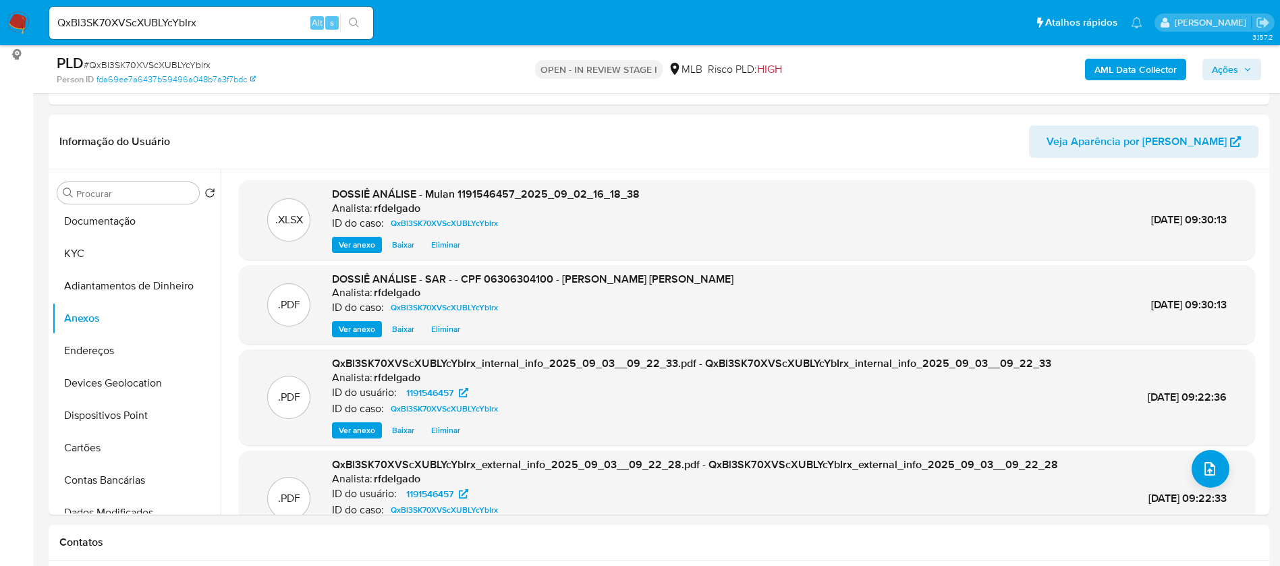
click at [1242, 66] on span "Ações" at bounding box center [1231, 69] width 40 height 19
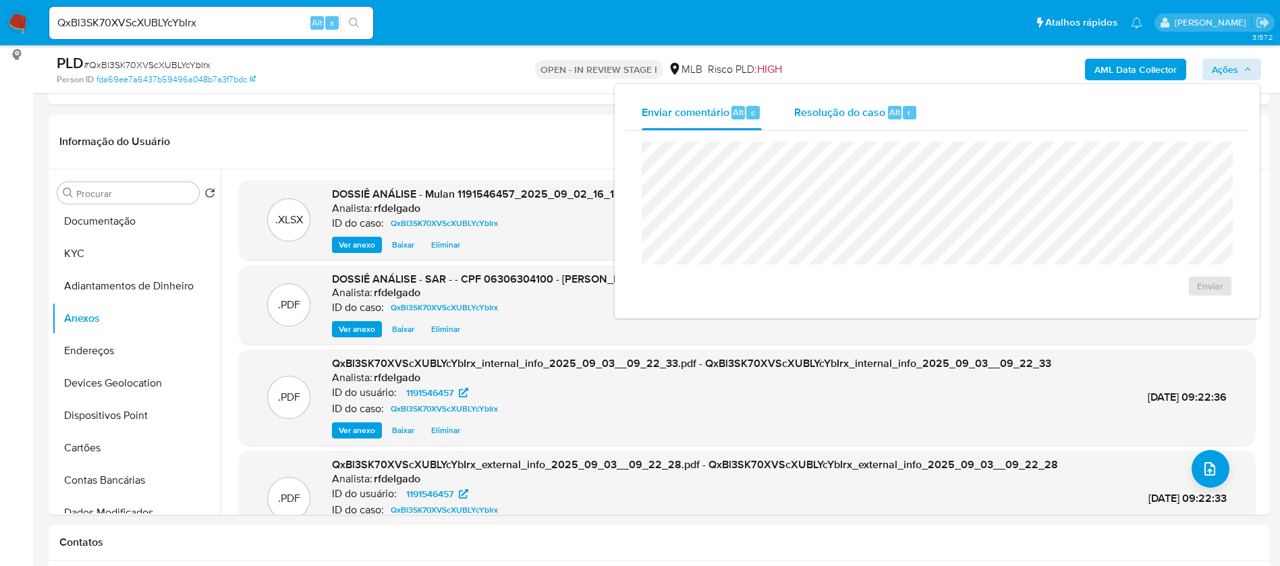
click at [861, 108] on span "Resolução do caso" at bounding box center [839, 112] width 91 height 16
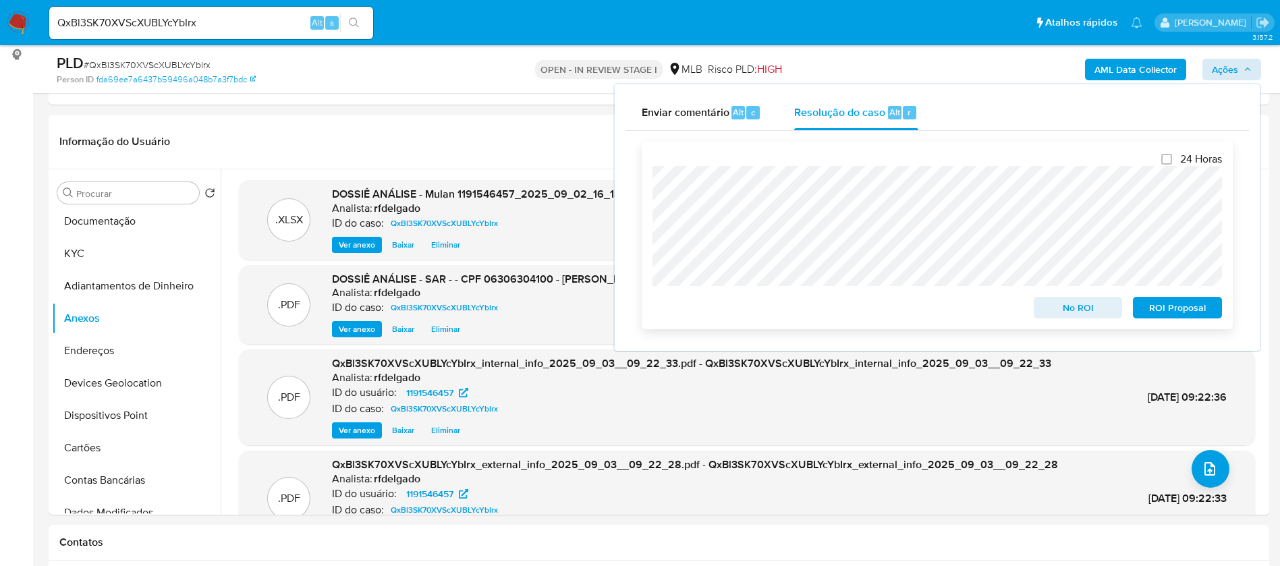
click at [1166, 309] on span "ROI Proposal" at bounding box center [1177, 307] width 70 height 19
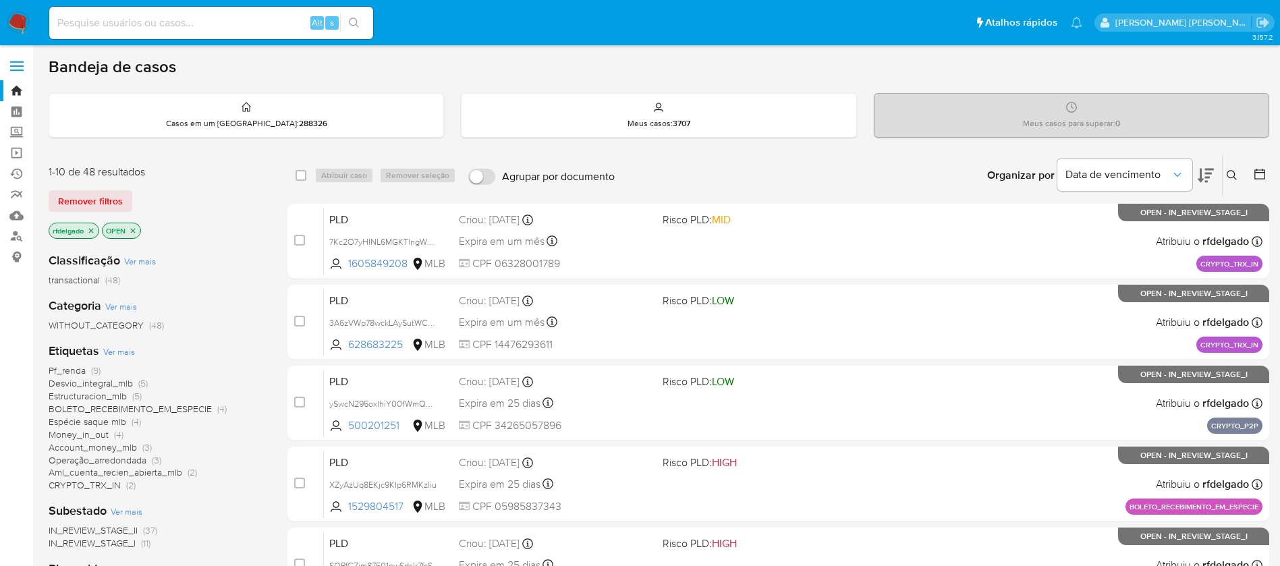
click at [254, 25] on input at bounding box center [211, 23] width 324 height 18
paste input "1187124969"
type input "1187124969"
click at [360, 21] on button "search-icon" at bounding box center [354, 22] width 28 height 19
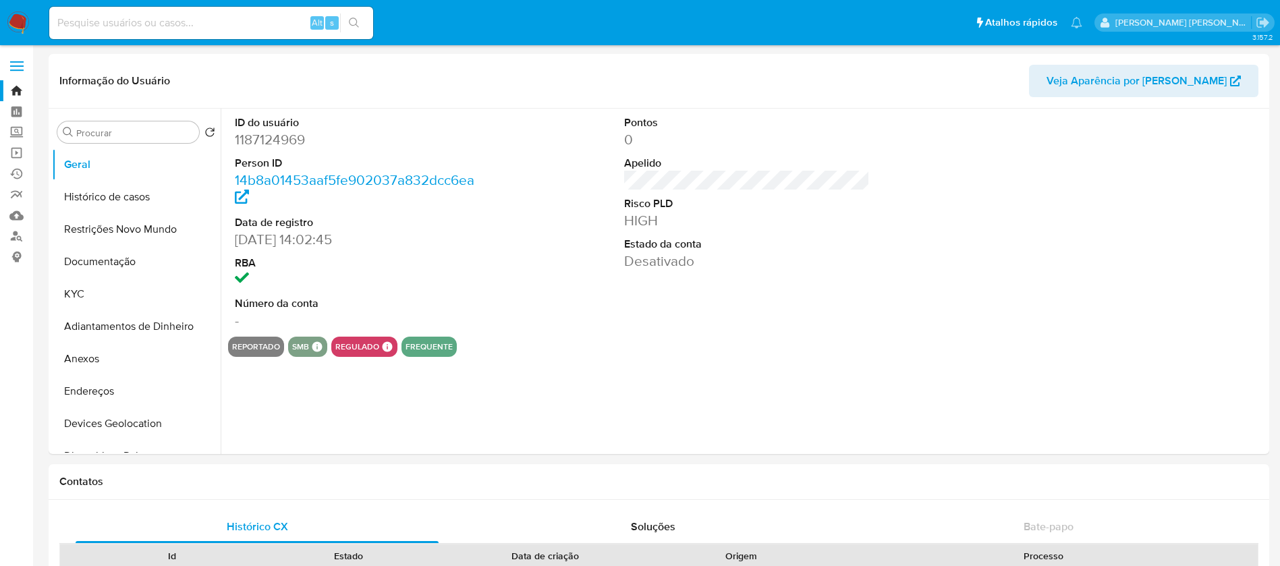
select select "10"
click at [103, 194] on button "Histórico de casos" at bounding box center [131, 197] width 158 height 32
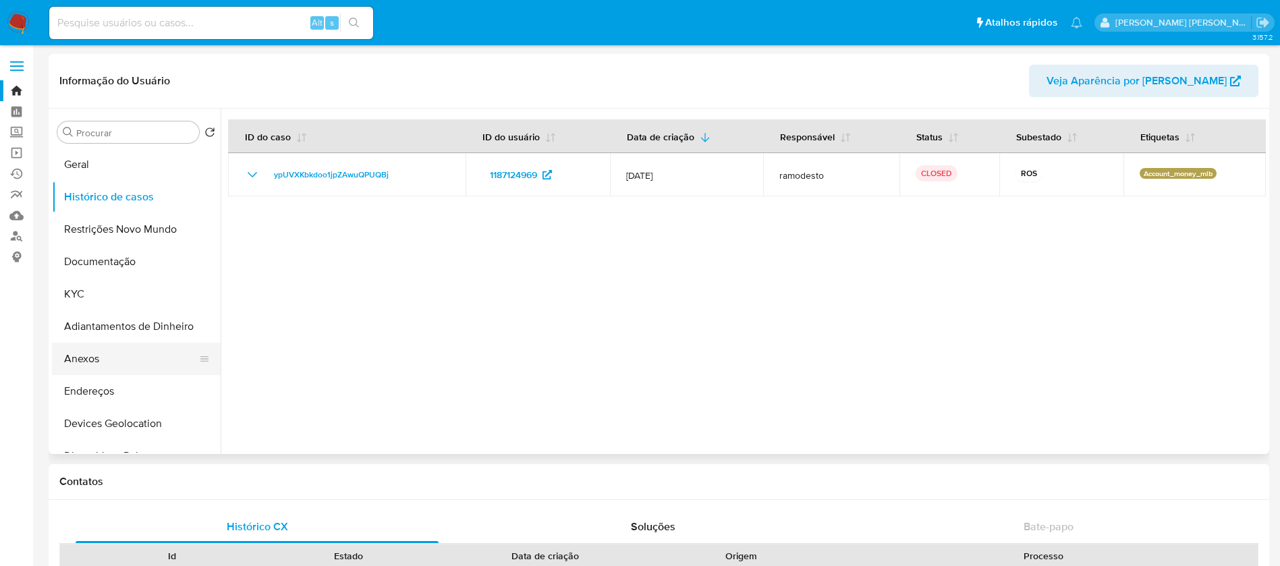
click at [137, 357] on button "Anexos" at bounding box center [131, 359] width 158 height 32
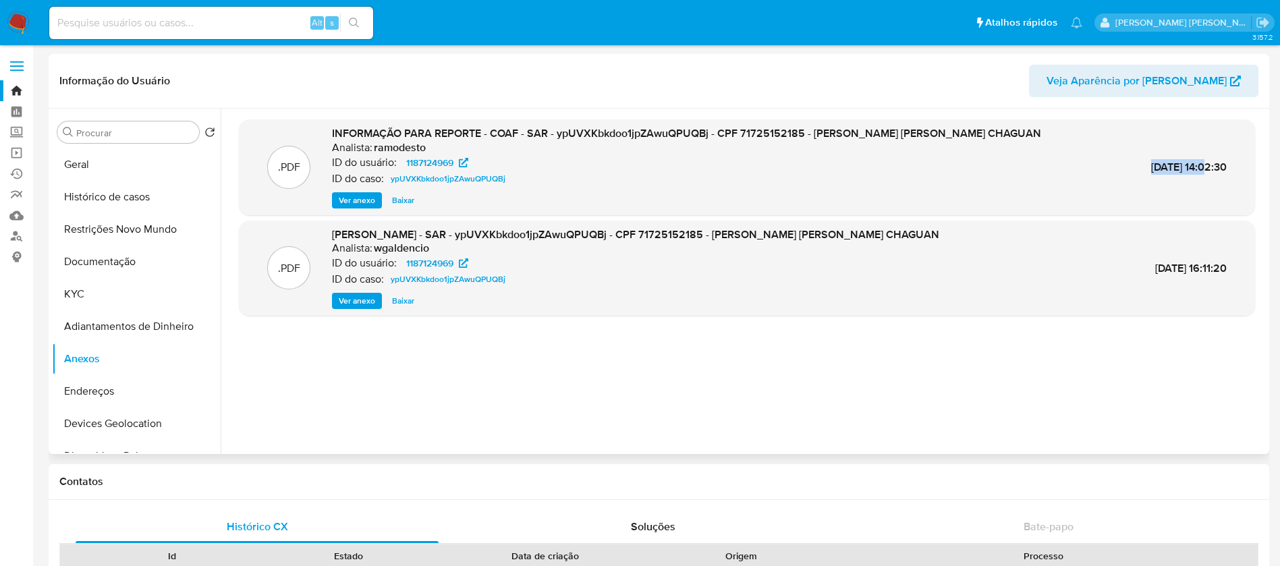
drag, startPoint x: 1120, startPoint y: 166, endPoint x: 1176, endPoint y: 167, distance: 56.0
click at [1176, 167] on span "17/Jul/2025 14:02:30" at bounding box center [1189, 167] width 76 height 16
copy span "17/Jul/2025"
click at [347, 202] on span "Ver anexo" at bounding box center [357, 200] width 36 height 13
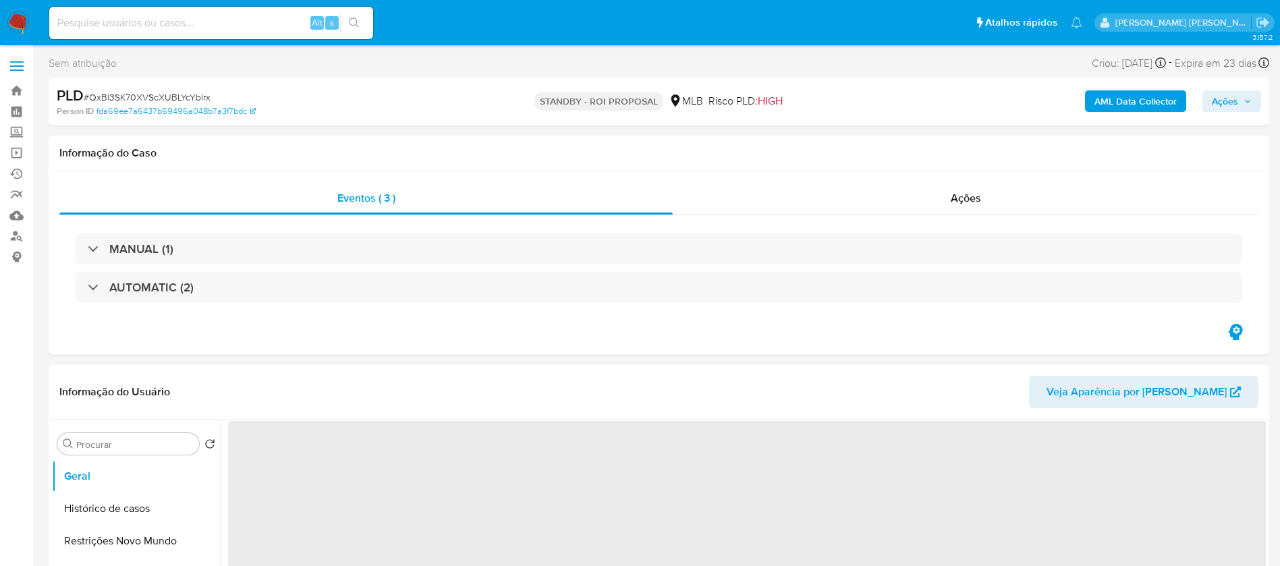
select select "10"
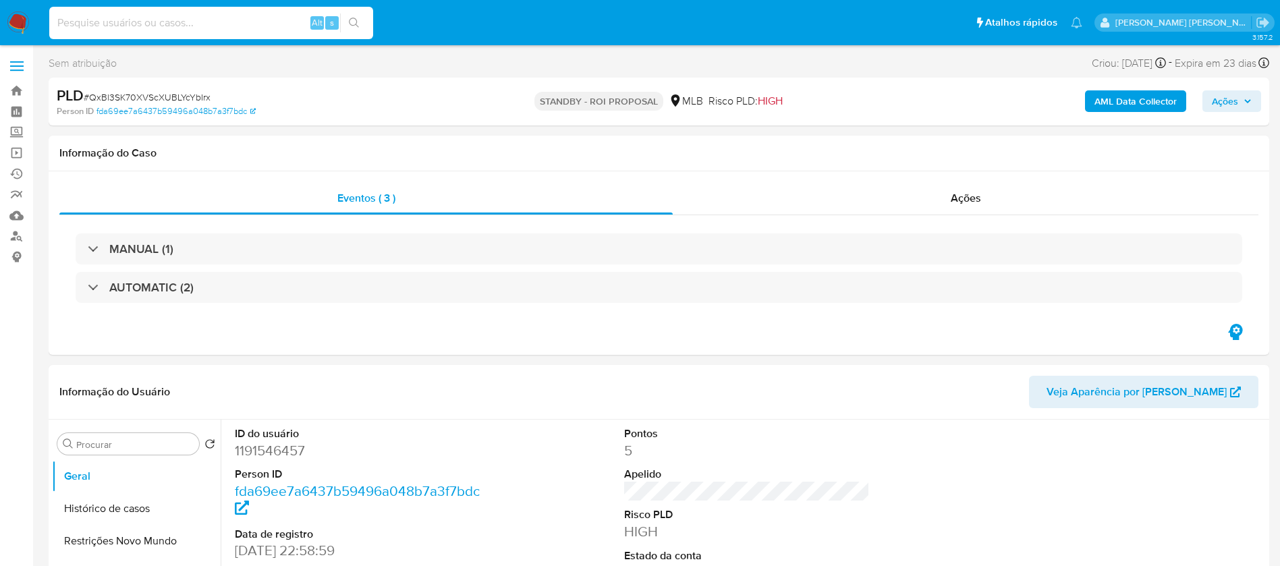
click at [259, 30] on input at bounding box center [211, 23] width 324 height 18
paste input "baKiLoewB7Doqqd4MvfOm9ON"
type input "baKiLoewB7Doqqd4MvfOm9ON"
click at [358, 20] on icon "search-icon" at bounding box center [354, 23] width 11 height 11
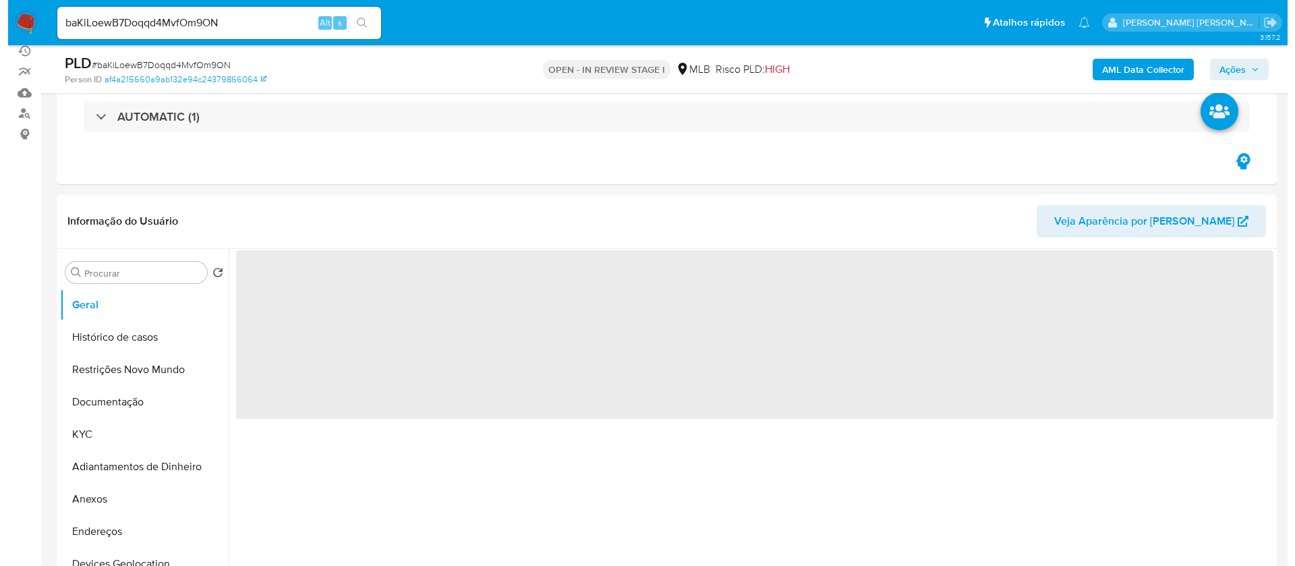
scroll to position [202, 0]
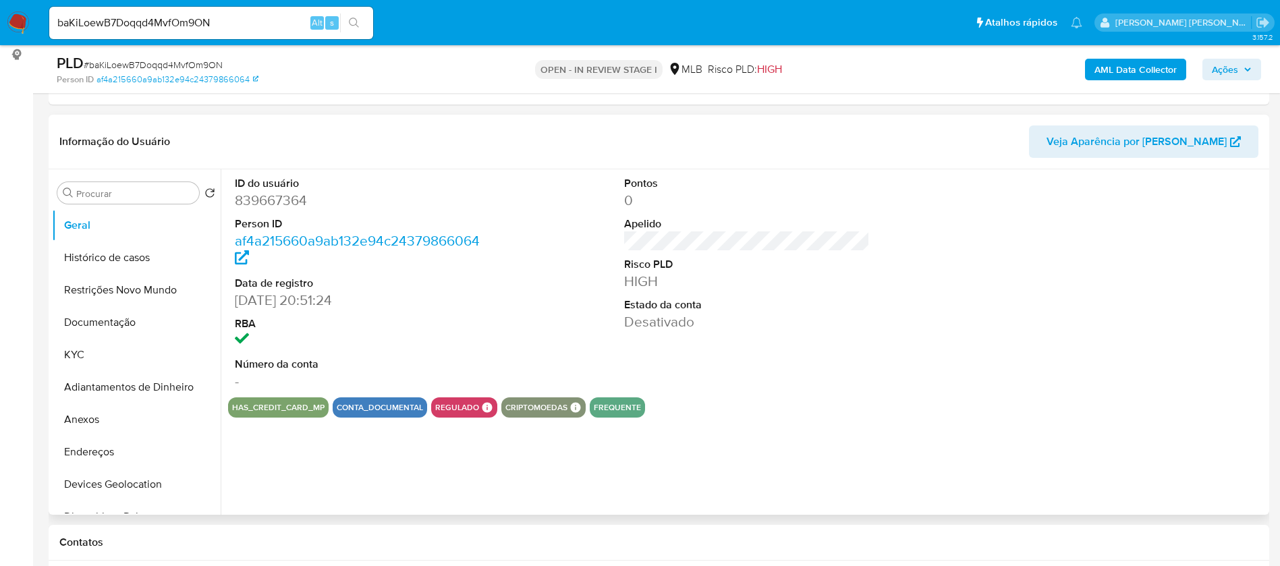
select select "10"
click at [298, 198] on dd "839667364" at bounding box center [358, 200] width 246 height 19
copy dd "839667364"
click at [124, 299] on button "Restrições Novo Mundo" at bounding box center [131, 290] width 158 height 32
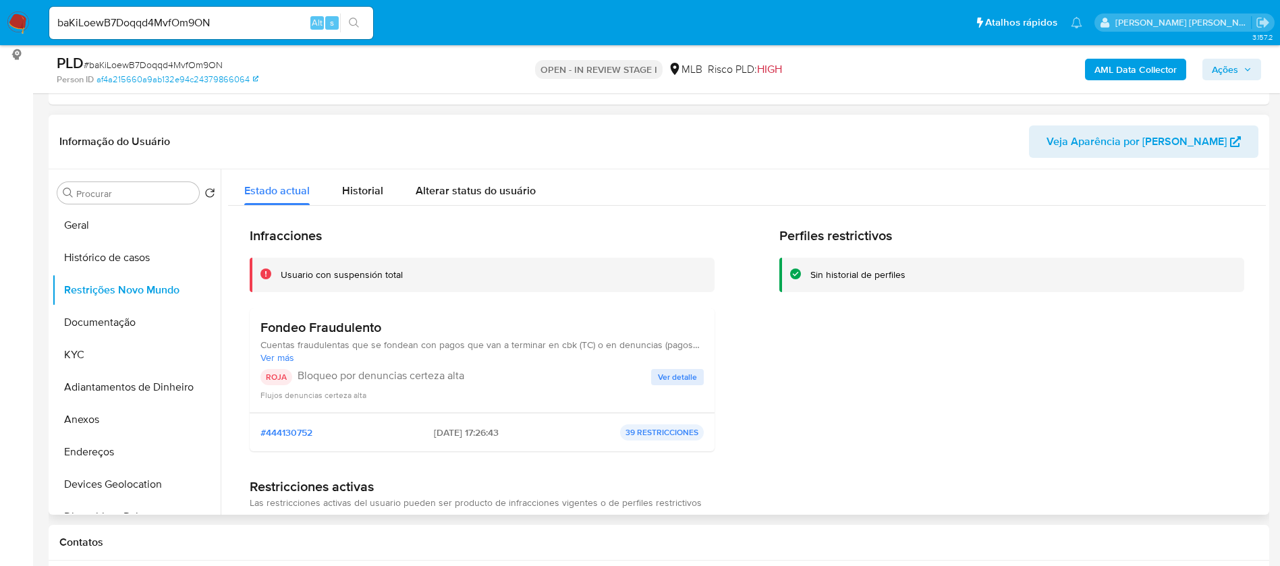
click at [669, 374] on span "Ver detalle" at bounding box center [677, 376] width 39 height 13
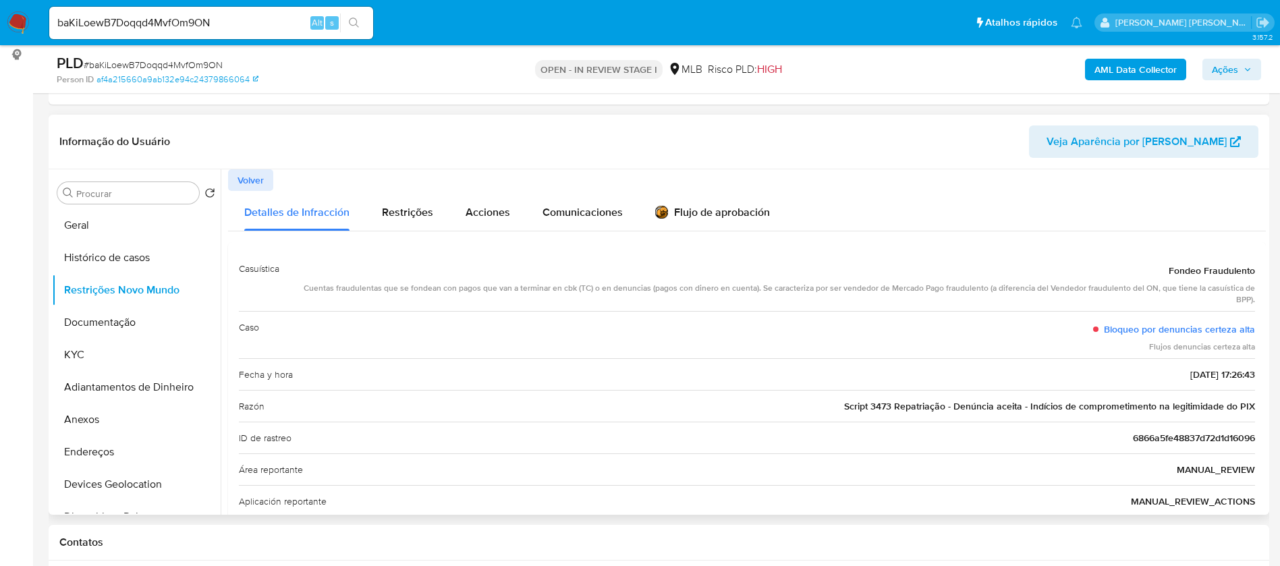
click at [911, 171] on div "Volver" at bounding box center [746, 180] width 1037 height 22
click at [82, 240] on button "Geral" at bounding box center [131, 225] width 158 height 32
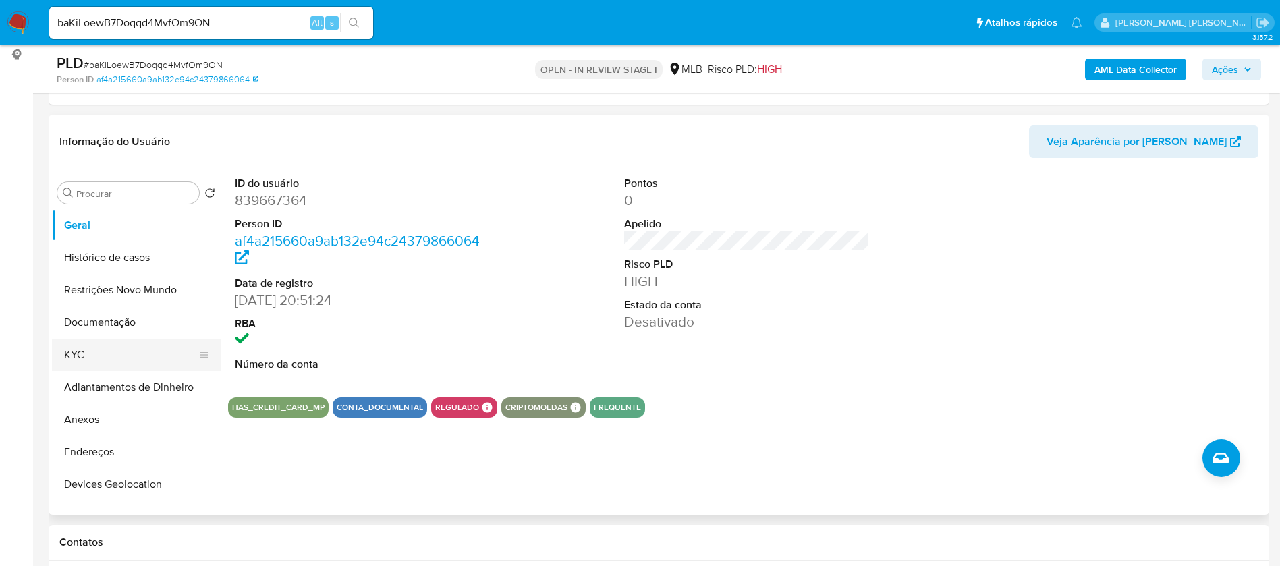
click at [112, 350] on button "KYC" at bounding box center [131, 355] width 158 height 32
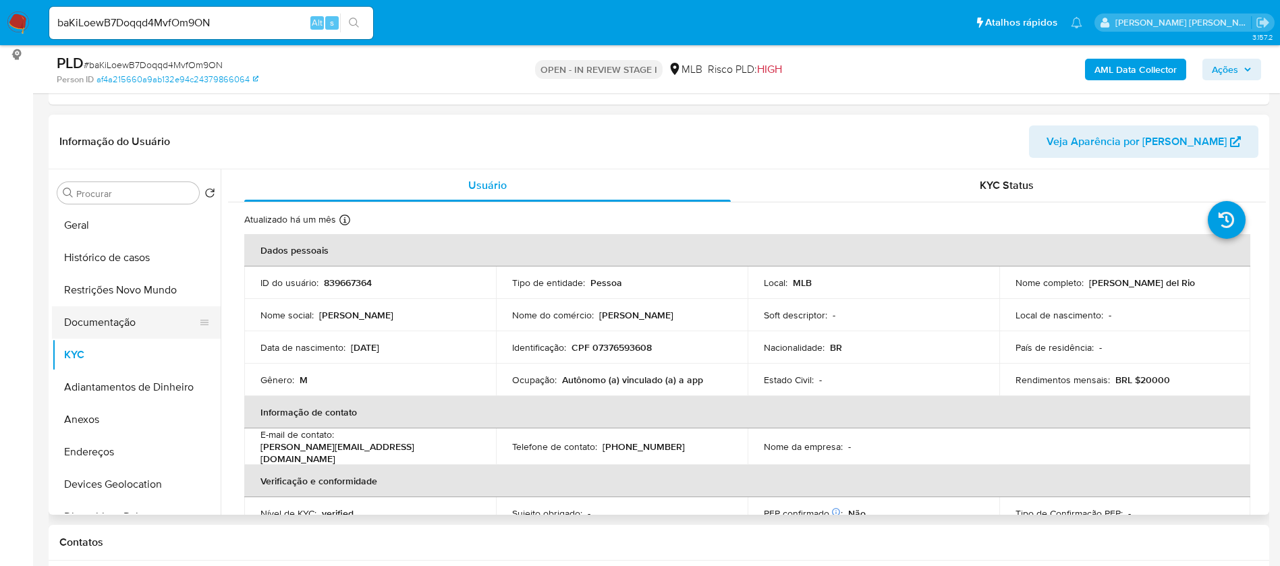
click at [105, 320] on button "Documentação" at bounding box center [131, 322] width 158 height 32
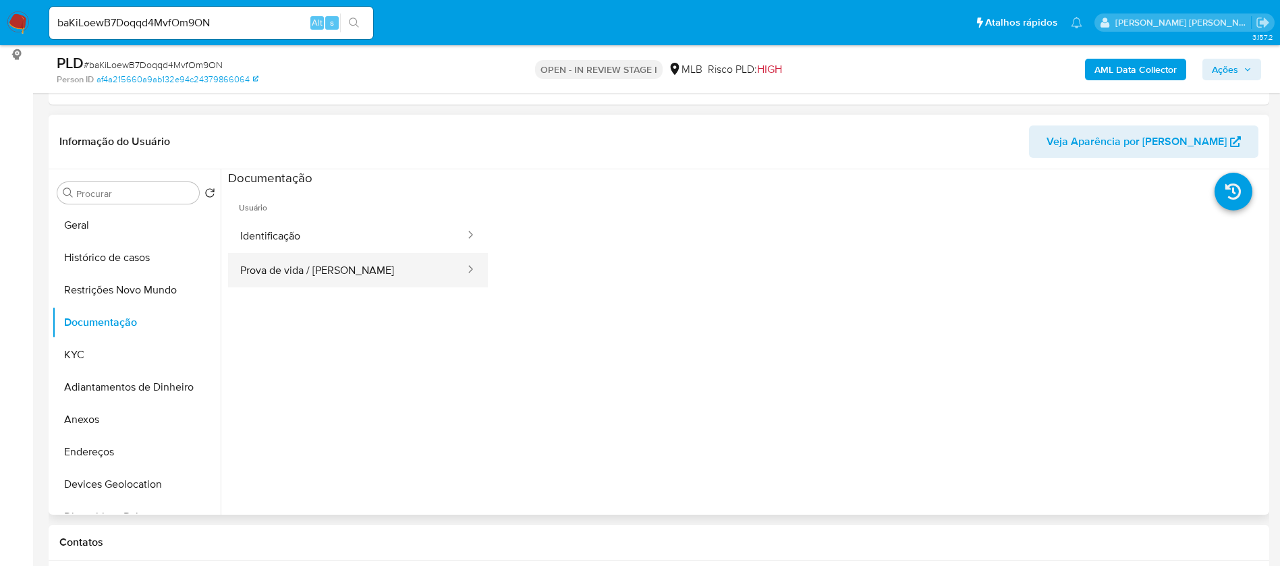
click at [332, 252] on button "Identificação" at bounding box center [347, 236] width 238 height 34
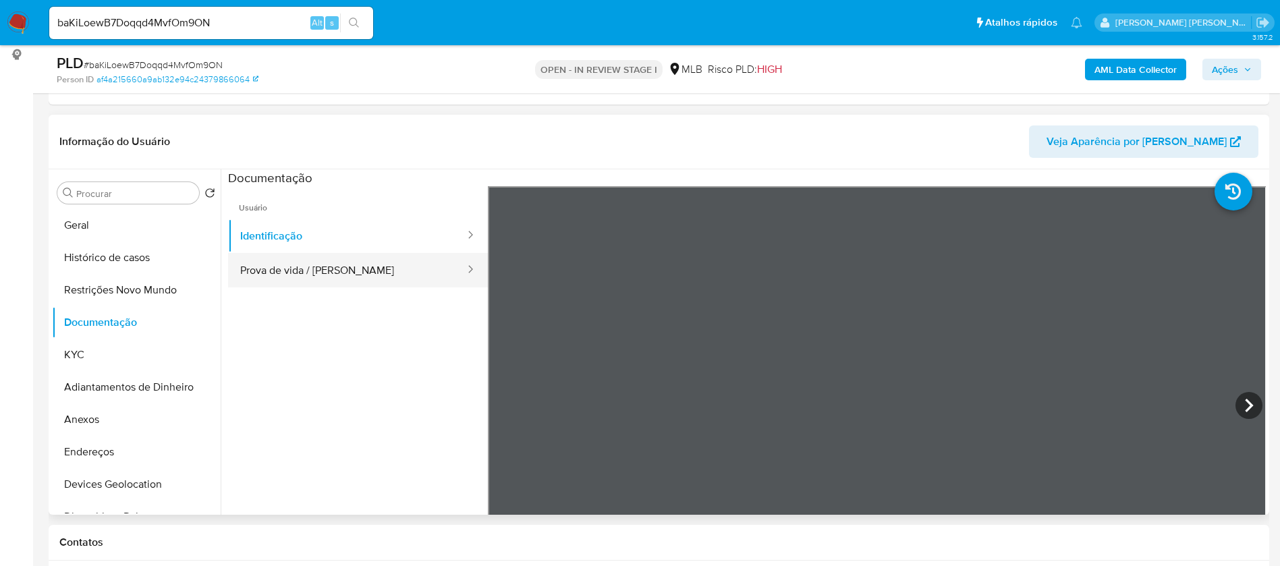
click at [346, 272] on button "Prova de vida / Selfie" at bounding box center [347, 270] width 238 height 34
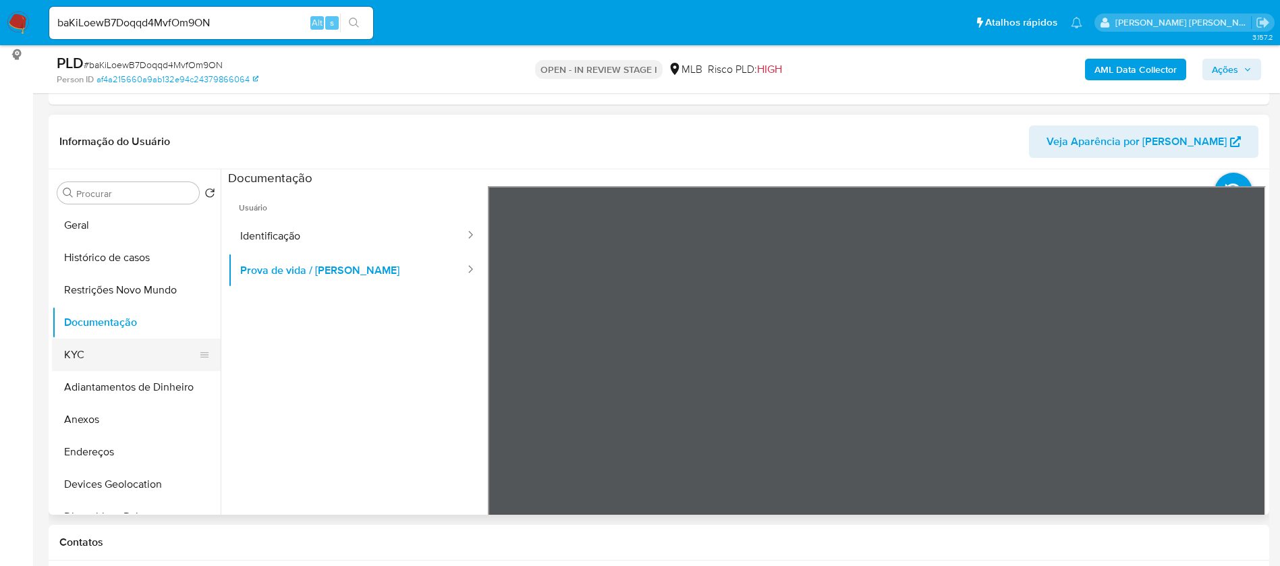
click at [156, 349] on button "KYC" at bounding box center [131, 355] width 158 height 32
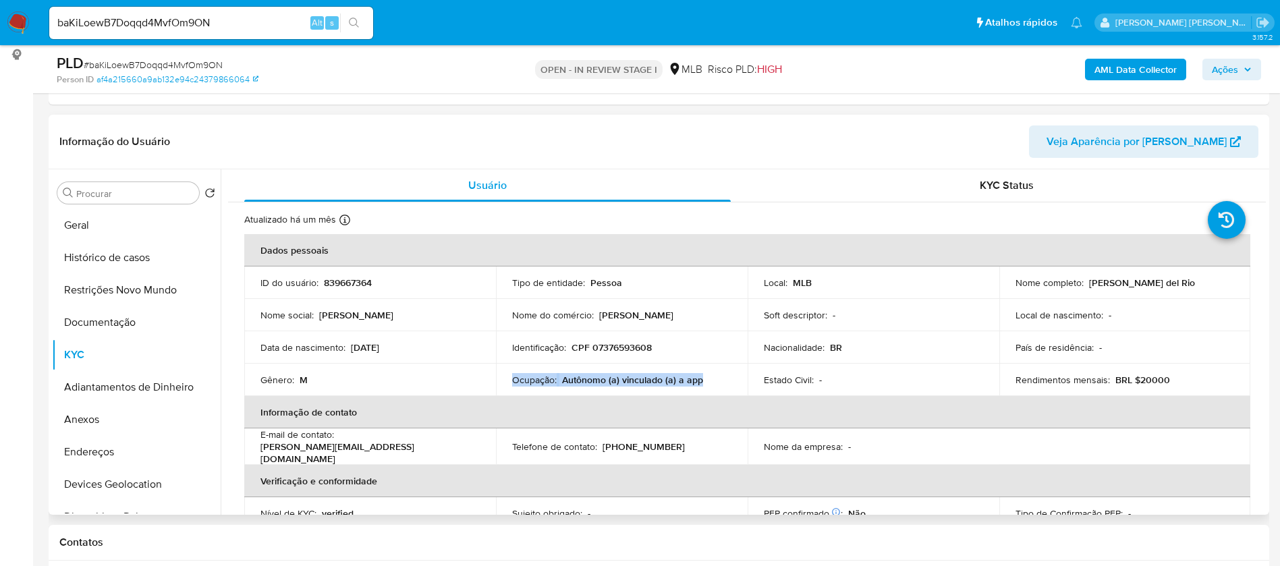
drag, startPoint x: 619, startPoint y: 381, endPoint x: 511, endPoint y: 379, distance: 107.9
click at [512, 379] on div "Ocupação : Autônomo (a) vinculado (a) a app" at bounding box center [621, 380] width 219 height 12
copy div "Ocupação : Autônomo (a) vinculado (a) a app"
click at [1136, 71] on b "AML Data Collector" at bounding box center [1135, 70] width 82 height 22
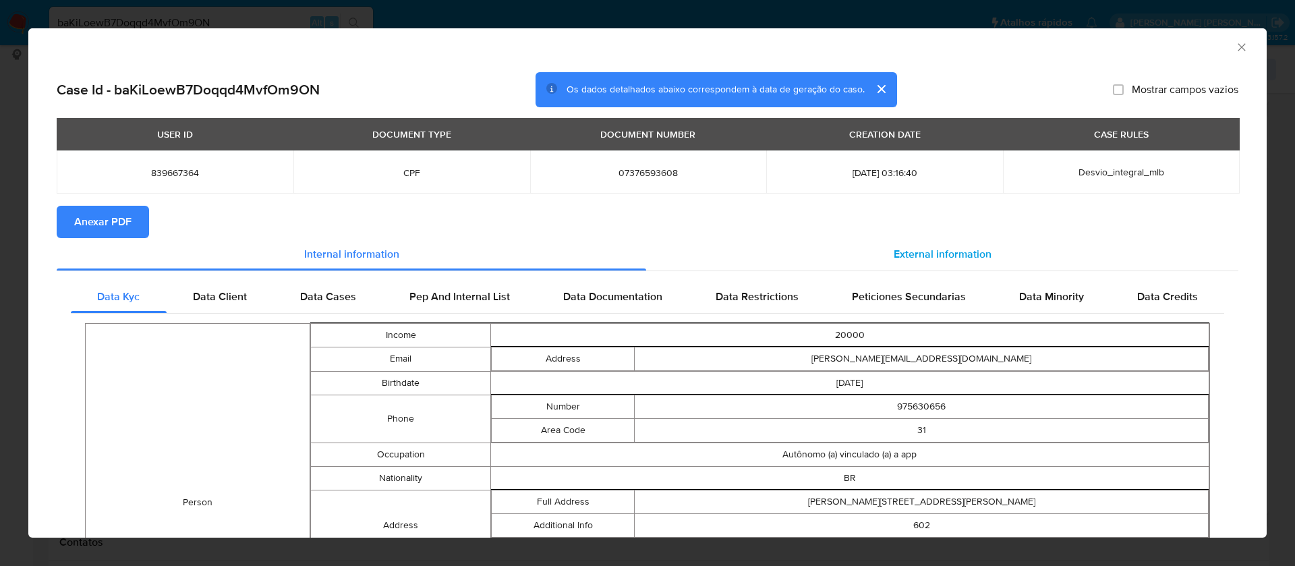
click at [917, 251] on span "External information" at bounding box center [943, 254] width 98 height 16
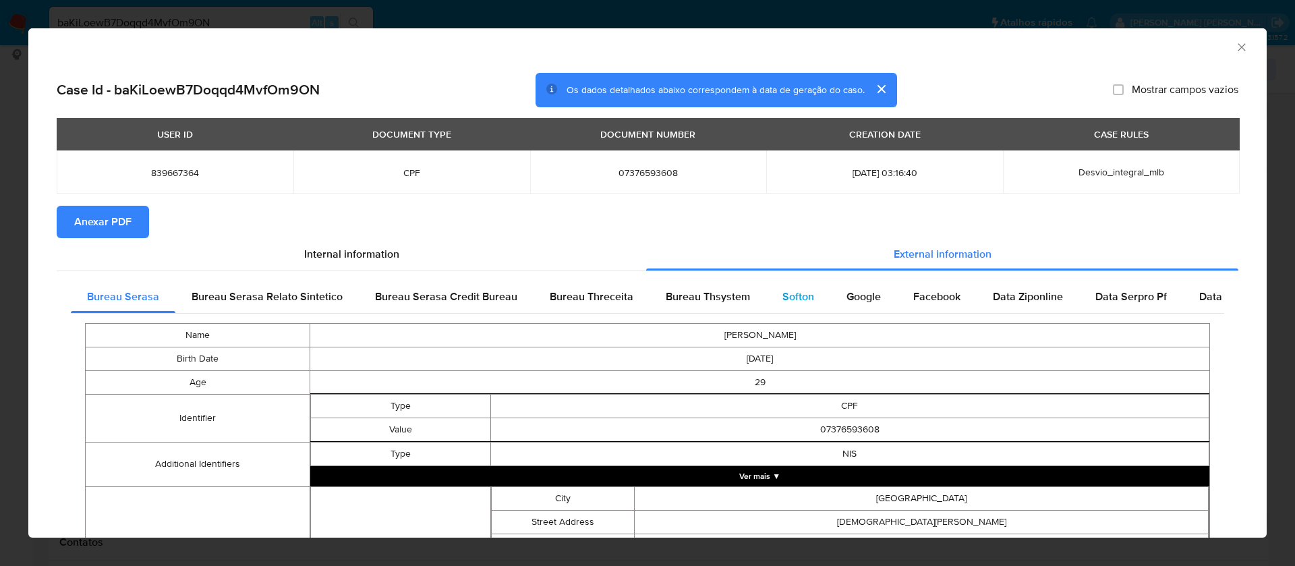
click at [791, 290] on span "Softon" at bounding box center [798, 297] width 32 height 16
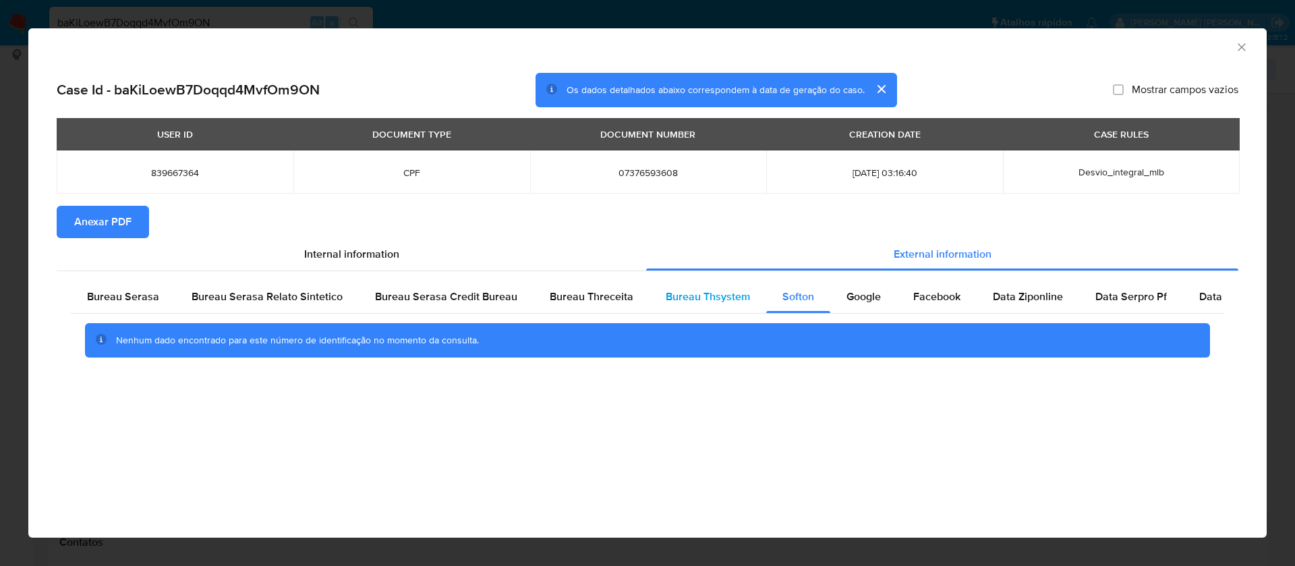
click at [689, 294] on span "Bureau Thsystem" at bounding box center [708, 297] width 84 height 16
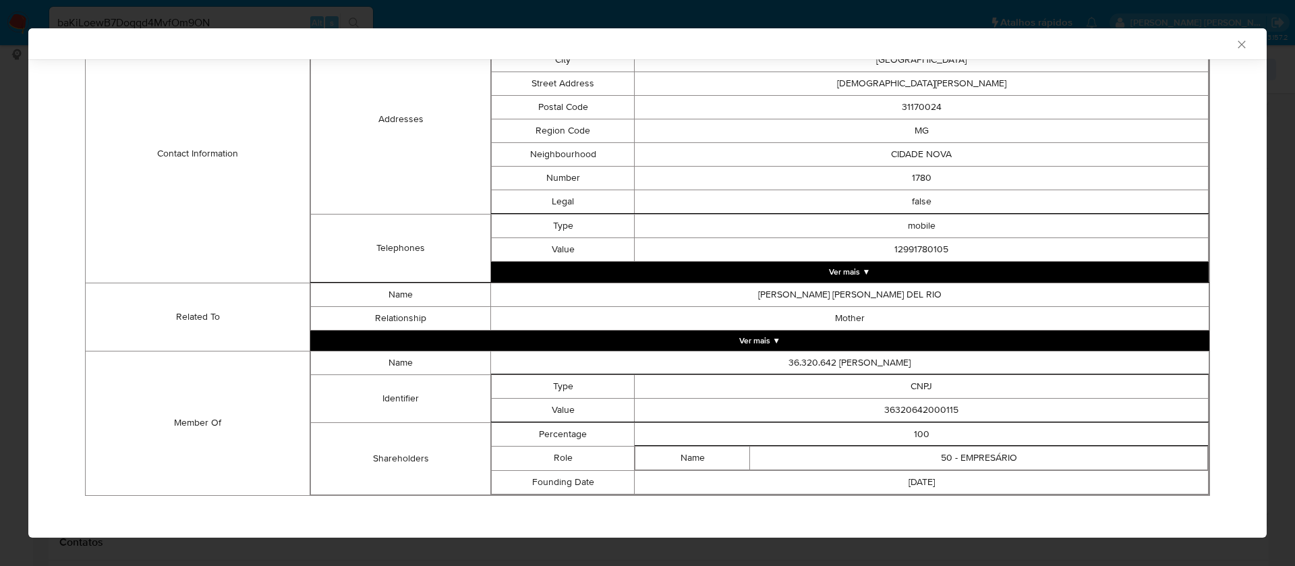
scroll to position [467, 0]
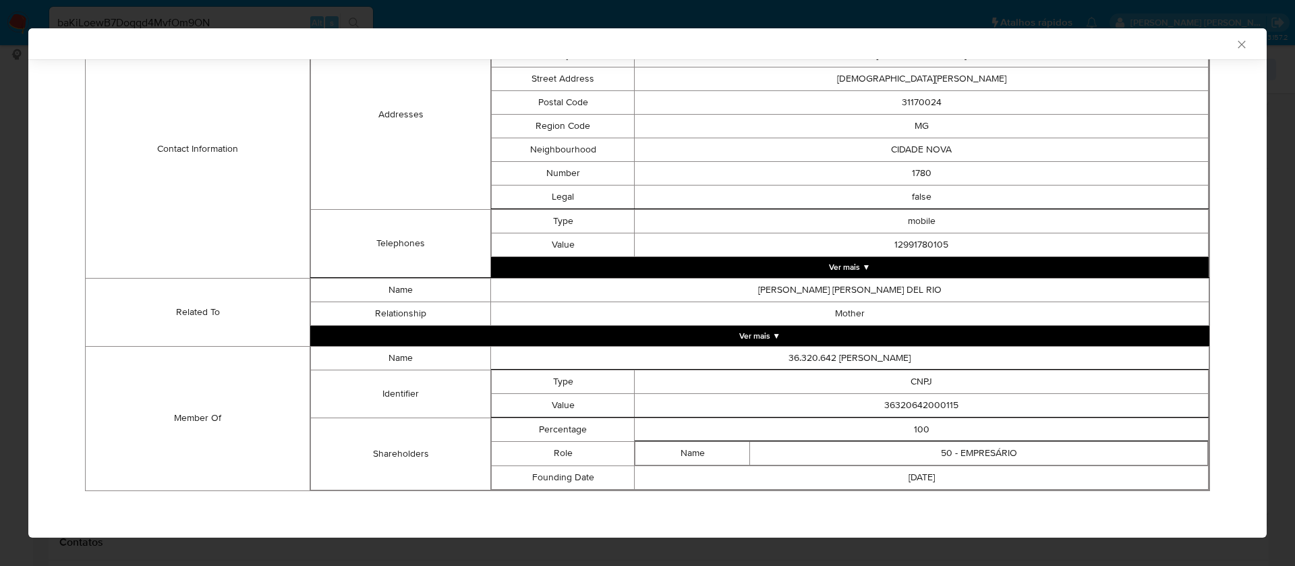
click at [923, 404] on td "36320642000115" at bounding box center [922, 405] width 574 height 24
copy td "36320642000115"
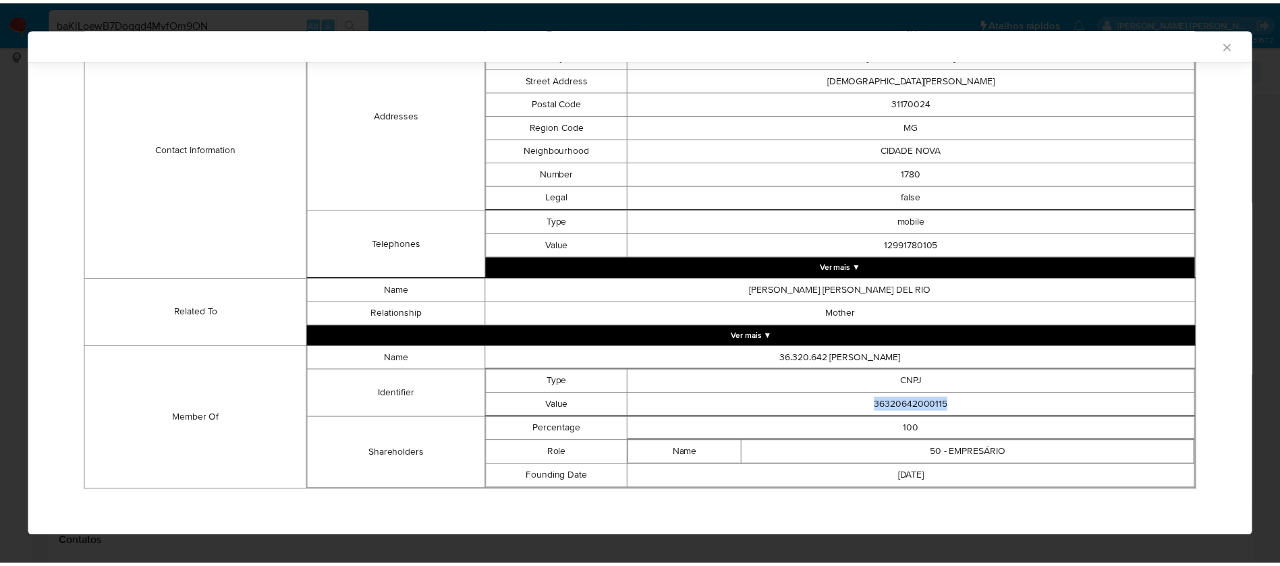
scroll to position [0, 0]
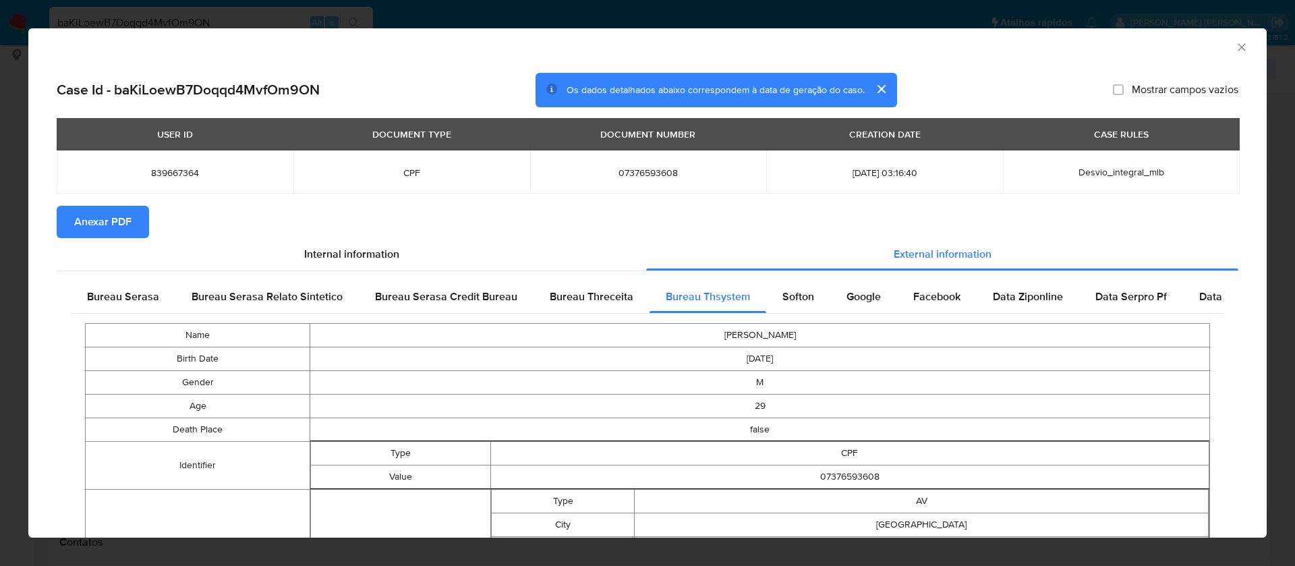
click at [86, 214] on span "Anexar PDF" at bounding box center [102, 222] width 57 height 30
click at [1235, 51] on icon "Fechar a janela" at bounding box center [1241, 46] width 13 height 13
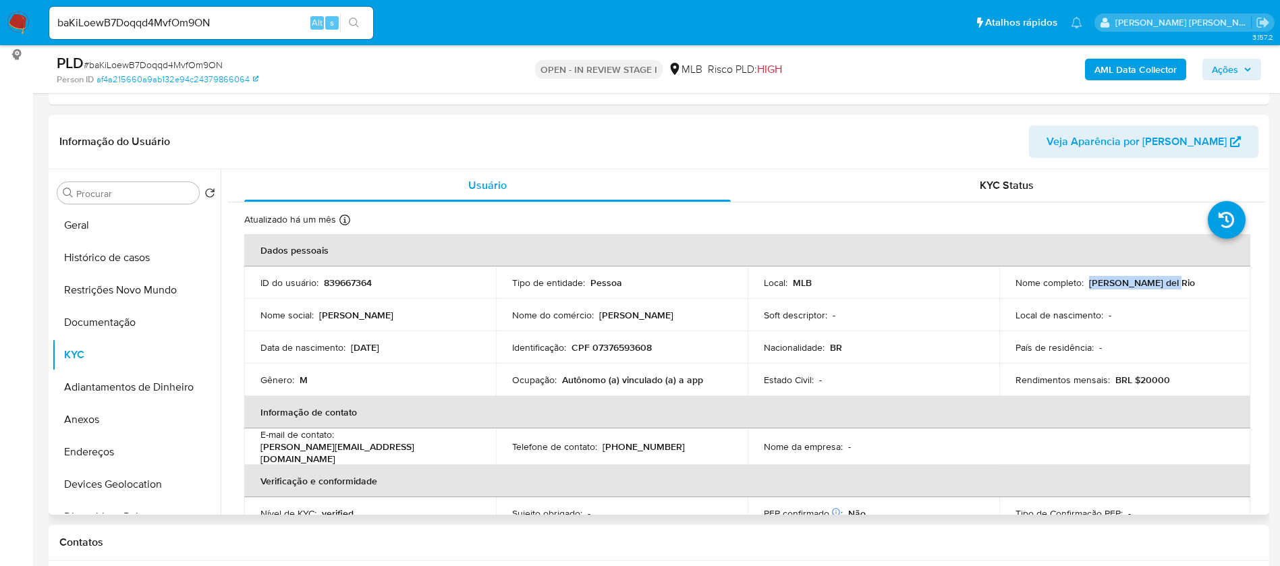
drag, startPoint x: 1168, startPoint y: 282, endPoint x: 1087, endPoint y: 283, distance: 81.6
click at [1087, 283] on div "Nome completo : Pedro Dias del Rio" at bounding box center [1124, 283] width 219 height 12
copy p "[PERSON_NAME] del Rio"
click at [362, 282] on p "839667364" at bounding box center [348, 283] width 48 height 12
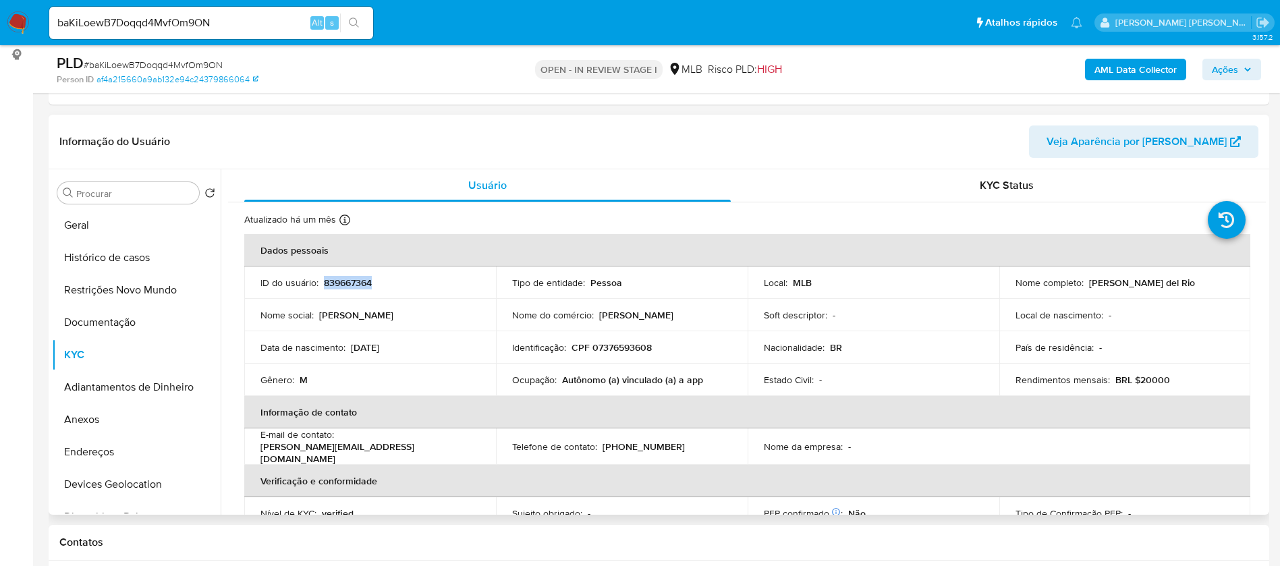
copy p "839667364"
click at [114, 225] on button "Geral" at bounding box center [131, 225] width 158 height 32
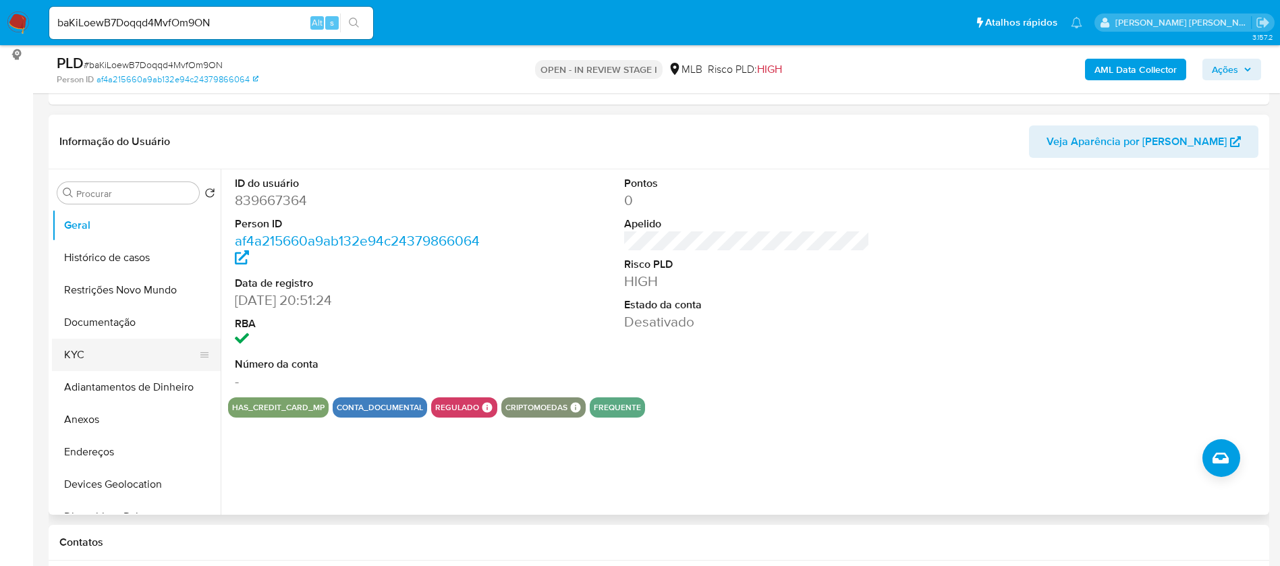
click at [112, 355] on button "KYC" at bounding box center [131, 355] width 158 height 32
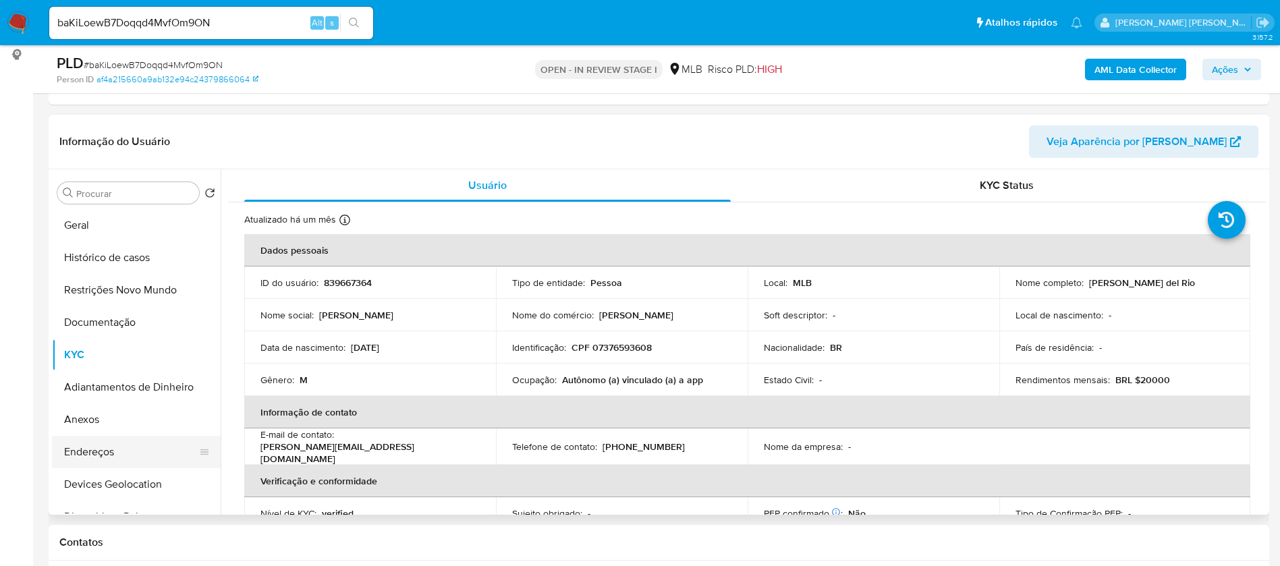
click at [121, 455] on button "Endereços" at bounding box center [131, 452] width 158 height 32
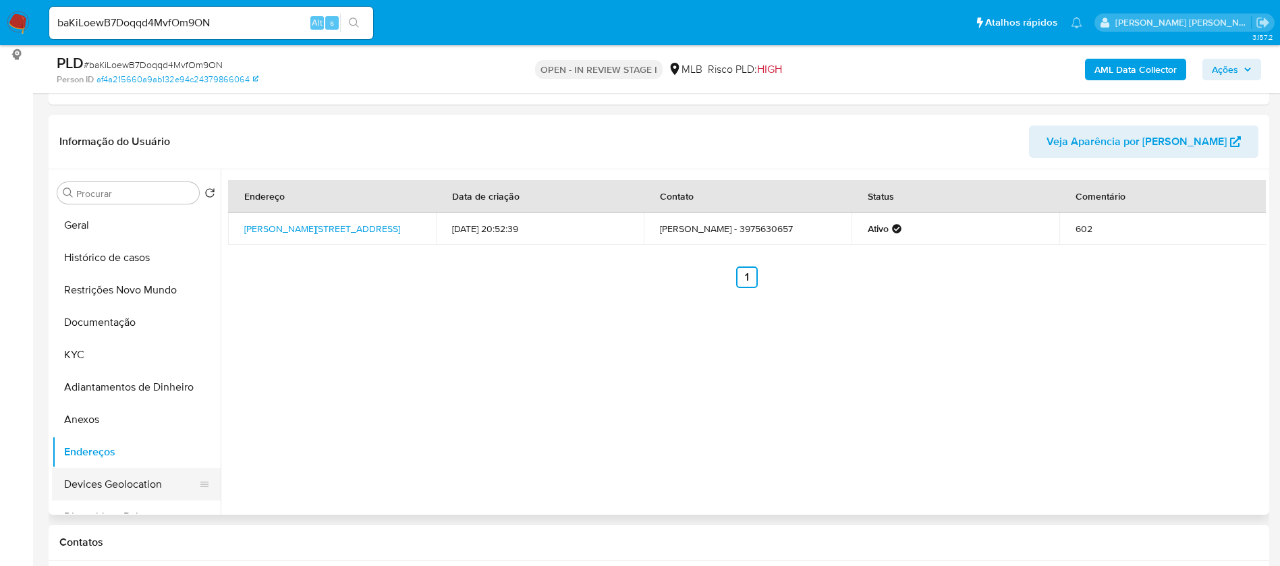
click at [121, 488] on button "Devices Geolocation" at bounding box center [131, 484] width 158 height 32
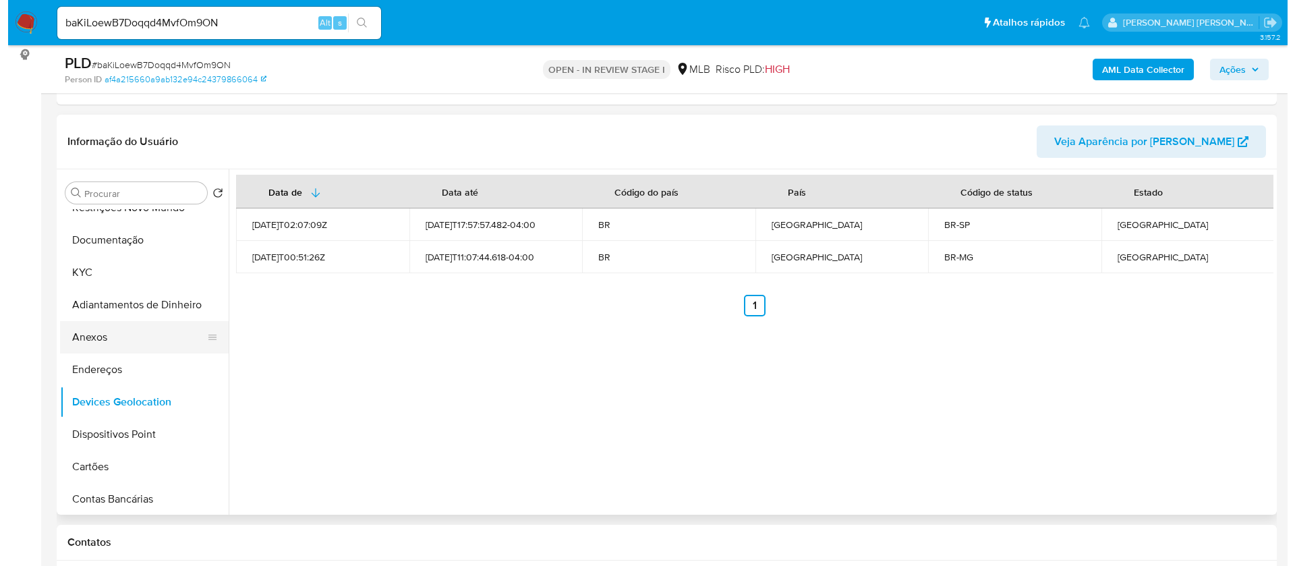
scroll to position [101, 0]
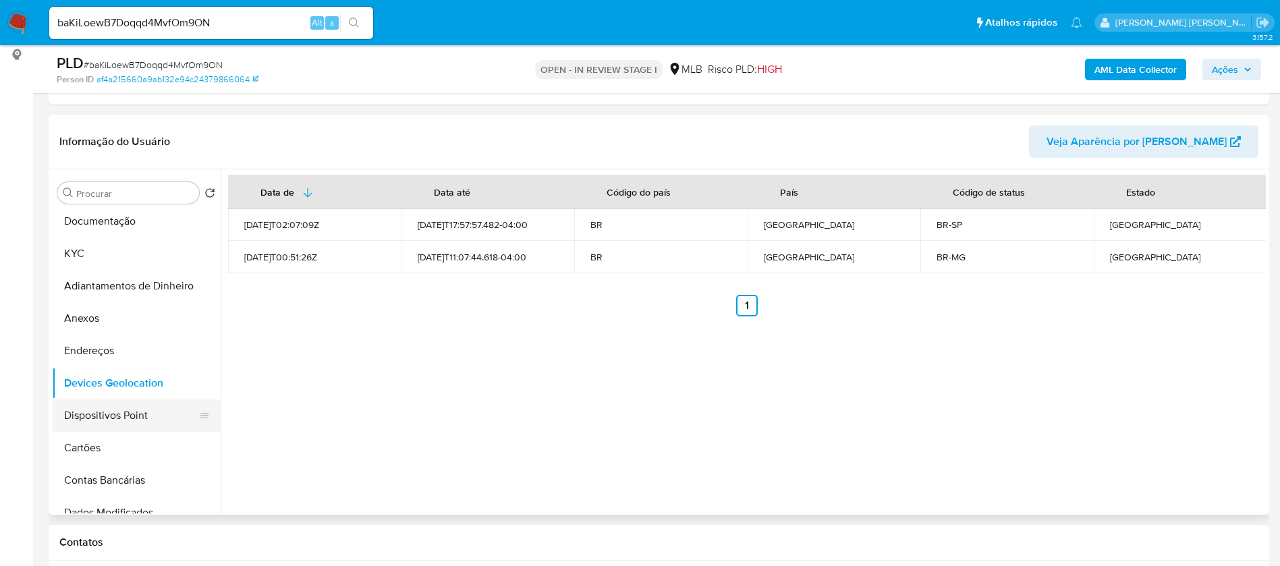
click at [142, 422] on button "Dispositivos Point" at bounding box center [131, 415] width 158 height 32
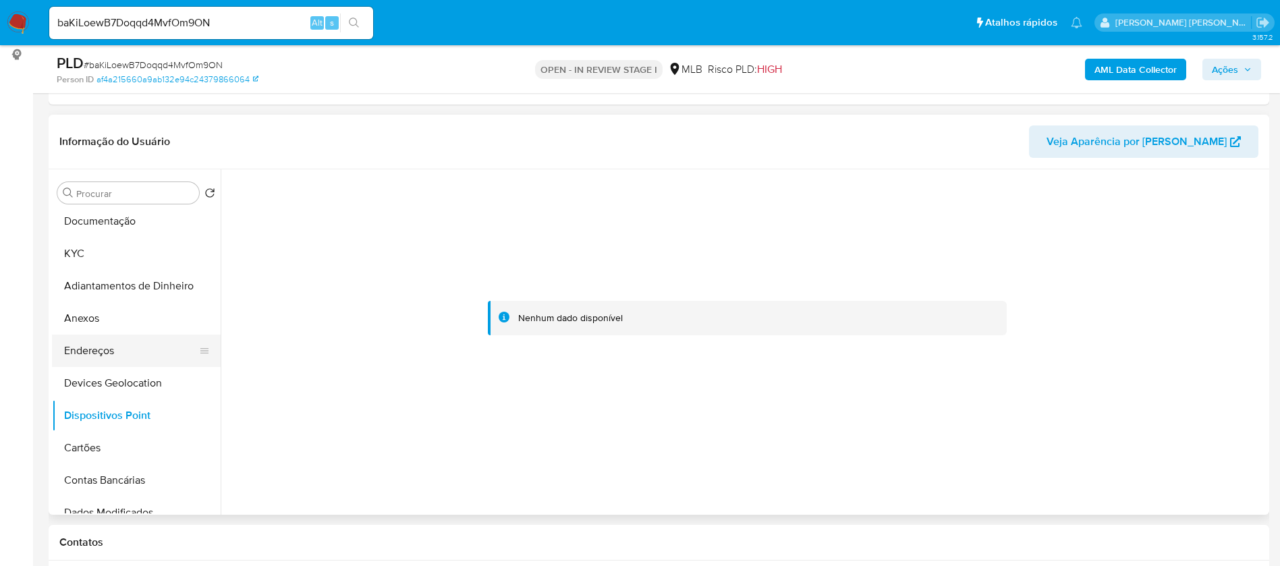
click at [94, 341] on button "Endereços" at bounding box center [131, 351] width 158 height 32
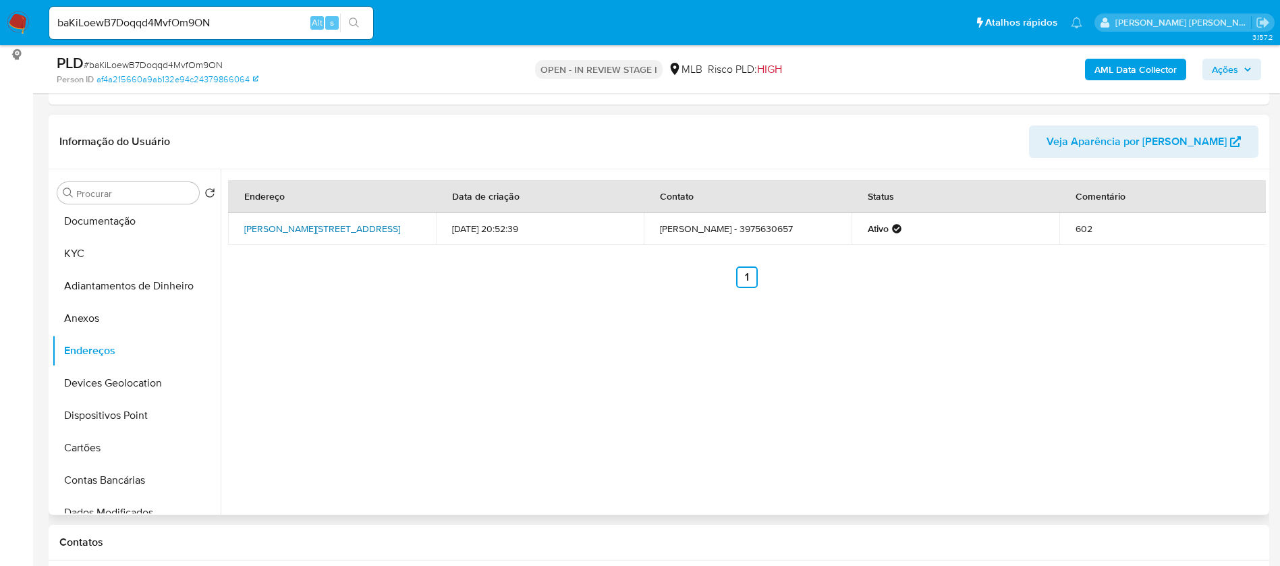
click at [365, 222] on link "Rua Leopoldina 232, Belo Horizonte, Minas Gerais, 30330230, Brasil 232" at bounding box center [322, 228] width 156 height 13
click at [98, 320] on button "Anexos" at bounding box center [131, 318] width 158 height 32
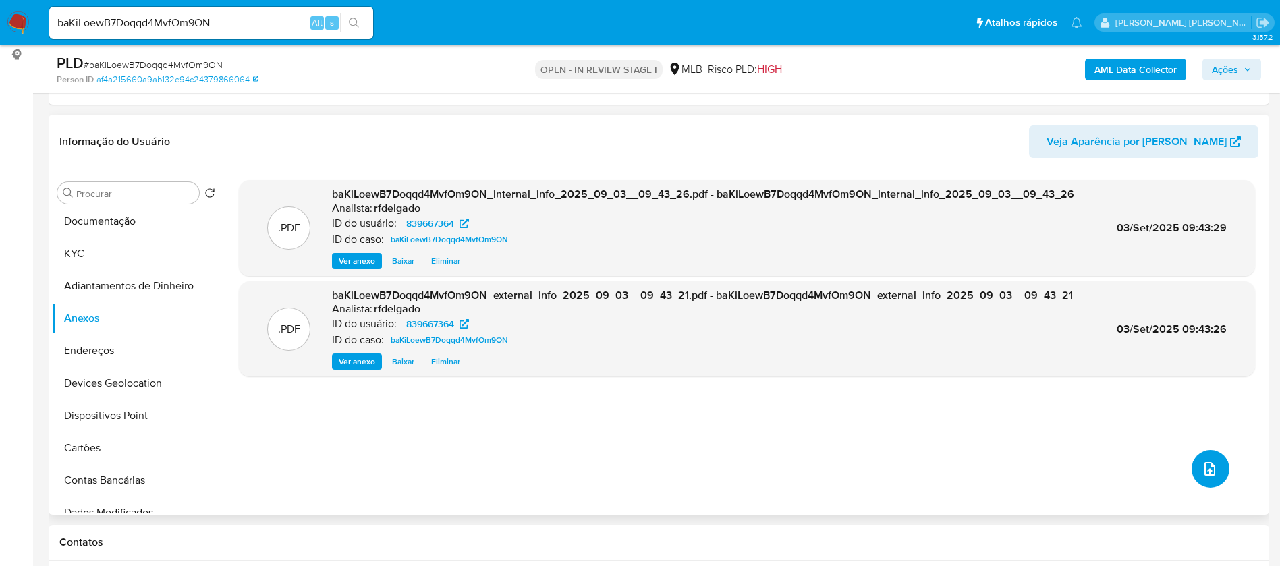
click at [1203, 473] on icon "upload-file" at bounding box center [1209, 469] width 16 height 16
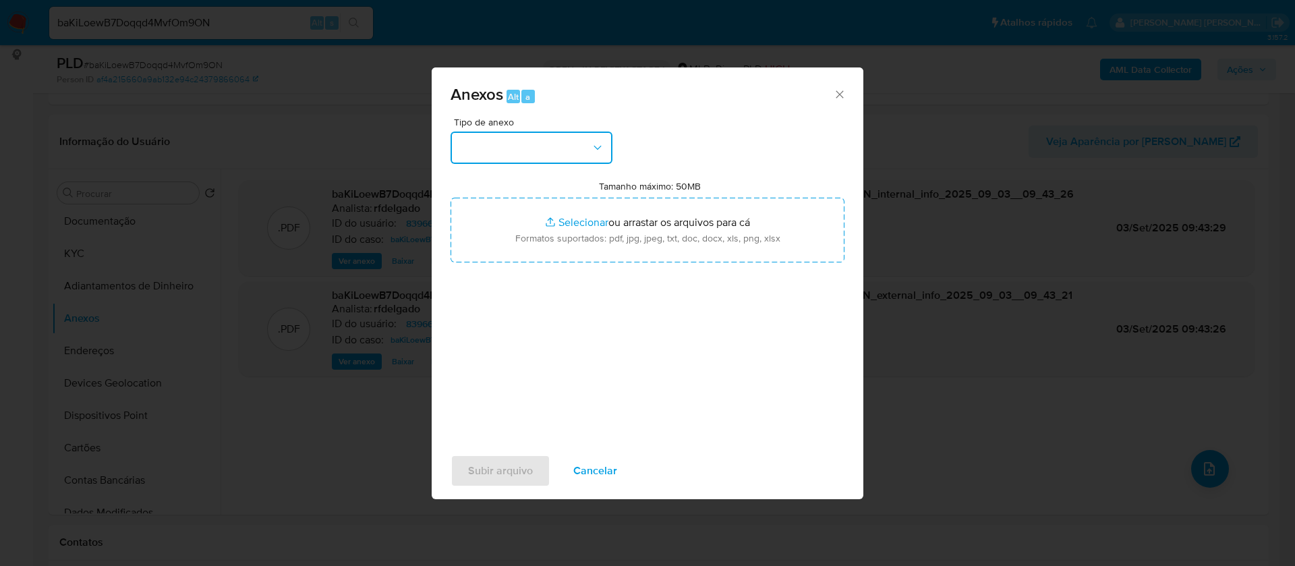
click at [579, 150] on button "button" at bounding box center [532, 148] width 162 height 32
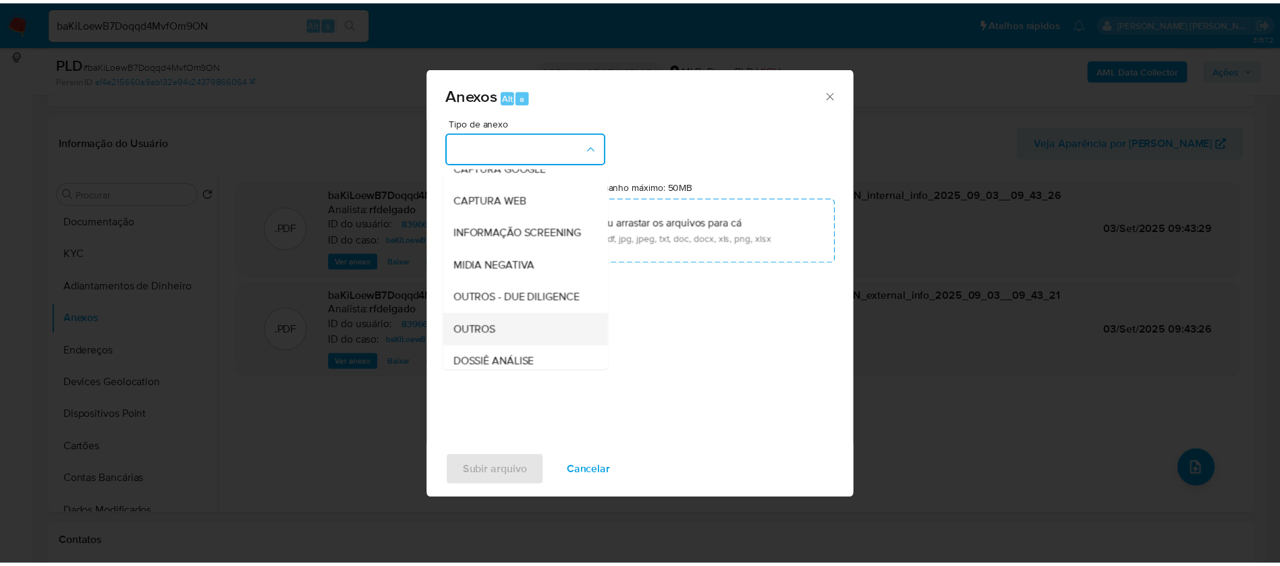
scroll to position [202, 0]
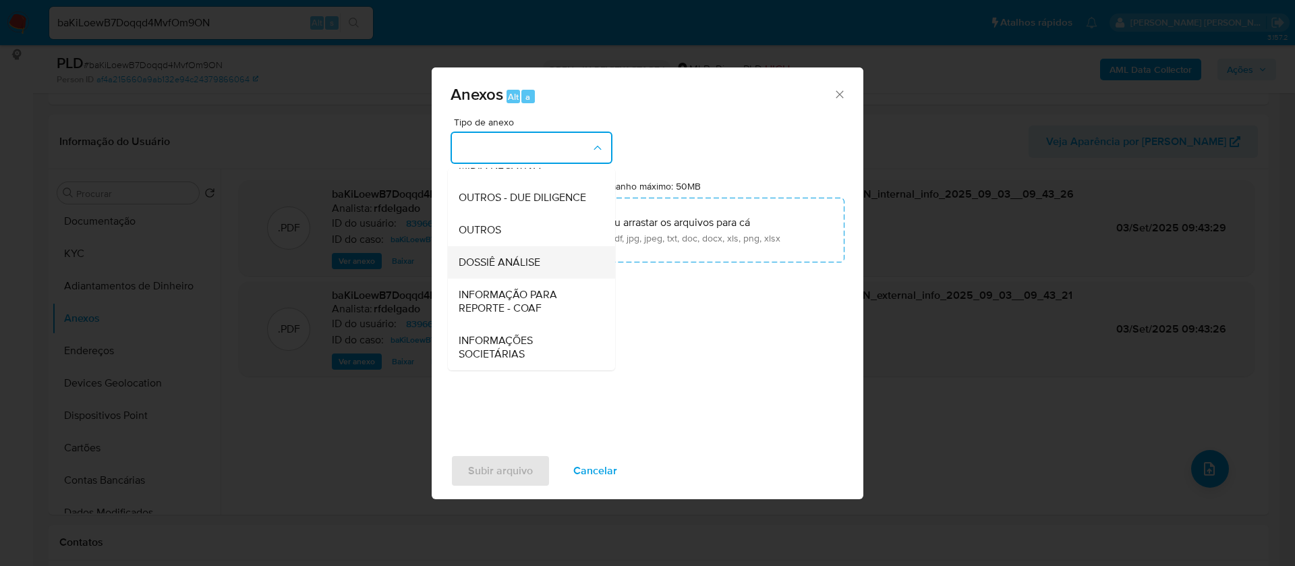
click at [554, 259] on div "DOSSIÊ ANÁLISE" at bounding box center [528, 262] width 138 height 32
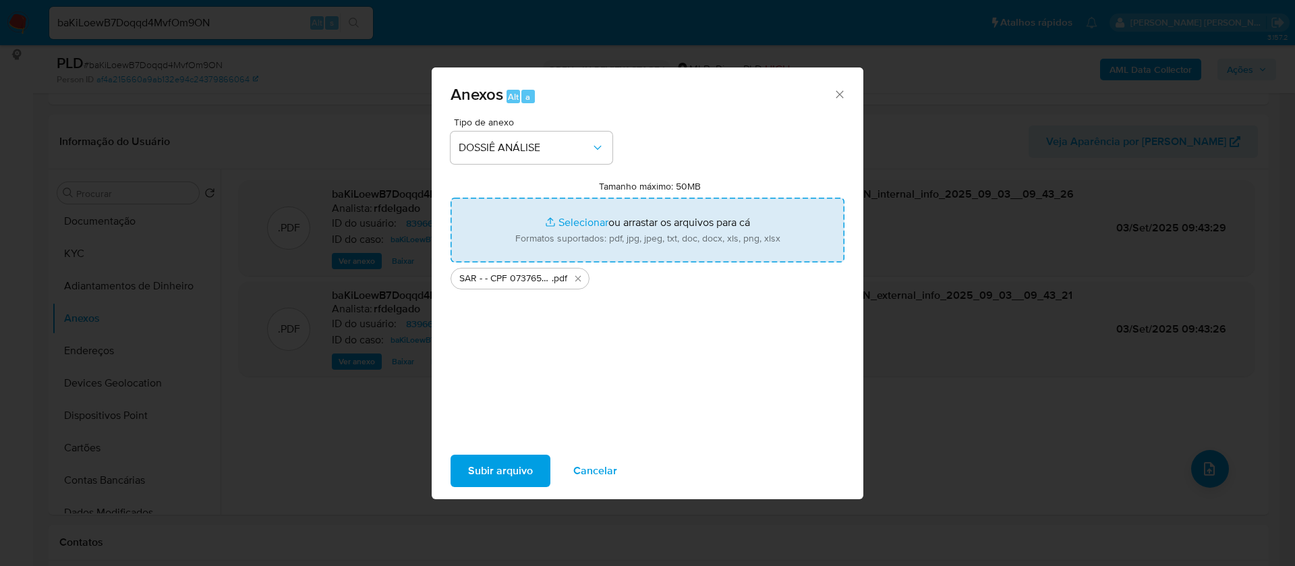
type input "C:\fakepath\Mulan 839667364_2025_09_02_16_19_16.xlsx"
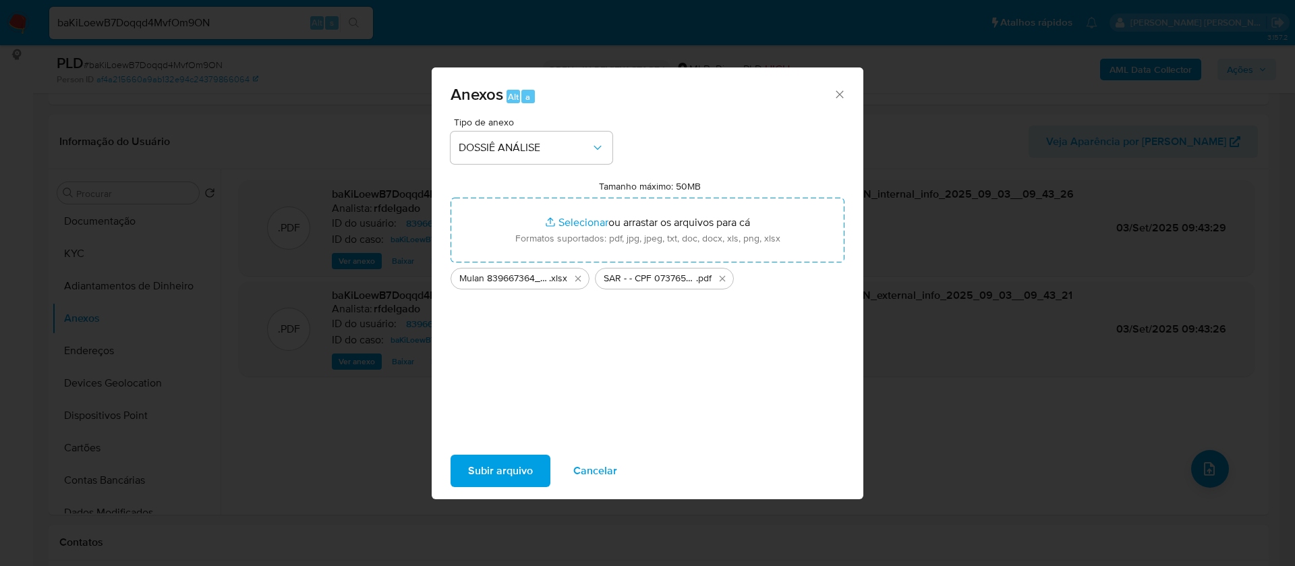
click at [503, 468] on span "Subir arquivo" at bounding box center [500, 471] width 65 height 30
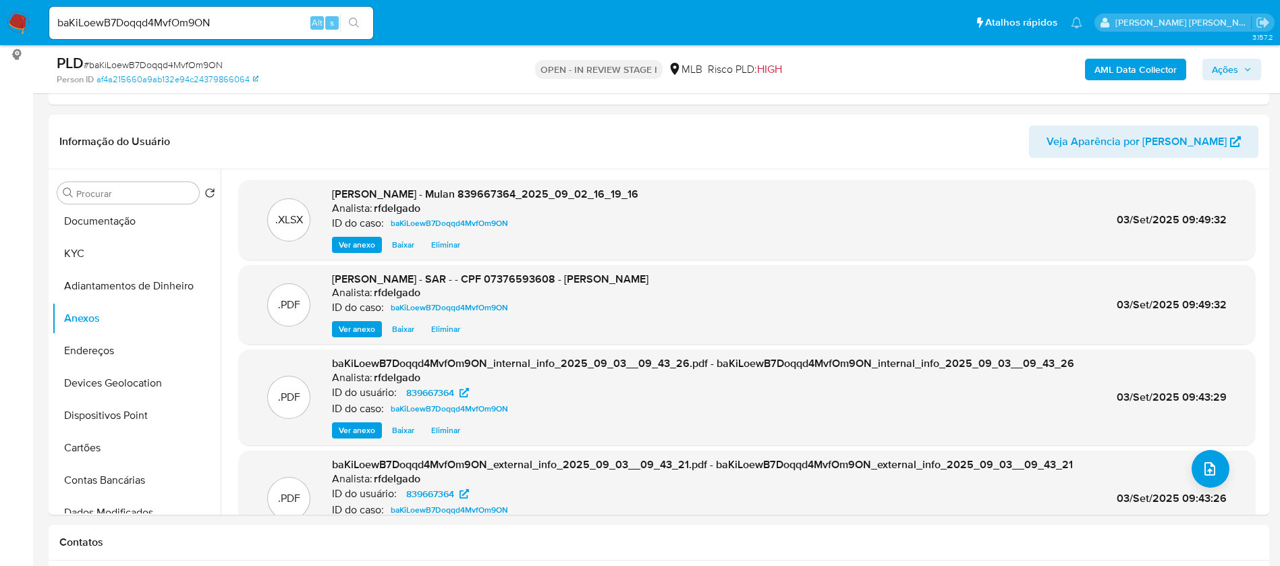
click at [1222, 65] on span "Ações" at bounding box center [1224, 70] width 26 height 22
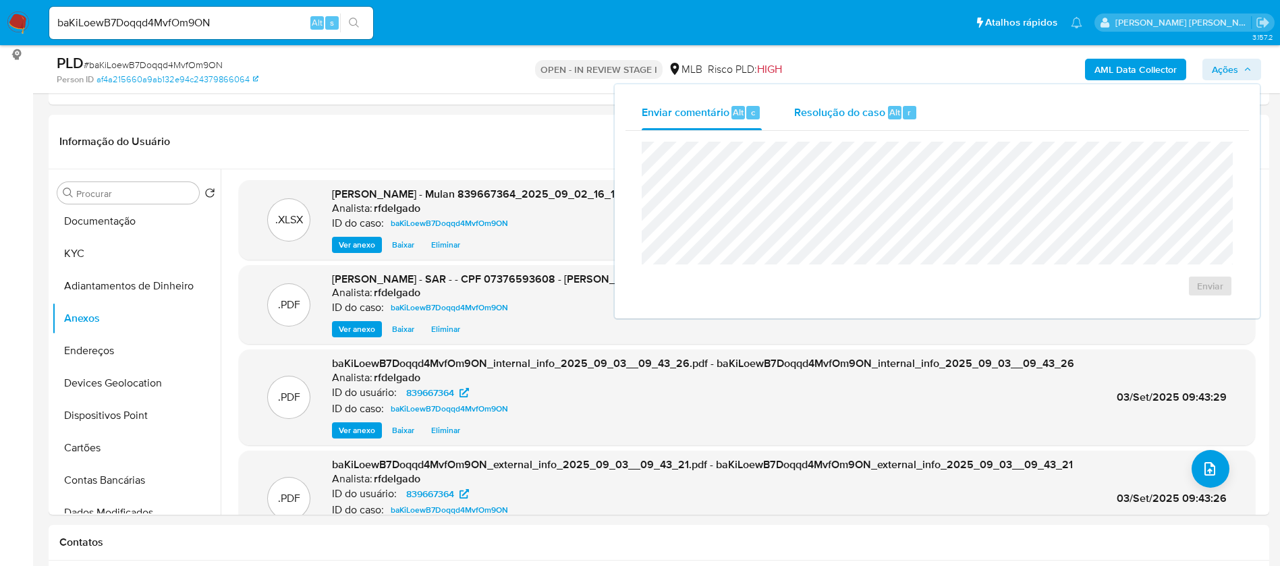
click at [840, 104] on span "Resolução do caso" at bounding box center [839, 112] width 91 height 16
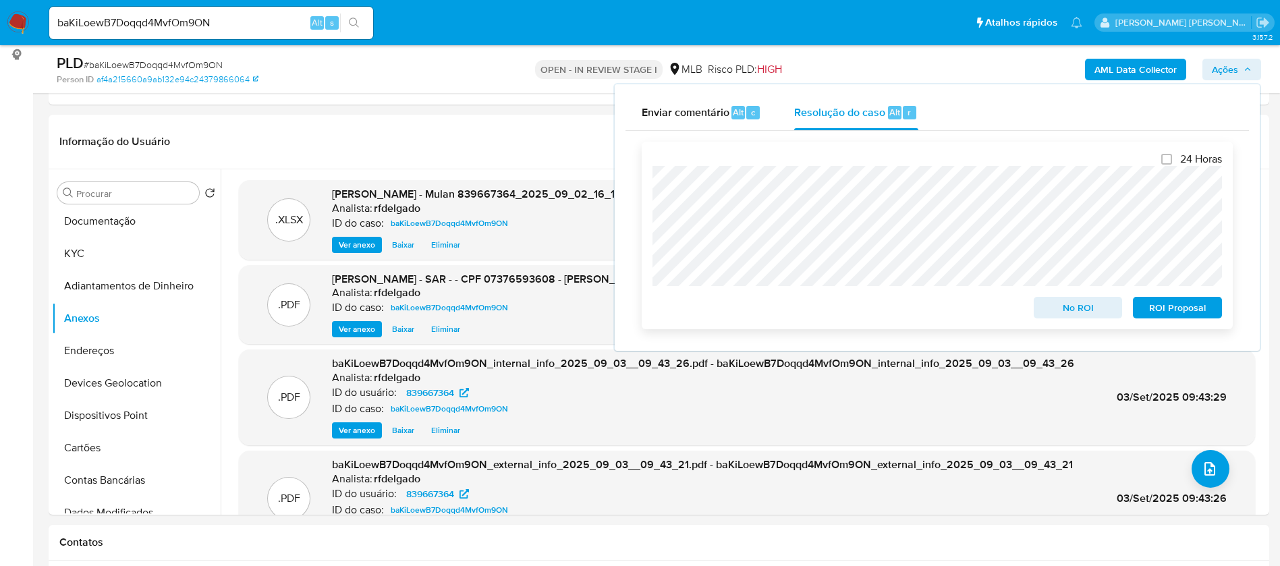
click at [1168, 307] on span "ROI Proposal" at bounding box center [1177, 307] width 70 height 19
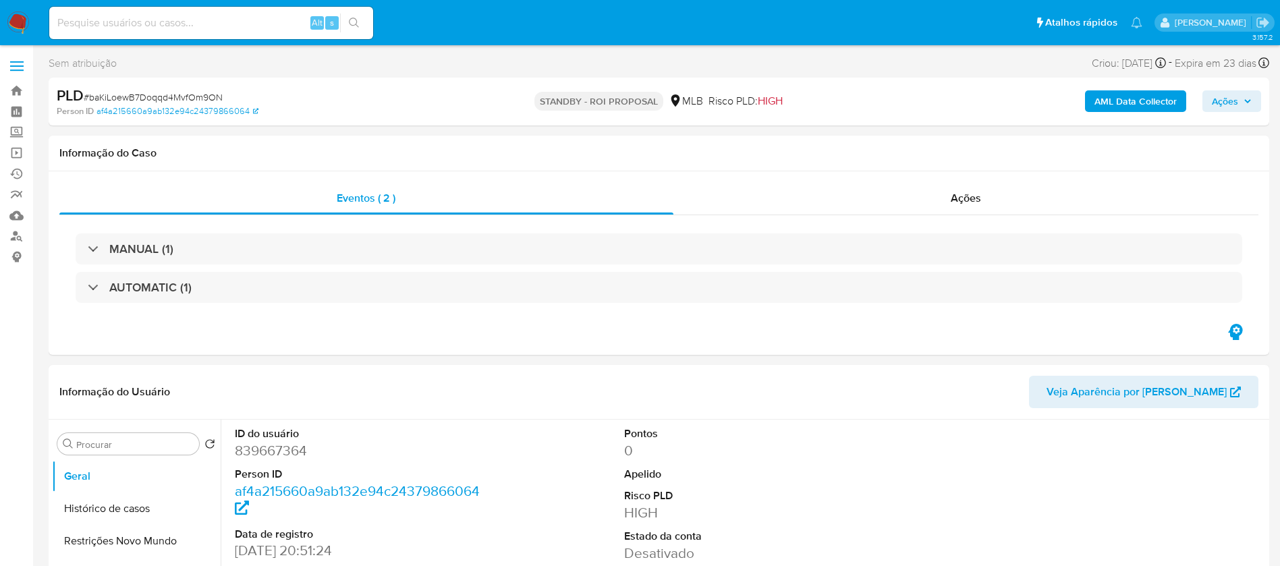
select select "10"
click at [237, 18] on input at bounding box center [211, 23] width 324 height 18
paste input "czPOYC76CFNahlWH8rzpfI5a"
type input "czPOYC76CFNahlWH8rzpfI5a"
click at [353, 21] on icon "search-icon" at bounding box center [354, 23] width 11 height 11
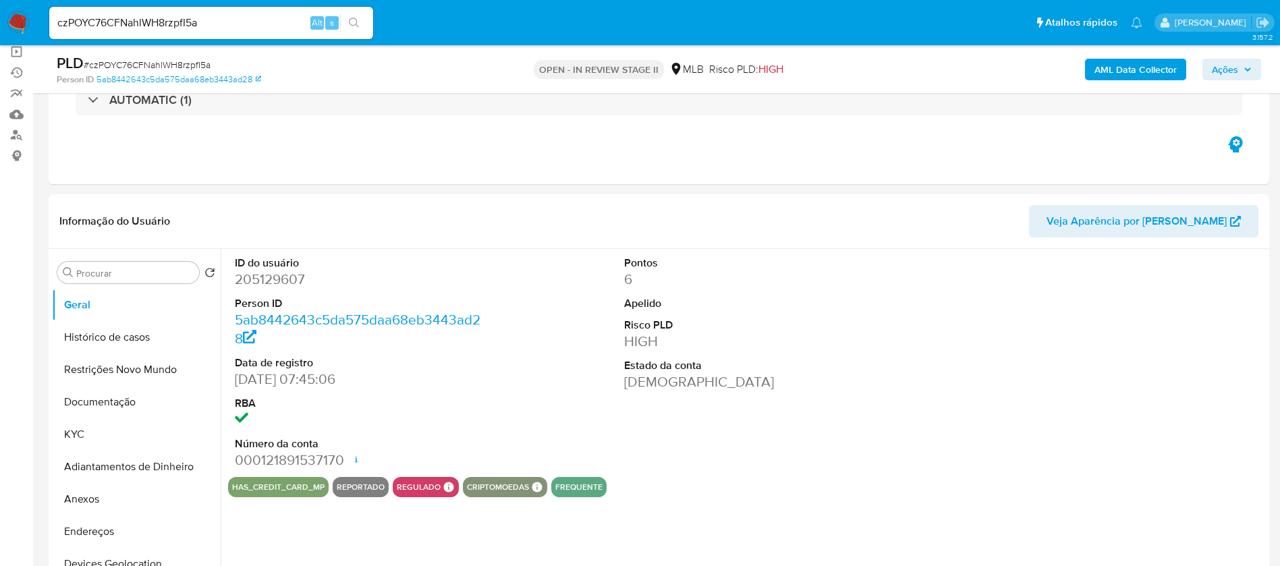
scroll to position [202, 0]
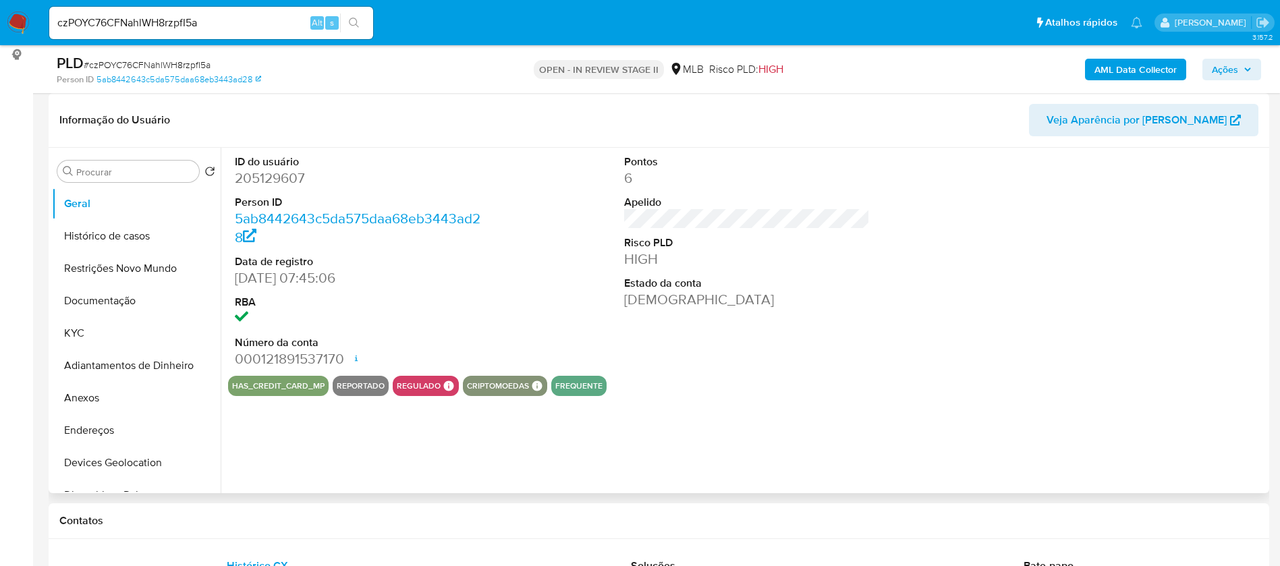
select select "10"
click at [140, 231] on button "Histórico de casos" at bounding box center [131, 236] width 158 height 32
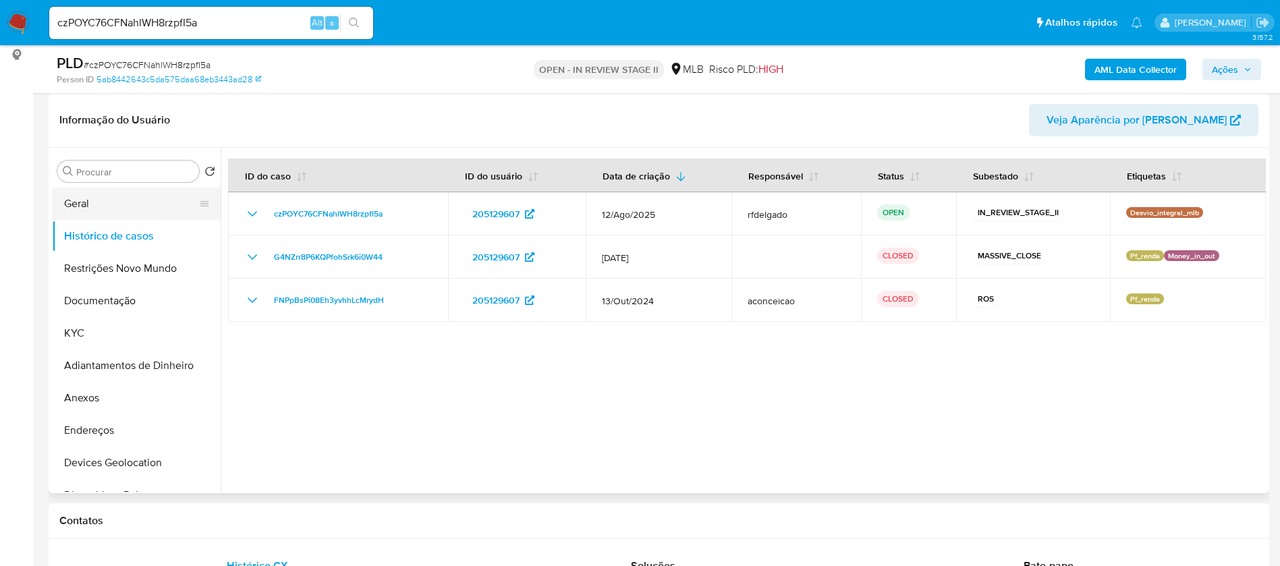
click at [130, 204] on button "Geral" at bounding box center [131, 204] width 158 height 32
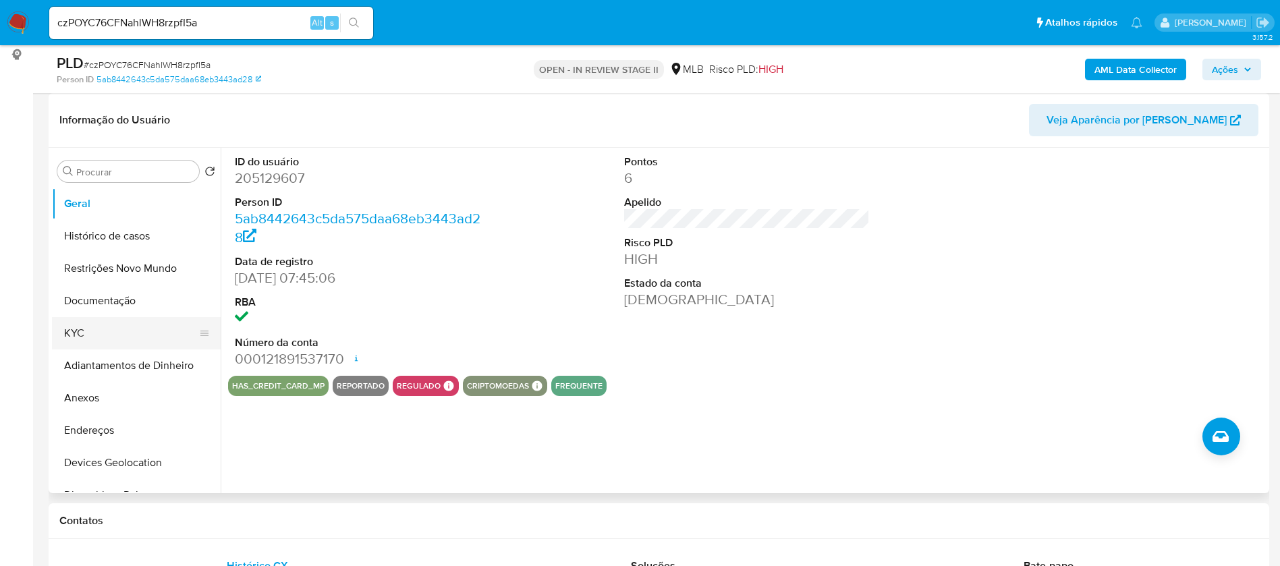
click at [91, 322] on button "KYC" at bounding box center [131, 333] width 158 height 32
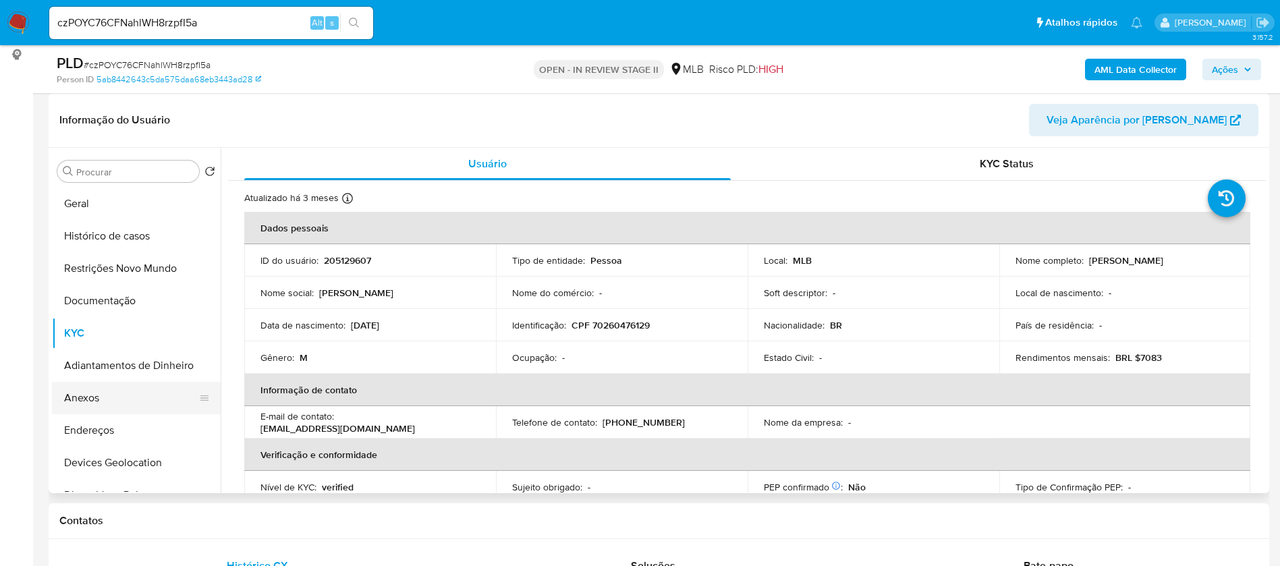
click at [103, 390] on button "Anexos" at bounding box center [131, 398] width 158 height 32
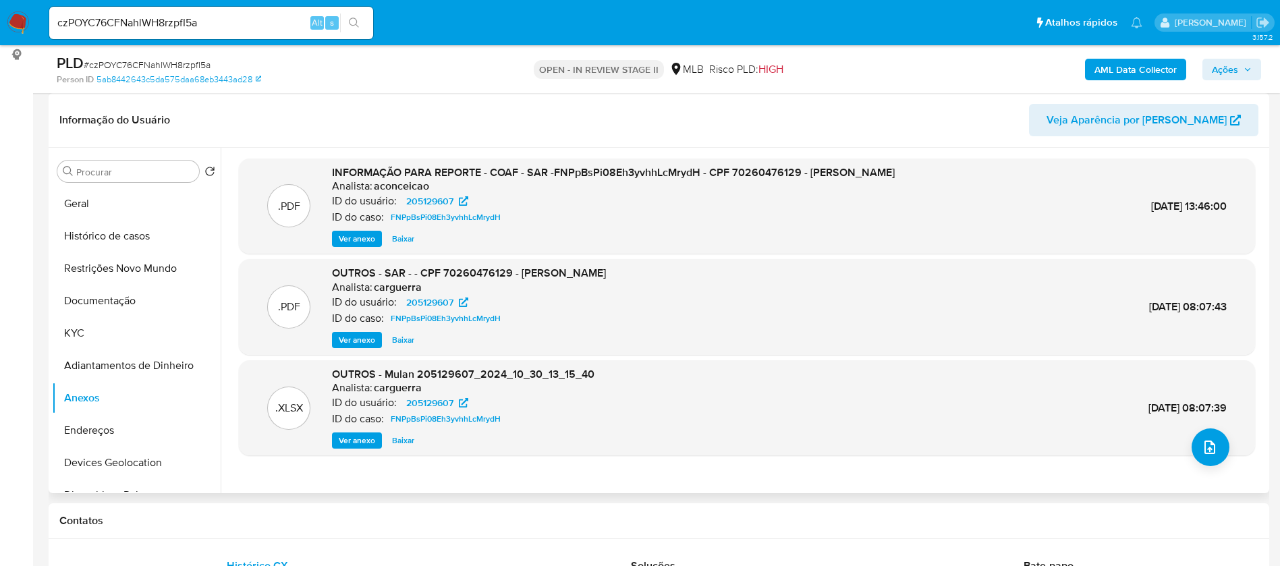
click at [366, 235] on span "Ver anexo" at bounding box center [357, 238] width 36 height 13
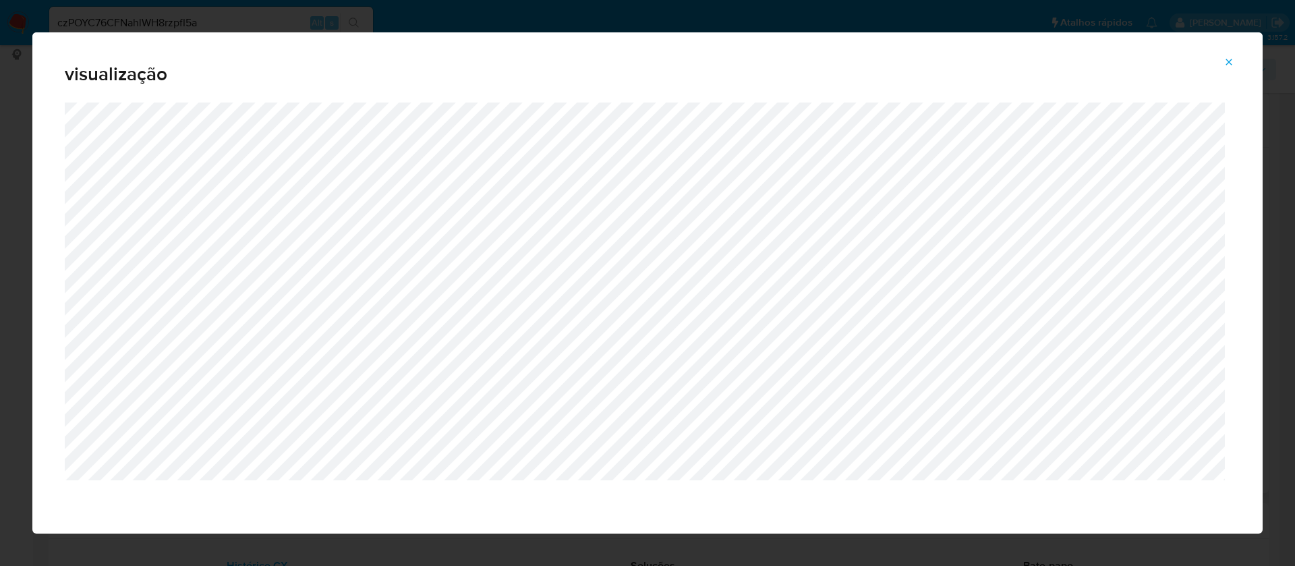
click at [1224, 57] on icon "Attachment preview" at bounding box center [1229, 62] width 11 height 11
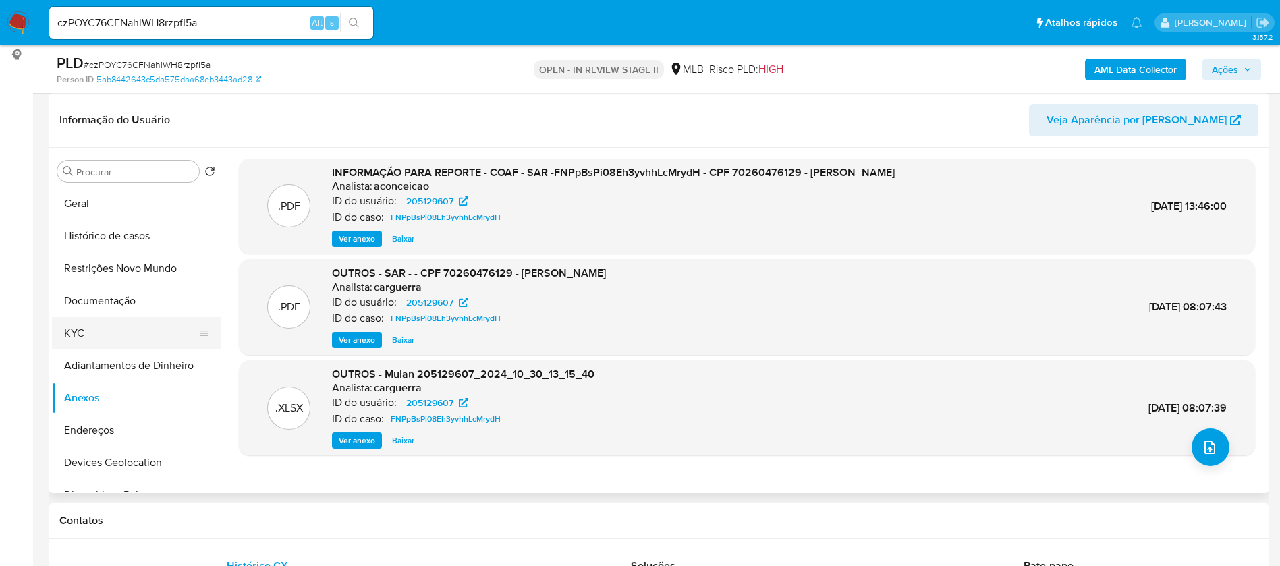
click at [82, 336] on button "KYC" at bounding box center [131, 333] width 158 height 32
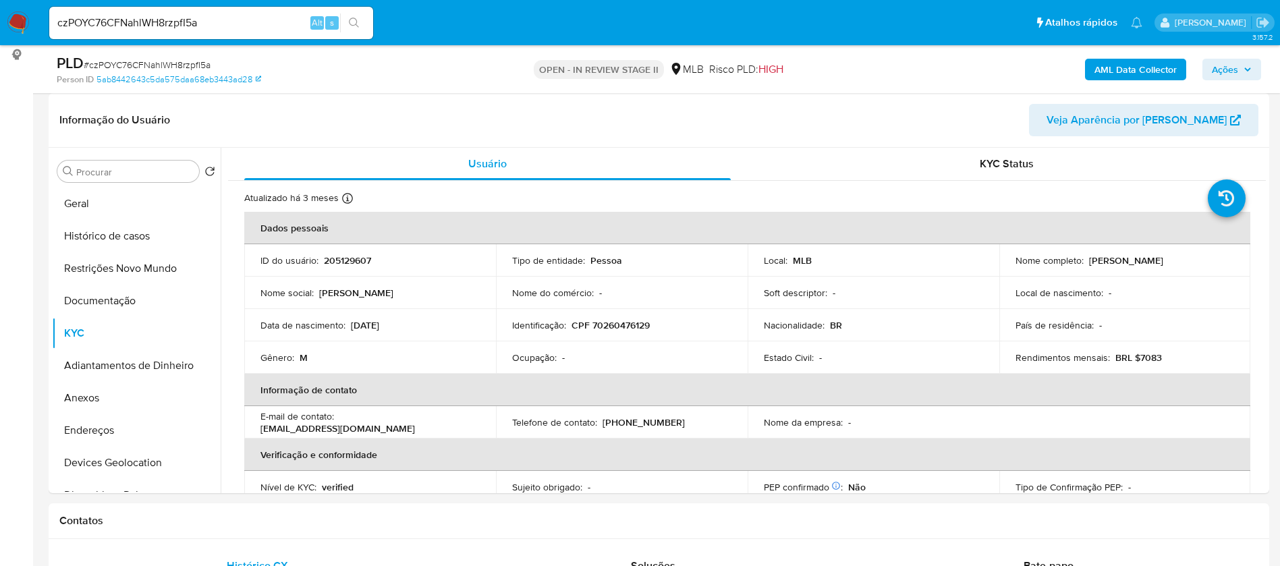
drag, startPoint x: 1176, startPoint y: 258, endPoint x: 1087, endPoint y: 262, distance: 89.8
click at [1087, 262] on div "Nome completo : [PERSON_NAME]" at bounding box center [1124, 260] width 219 height 12
copy p "[PERSON_NAME]"
click at [350, 260] on p "205129607" at bounding box center [347, 260] width 47 height 12
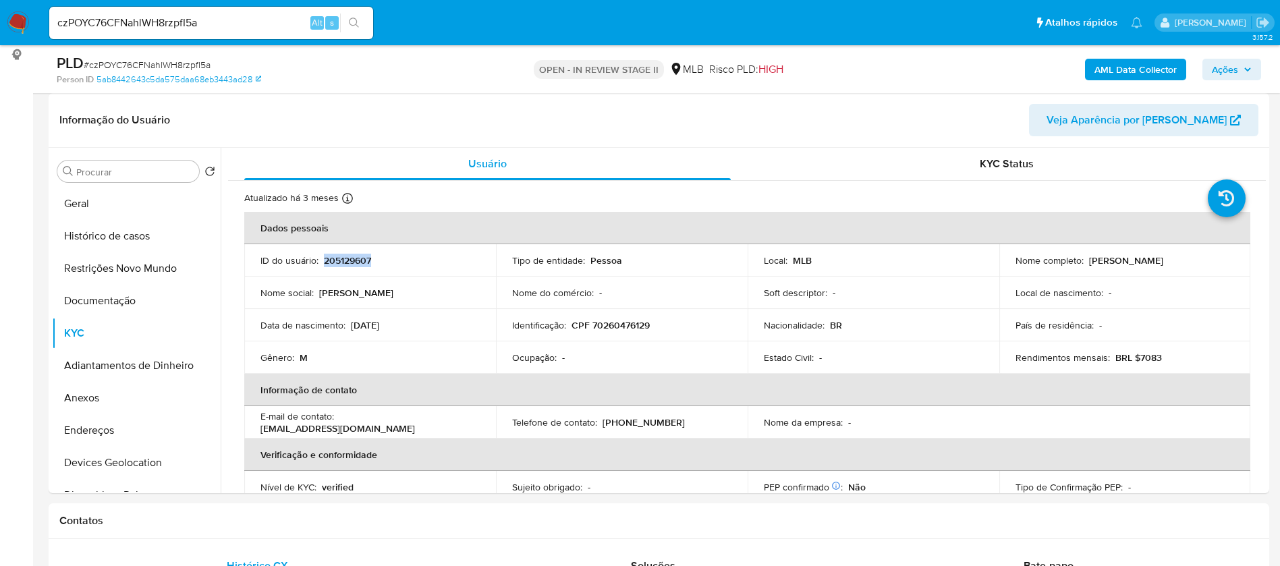
copy p "205129607"
click at [93, 198] on button "Geral" at bounding box center [131, 204] width 158 height 32
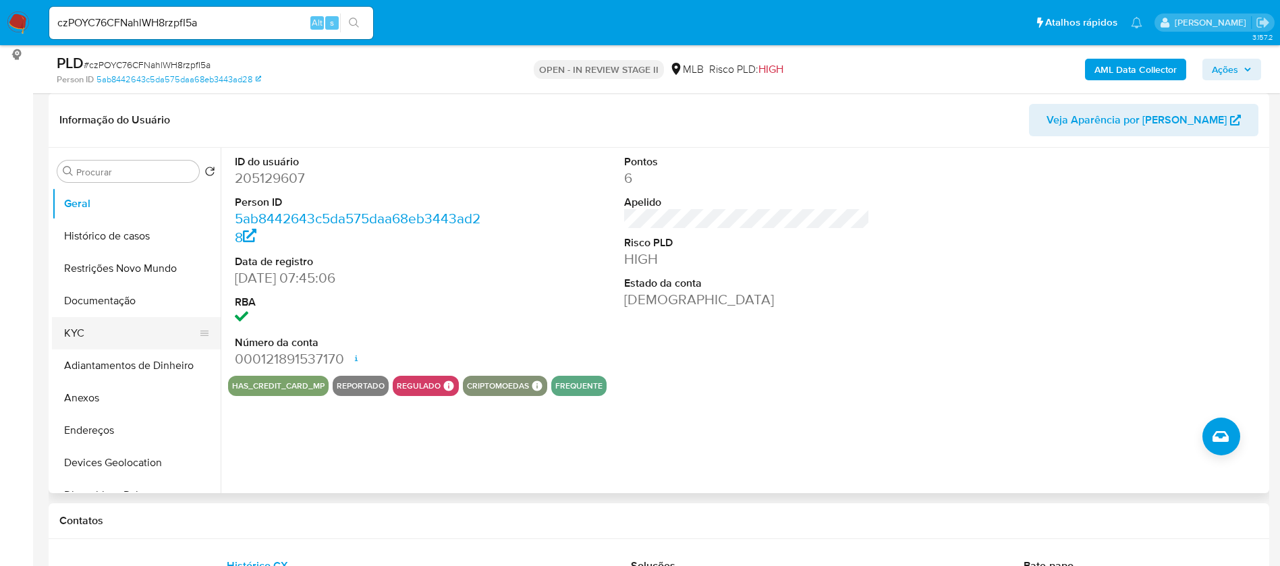
click at [88, 333] on button "KYC" at bounding box center [131, 333] width 158 height 32
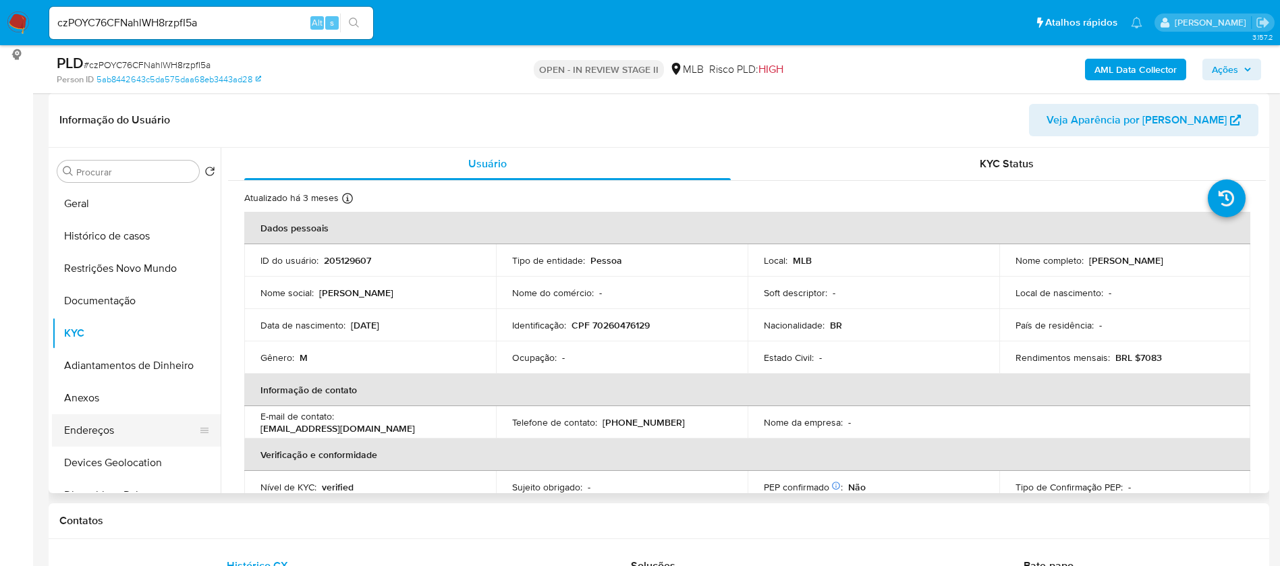
click at [131, 426] on button "Endereços" at bounding box center [131, 430] width 158 height 32
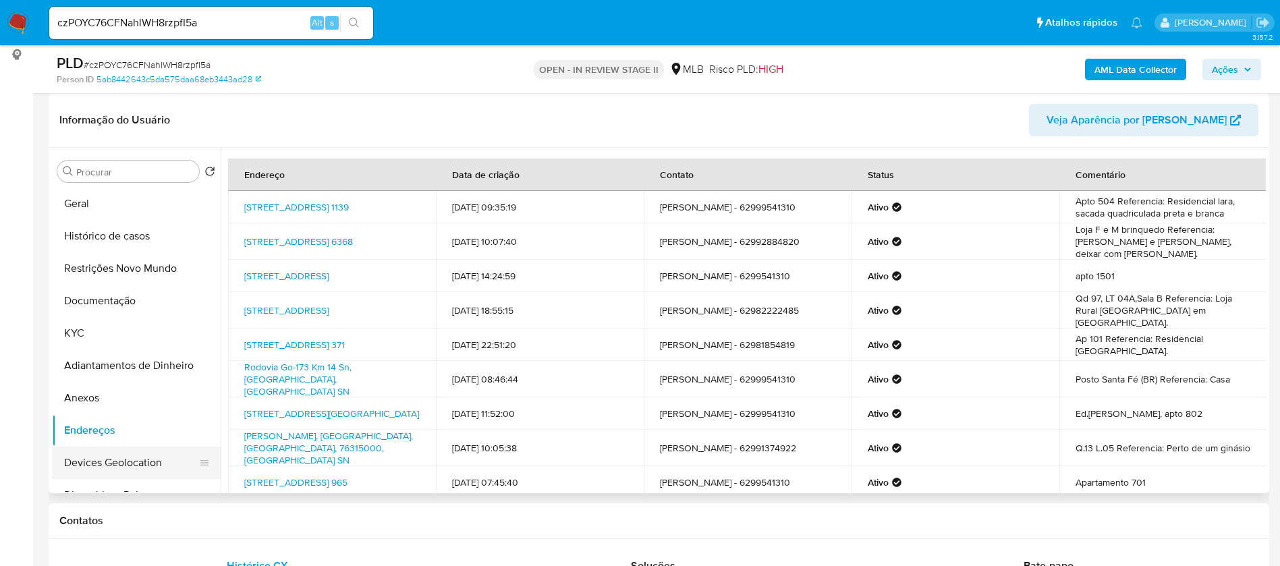
click at [145, 462] on button "Devices Geolocation" at bounding box center [131, 463] width 158 height 32
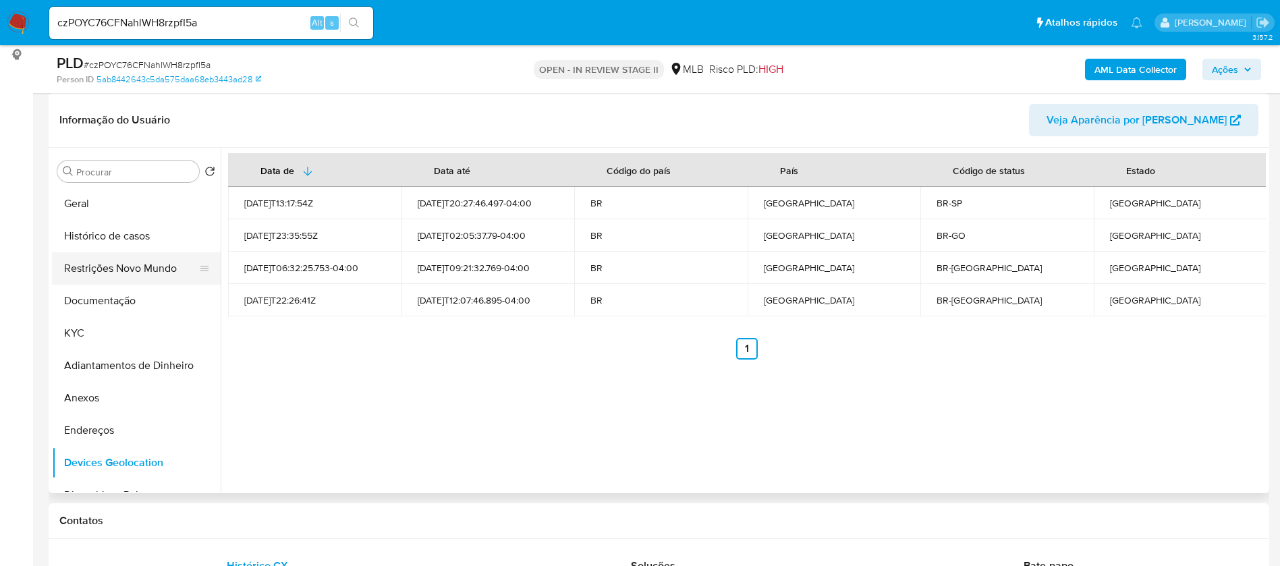
click at [100, 277] on button "Restrições Novo Mundo" at bounding box center [131, 268] width 158 height 32
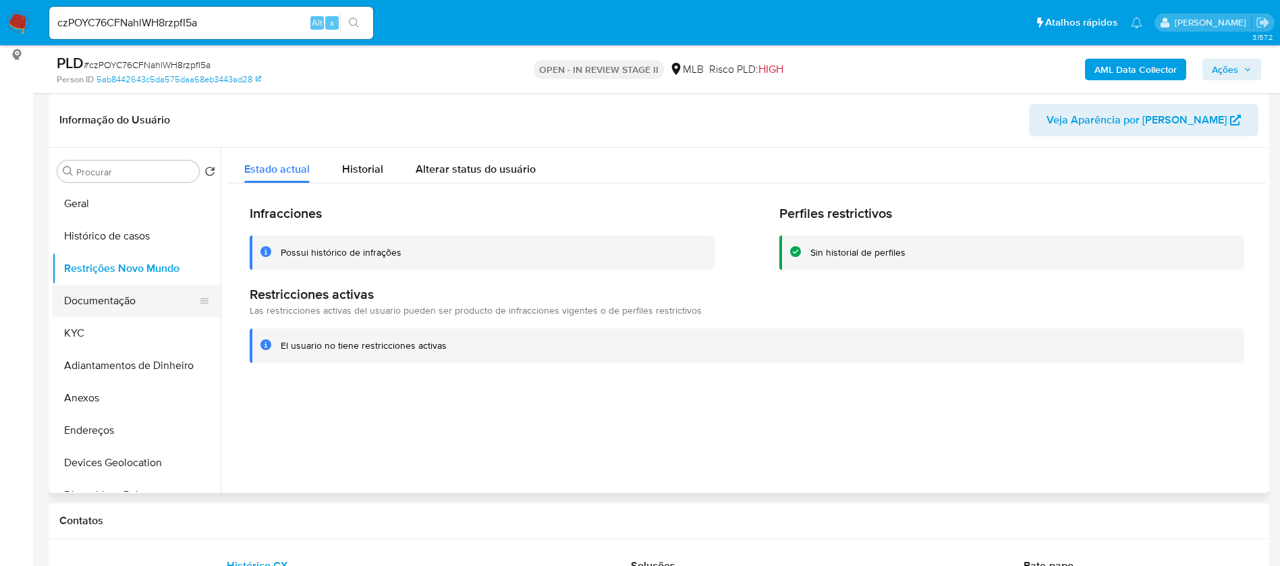
scroll to position [101, 0]
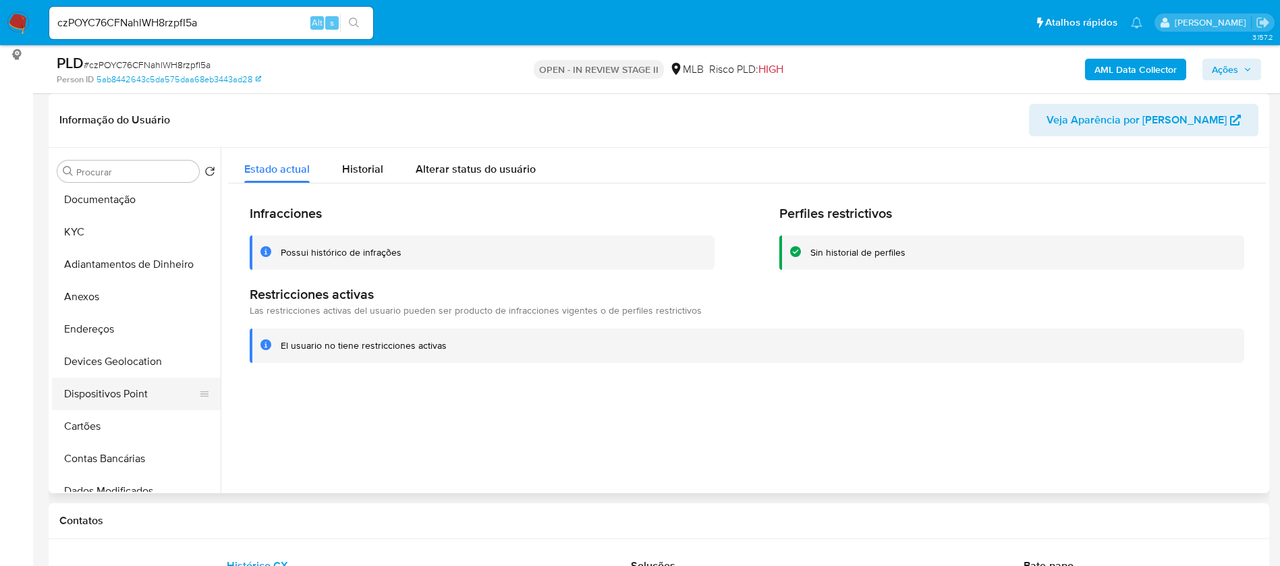
click at [142, 382] on button "Dispositivos Point" at bounding box center [131, 394] width 158 height 32
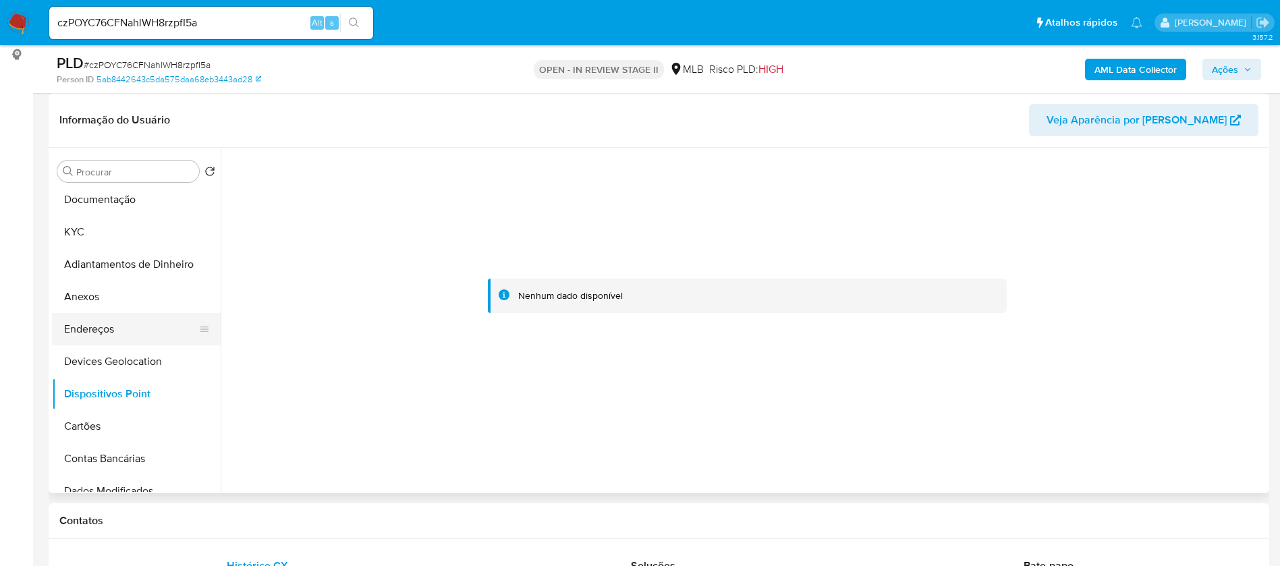
click at [120, 330] on button "Endereços" at bounding box center [131, 329] width 158 height 32
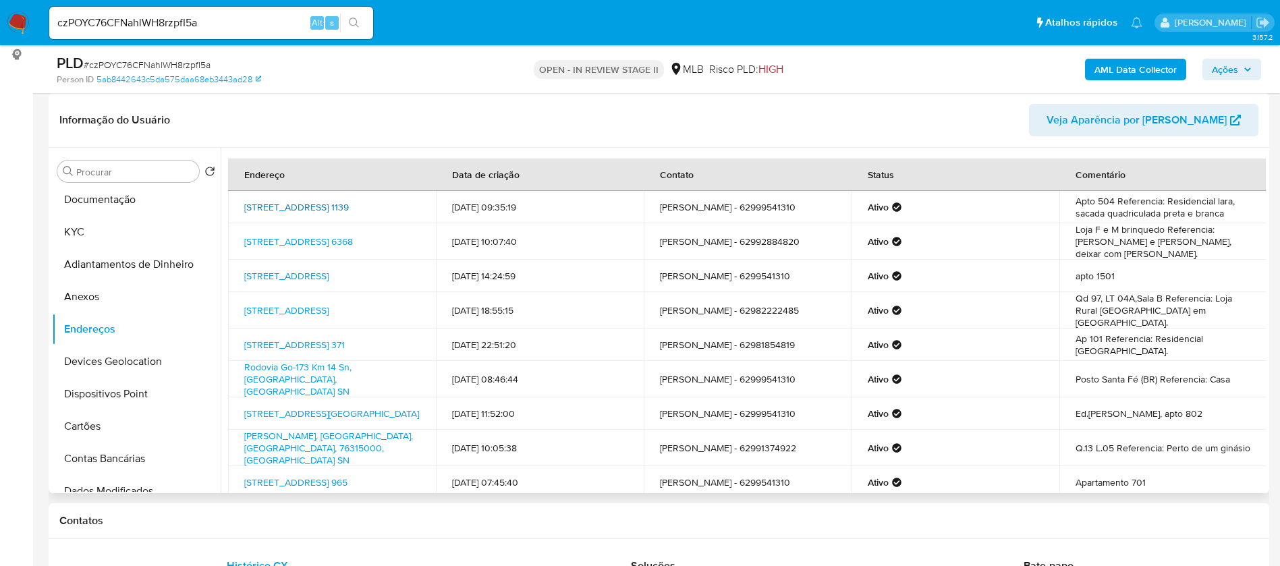
click at [328, 200] on link "[STREET_ADDRESS] 1139" at bounding box center [296, 206] width 105 height 13
